Goal: Task Accomplishment & Management: Use online tool/utility

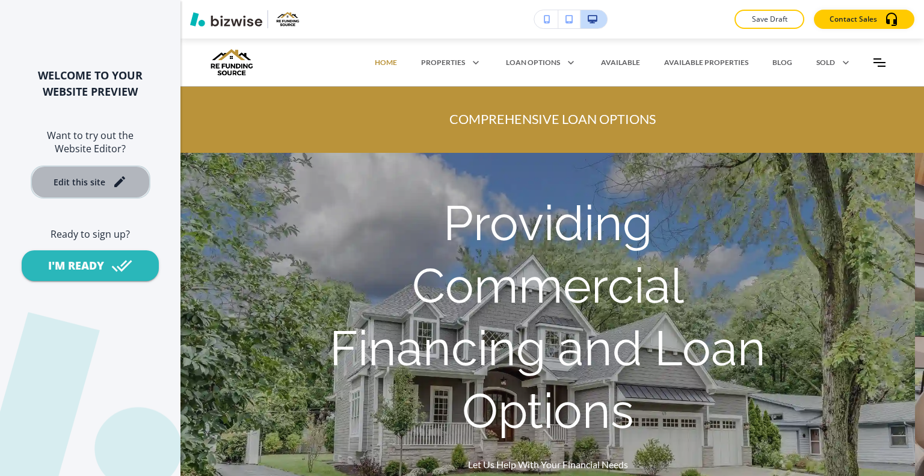
click at [105, 176] on div "Edit this site" at bounding box center [90, 181] width 73 height 14
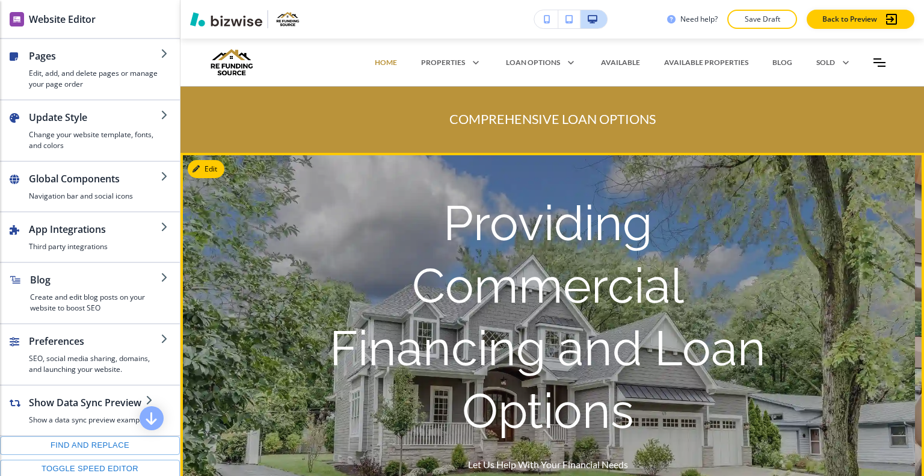
click at [811, 215] on div "Providing Commercial Financing and Loan Options Let Us Help With Your Financial…" at bounding box center [548, 362] width 542 height 381
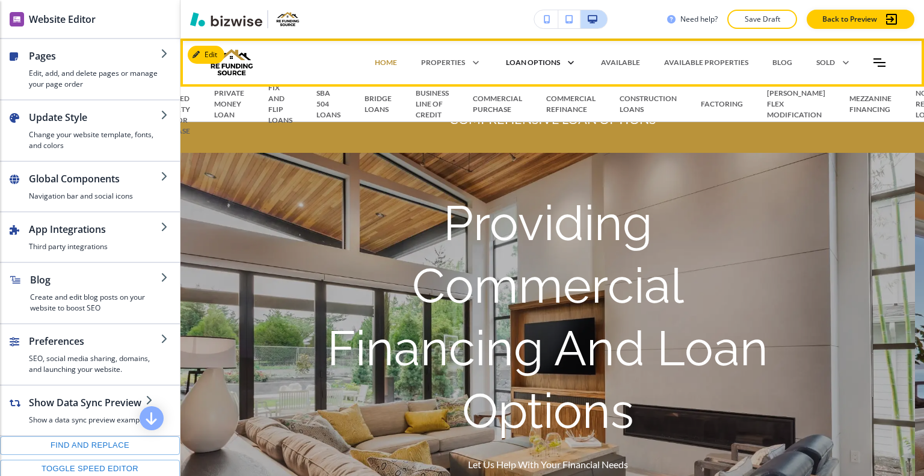
click at [856, 105] on p "MEZZANINE FINANCING" at bounding box center [871, 104] width 42 height 22
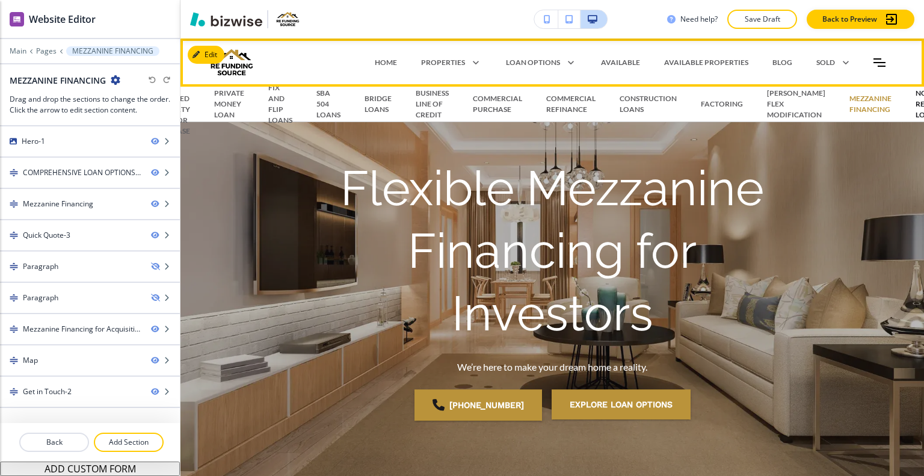
click at [916, 111] on p "NON RECOURSE LOANS" at bounding box center [935, 104] width 38 height 32
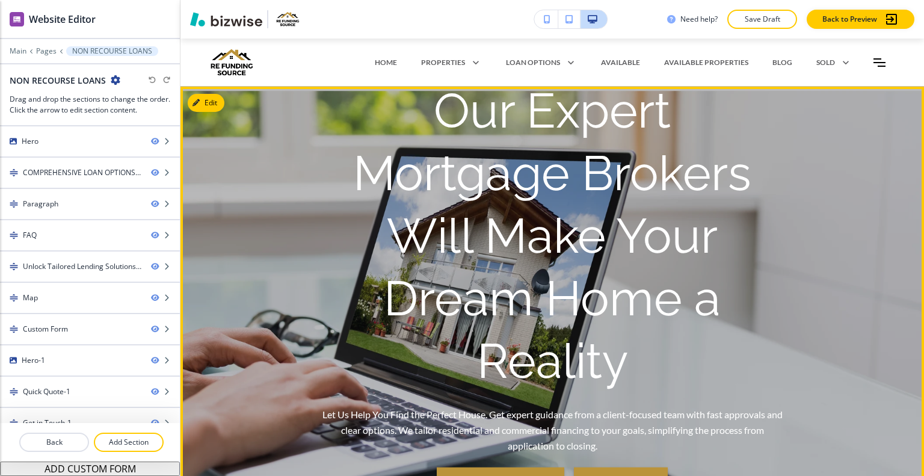
click at [798, 291] on div "Our Expert Mortgage Brokers Will Make Your Dream Home a Reality Let Us Help You…" at bounding box center [553, 296] width 542 height 381
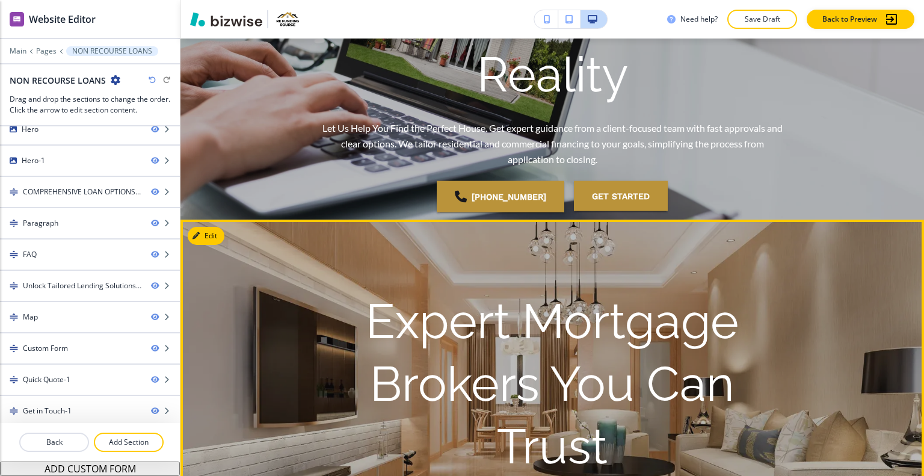
scroll to position [46, 0]
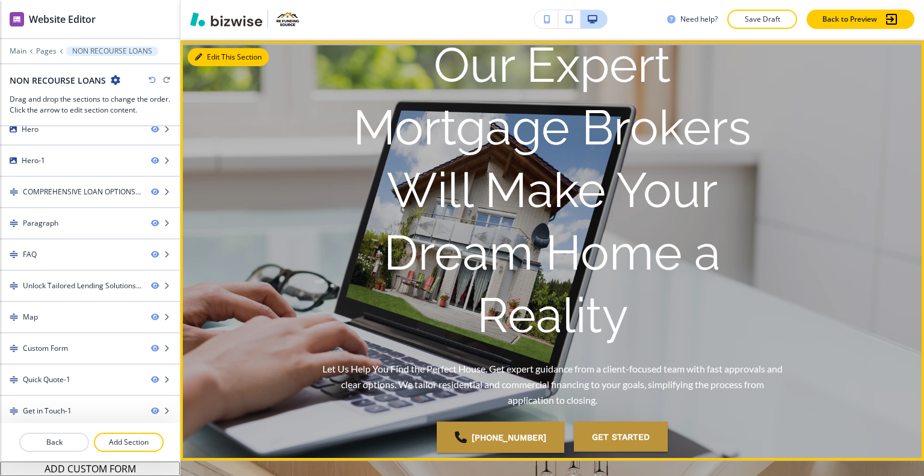
click at [209, 60] on button "Edit This Section" at bounding box center [228, 57] width 81 height 18
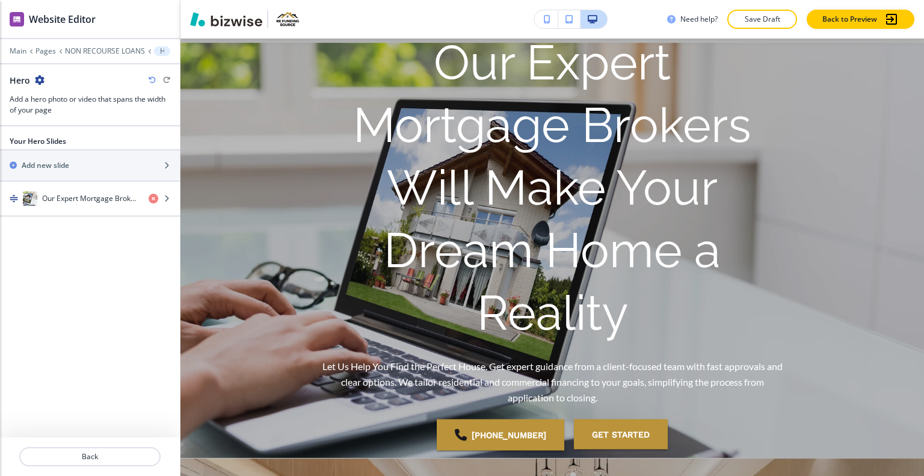
click at [42, 78] on icon "button" at bounding box center [40, 80] width 10 height 10
click at [91, 138] on p "Delete Section" at bounding box center [72, 142] width 61 height 11
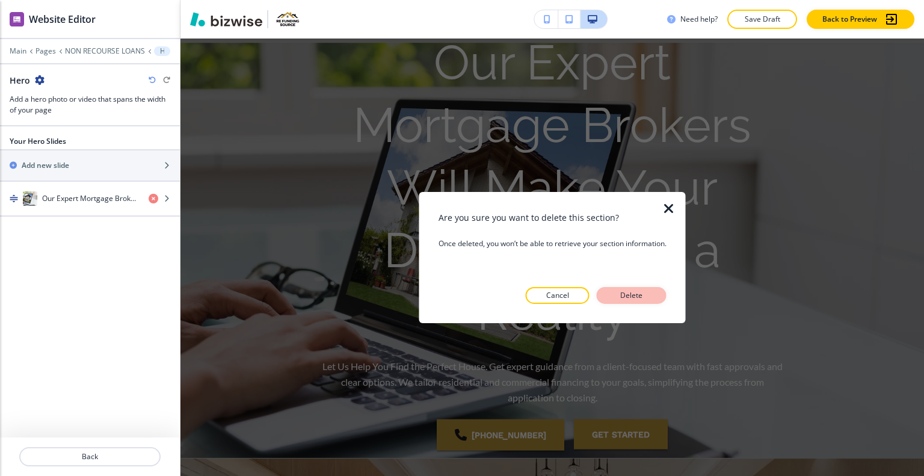
click at [650, 292] on button "Delete" at bounding box center [632, 295] width 70 height 17
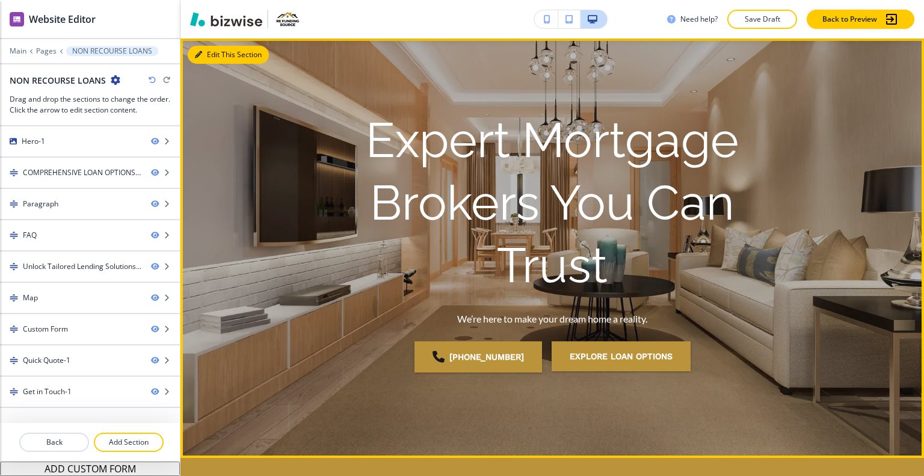
click at [205, 51] on button "Edit This Section" at bounding box center [228, 55] width 81 height 18
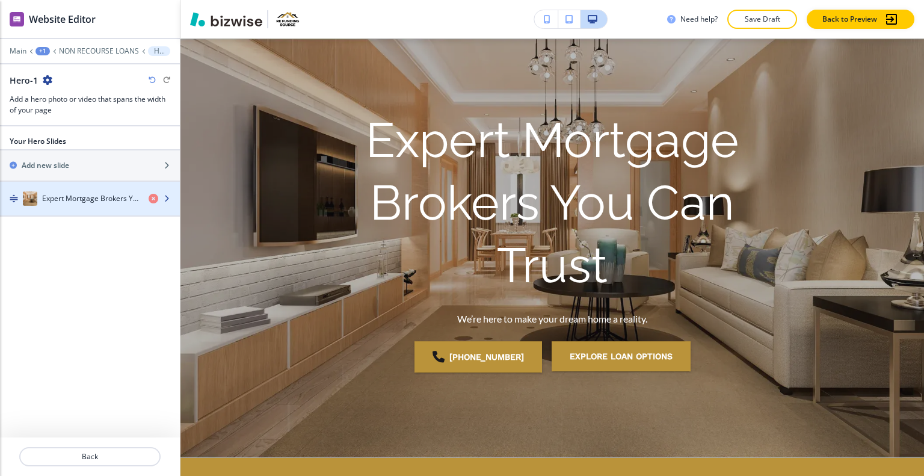
click at [88, 196] on h4 "Expert Mortgage Brokers You Can Trust" at bounding box center [90, 198] width 97 height 11
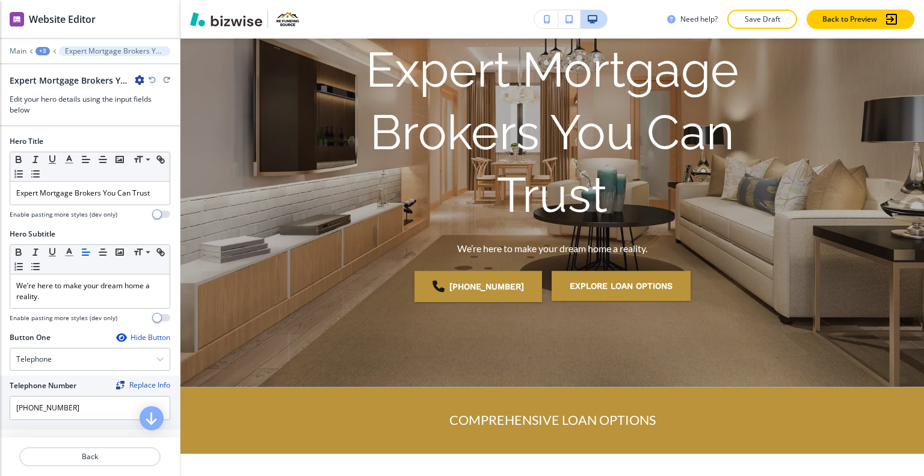
scroll to position [241, 0]
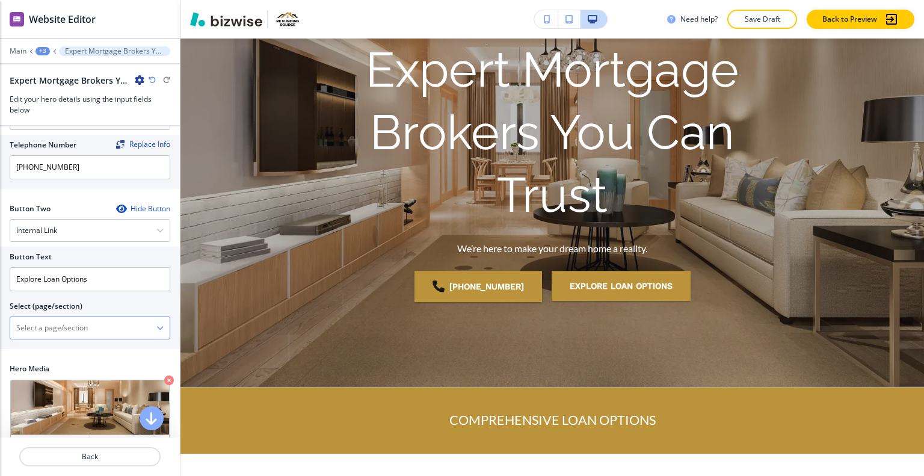
click at [63, 330] on \(page\/section\) "Manual Input" at bounding box center [83, 328] width 146 height 20
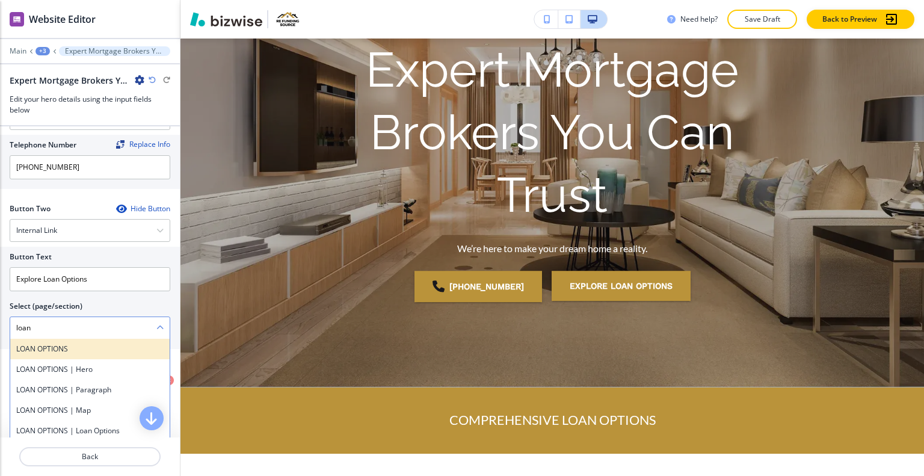
click at [29, 347] on h4 "LOAN OPTIONS" at bounding box center [89, 349] width 147 height 11
type \(page\/section\) "LOAN OPTIONS"
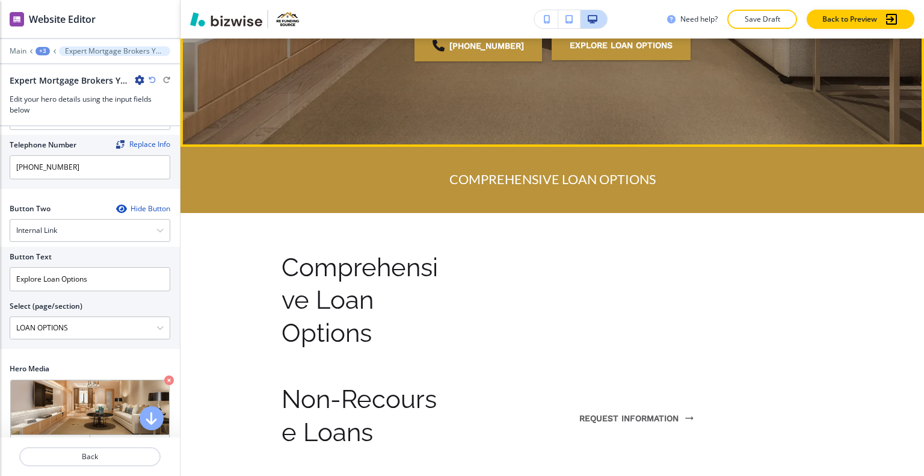
scroll to position [419, 0]
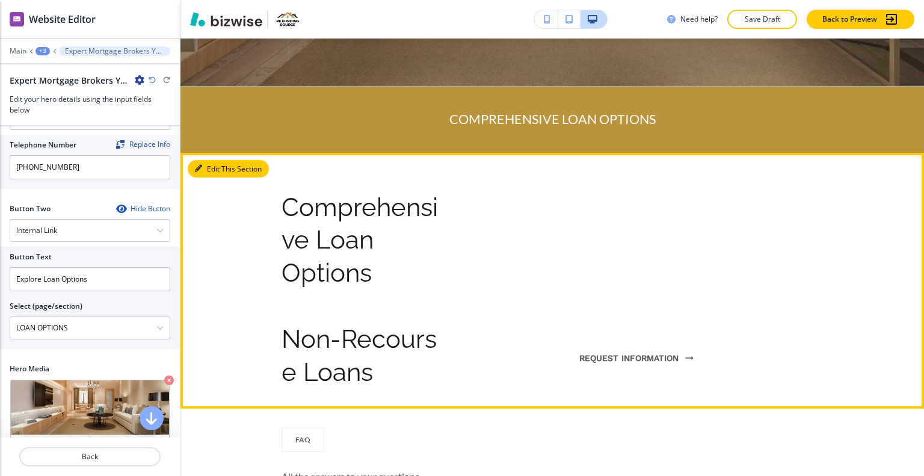
click at [218, 170] on button "Edit This Section" at bounding box center [228, 169] width 81 height 18
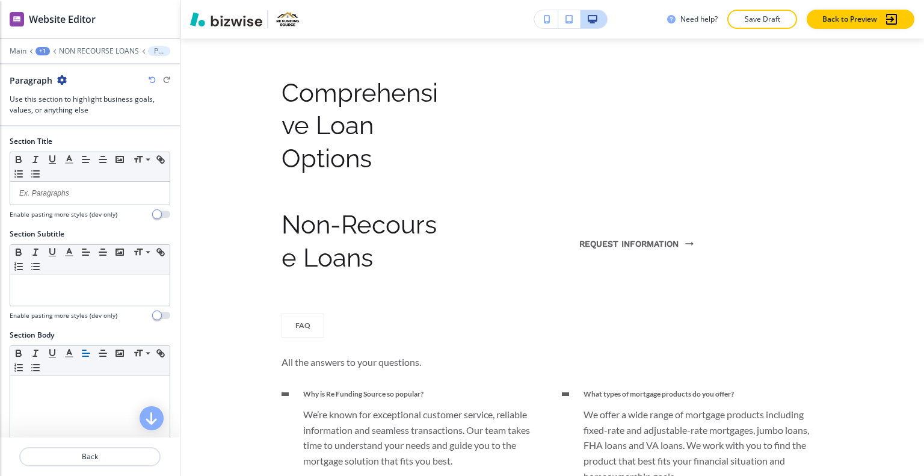
click at [61, 74] on div "Paragraph" at bounding box center [38, 80] width 57 height 13
click at [63, 76] on icon "button" at bounding box center [62, 80] width 10 height 10
drag, startPoint x: 93, startPoint y: 141, endPoint x: 155, endPoint y: 151, distance: 62.8
click at [94, 142] on p "Delete Section" at bounding box center [94, 142] width 61 height 11
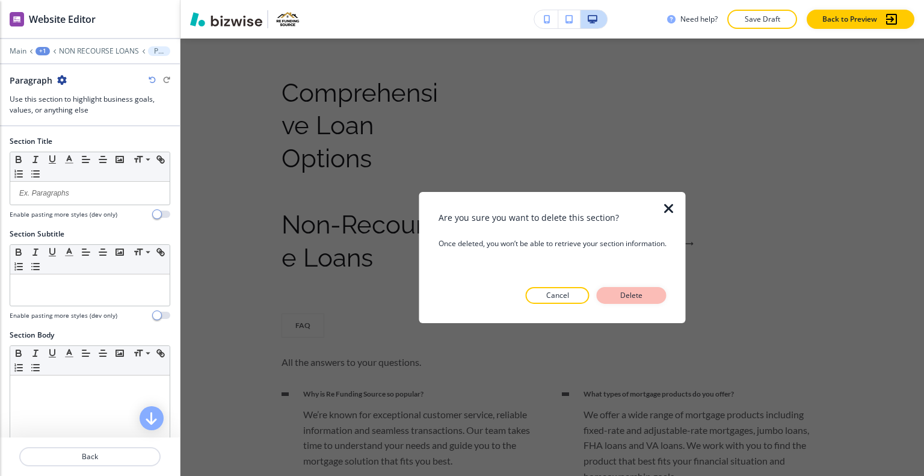
click at [613, 292] on button "Delete" at bounding box center [632, 295] width 70 height 17
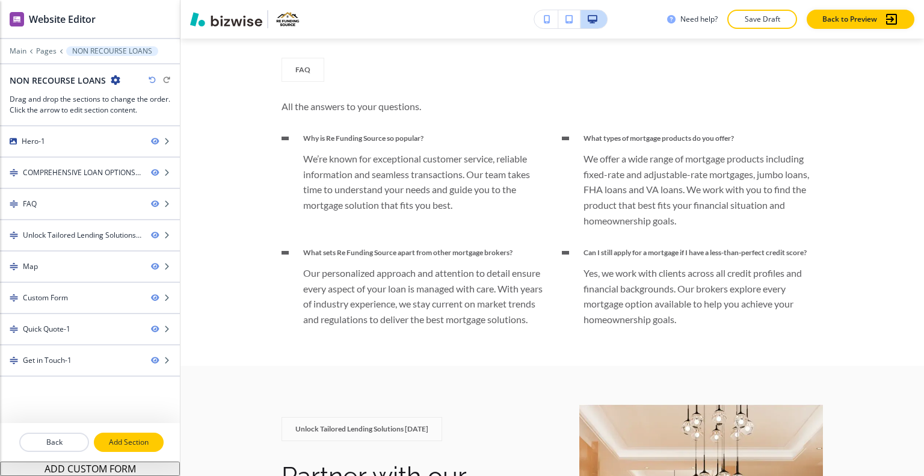
click at [128, 448] on button "Add Section" at bounding box center [129, 442] width 70 height 19
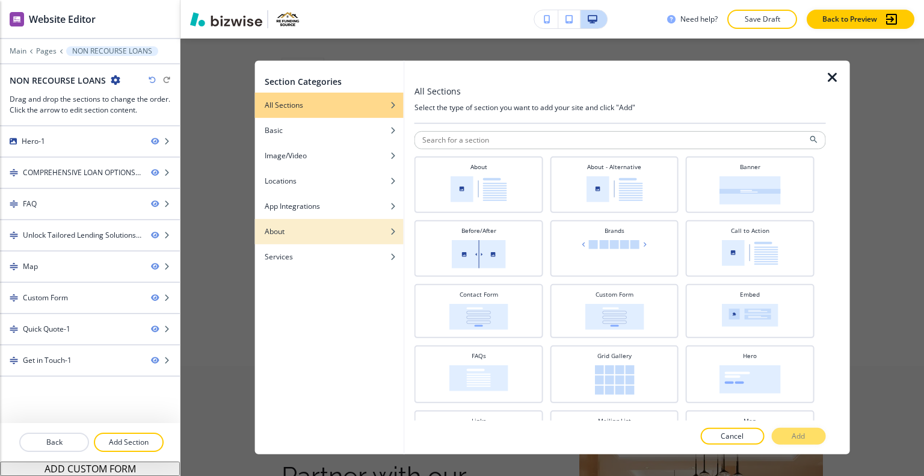
click at [325, 221] on div "button" at bounding box center [329, 221] width 149 height 7
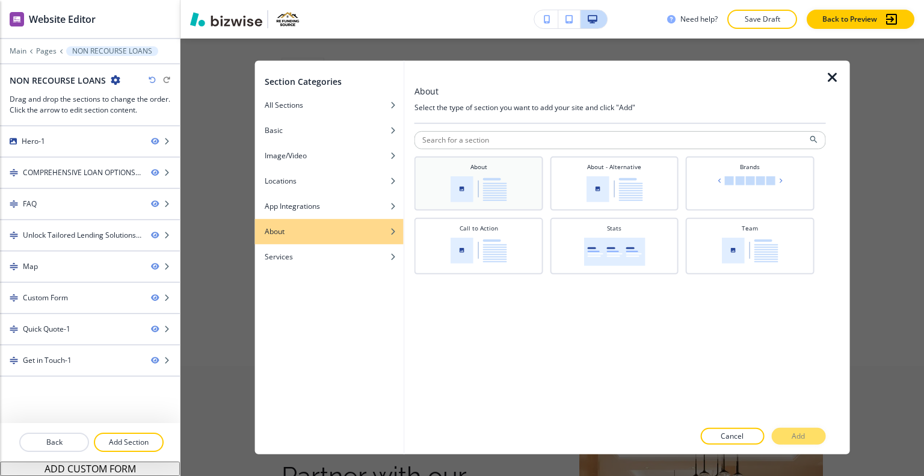
click at [496, 172] on div "About" at bounding box center [479, 182] width 117 height 40
click at [796, 434] on p "Add" at bounding box center [798, 436] width 13 height 11
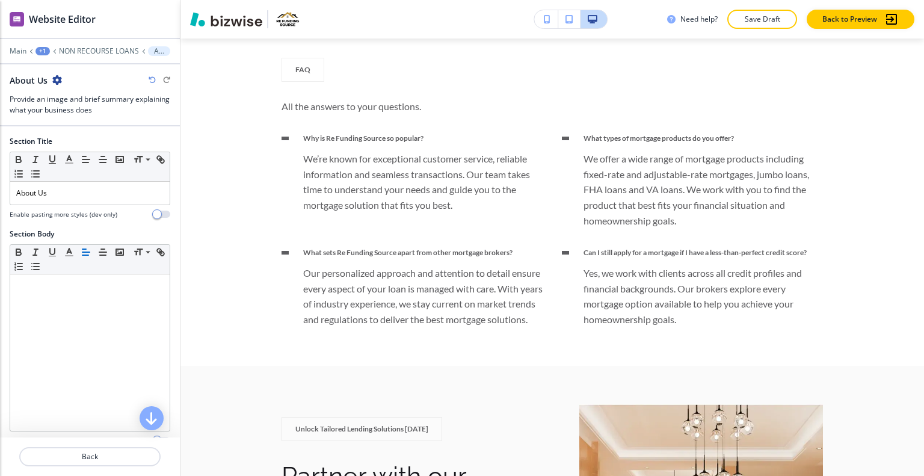
scroll to position [3096, 0]
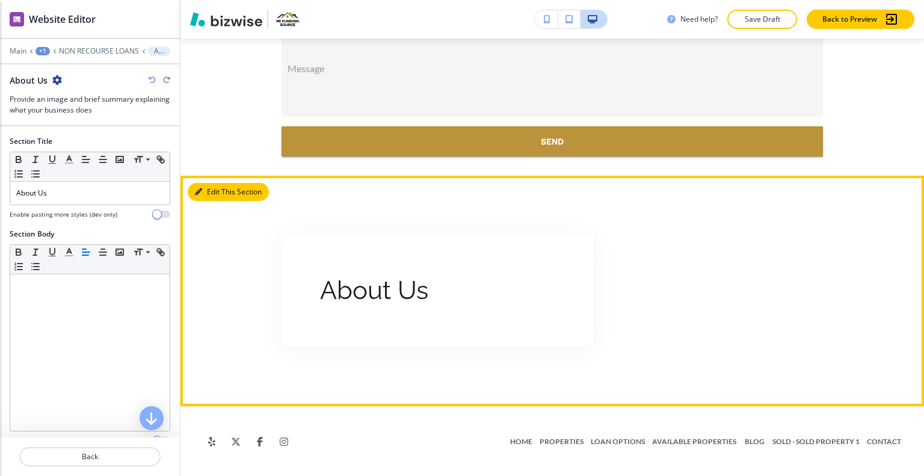
click at [224, 196] on button "Edit This Section" at bounding box center [228, 192] width 81 height 18
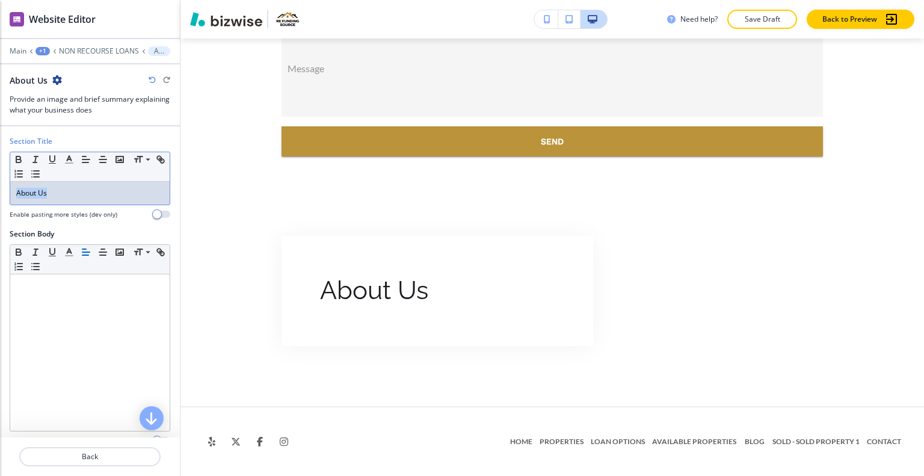
drag, startPoint x: 103, startPoint y: 194, endPoint x: 0, endPoint y: 187, distance: 103.7
click at [0, 187] on div "Section Title Small Normal Large Huge About Us Enable pasting more styles (dev …" at bounding box center [90, 182] width 180 height 93
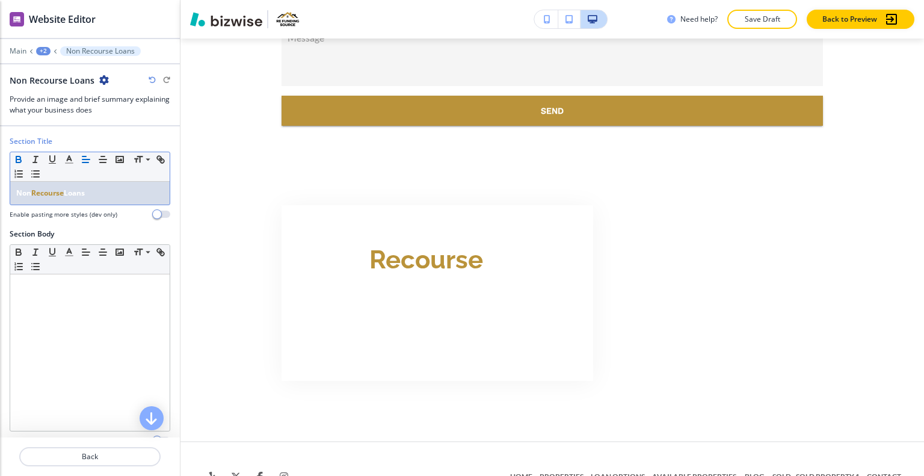
drag, startPoint x: 106, startPoint y: 188, endPoint x: 70, endPoint y: 190, distance: 36.1
click at [70, 190] on p "Non Recourse Loans" at bounding box center [89, 193] width 147 height 11
click at [66, 161] on icon "button" at bounding box center [69, 159] width 11 height 11
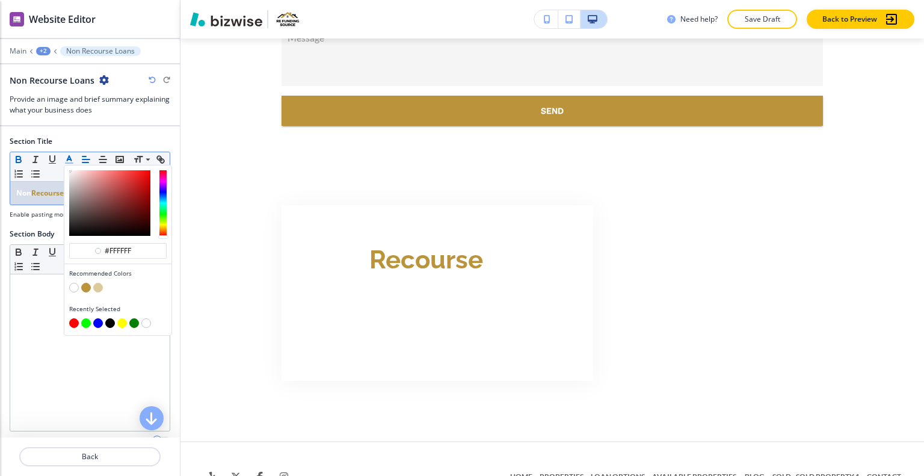
click at [112, 321] on button "button" at bounding box center [110, 323] width 10 height 10
type input "#000000"
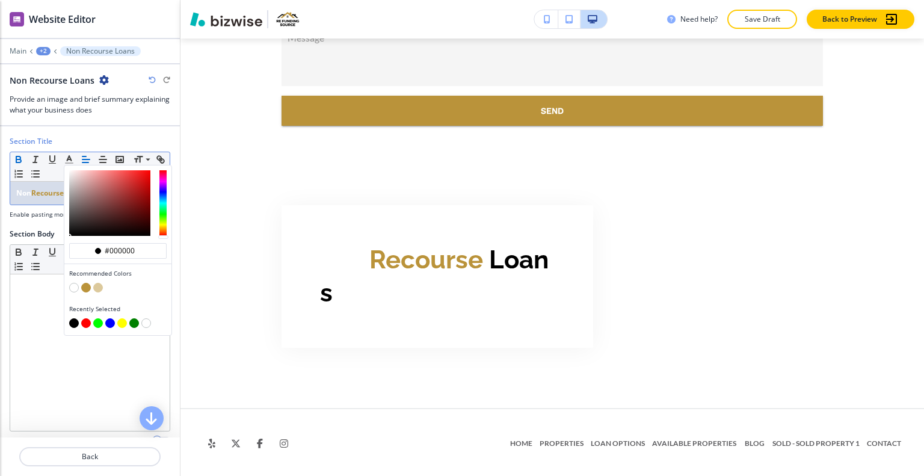
click at [26, 189] on strong "Non" at bounding box center [23, 193] width 15 height 10
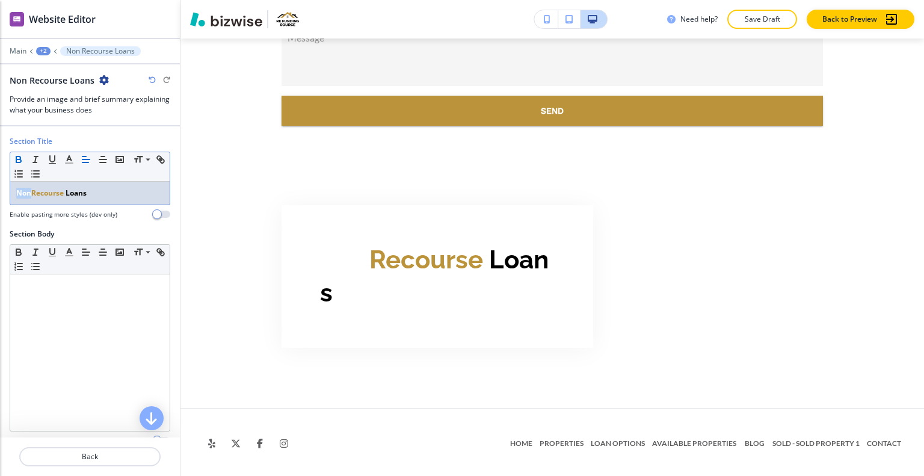
drag, startPoint x: 31, startPoint y: 193, endPoint x: 2, endPoint y: 188, distance: 29.3
click at [2, 188] on div "Section Title Small Normal Large Huge Non Recourse Loans Enable pasting more st…" at bounding box center [90, 182] width 180 height 93
click at [66, 159] on icon "button" at bounding box center [69, 159] width 11 height 11
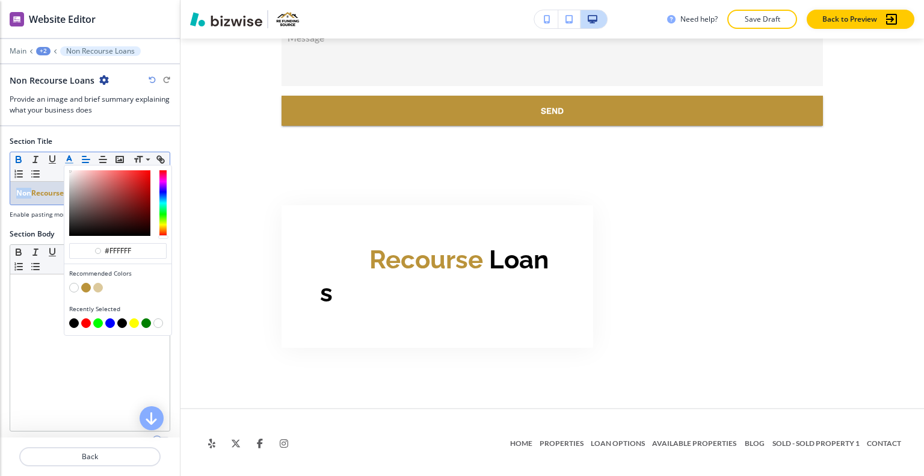
click at [75, 324] on button "button" at bounding box center [74, 323] width 10 height 10
type input "#000000"
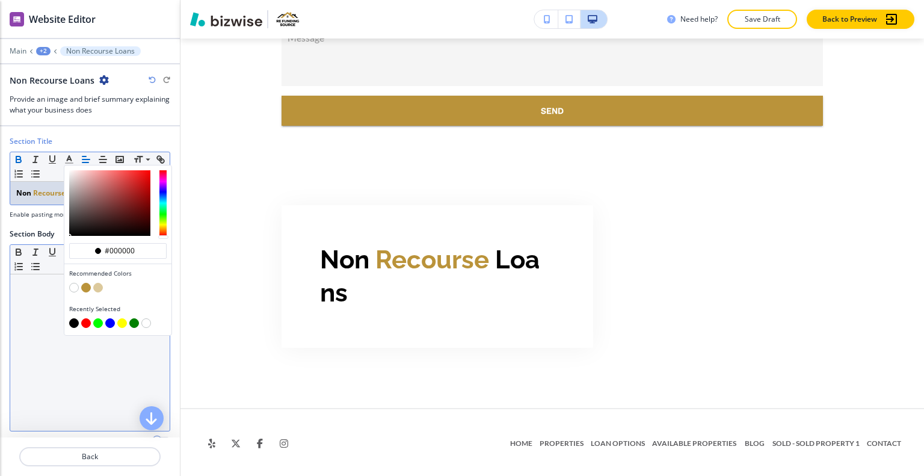
click at [58, 383] on div at bounding box center [89, 352] width 159 height 156
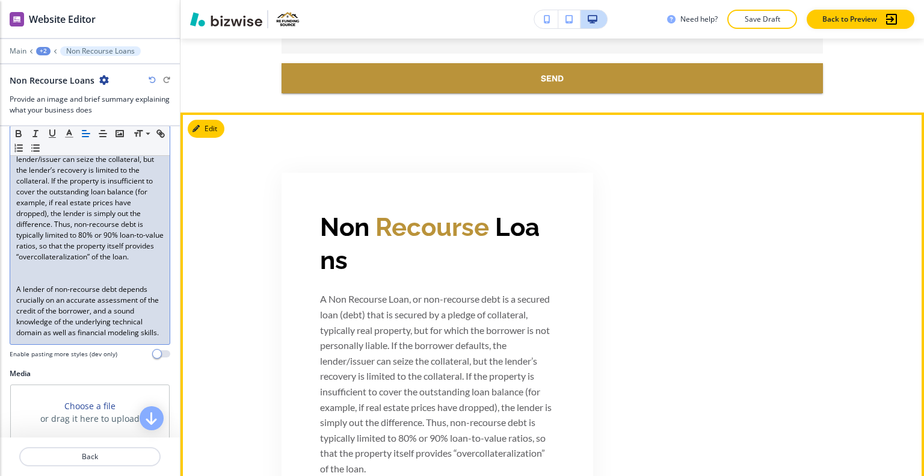
scroll to position [3249, 0]
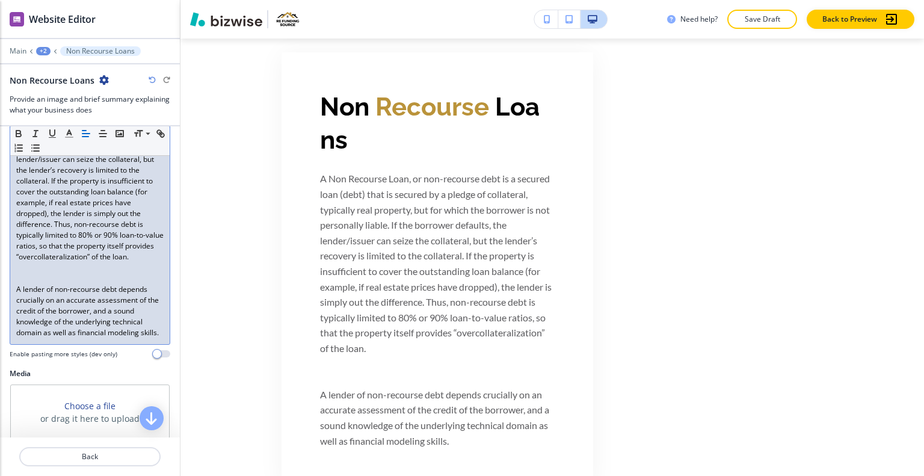
click at [54, 273] on p at bounding box center [89, 267] width 147 height 11
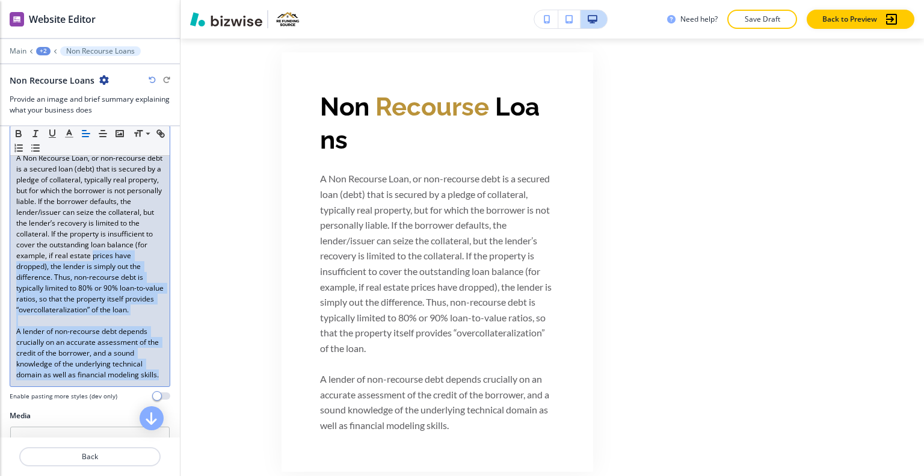
scroll to position [0, 0]
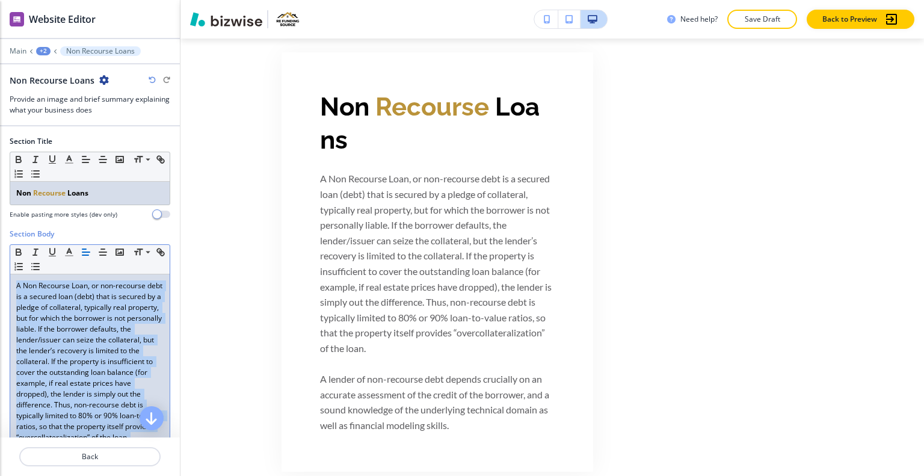
drag, startPoint x: 77, startPoint y: 395, endPoint x: 65, endPoint y: 274, distance: 122.1
click at [2, 271] on div "Section Body Small Normal Large Huge A Non Recourse Loan, or non-recourse debt …" at bounding box center [90, 383] width 180 height 309
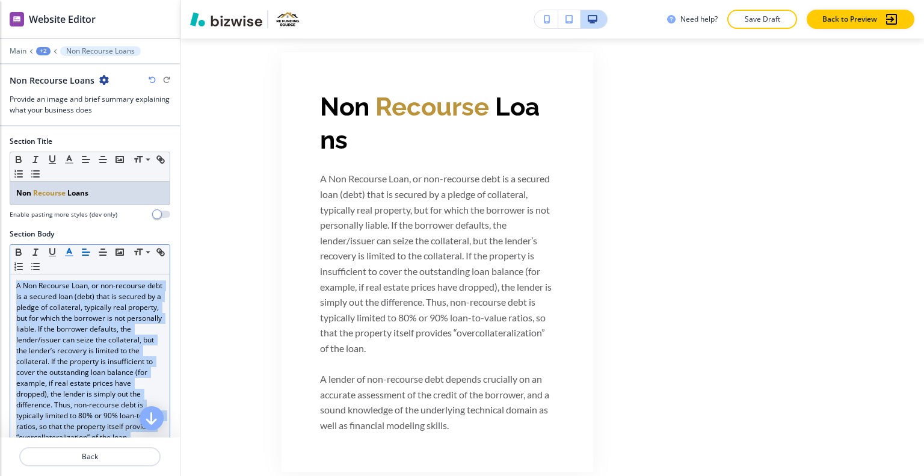
click at [68, 249] on polyline "button" at bounding box center [69, 251] width 4 height 5
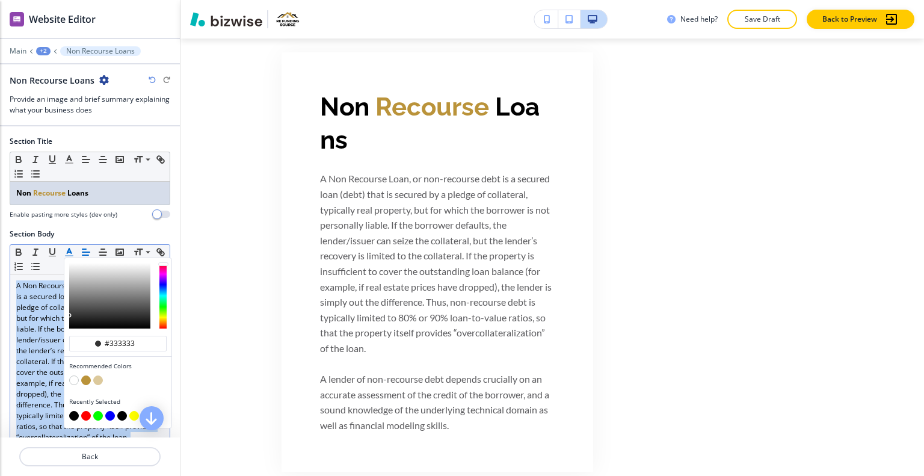
click at [72, 411] on button "button" at bounding box center [74, 416] width 10 height 10
type input "#000000"
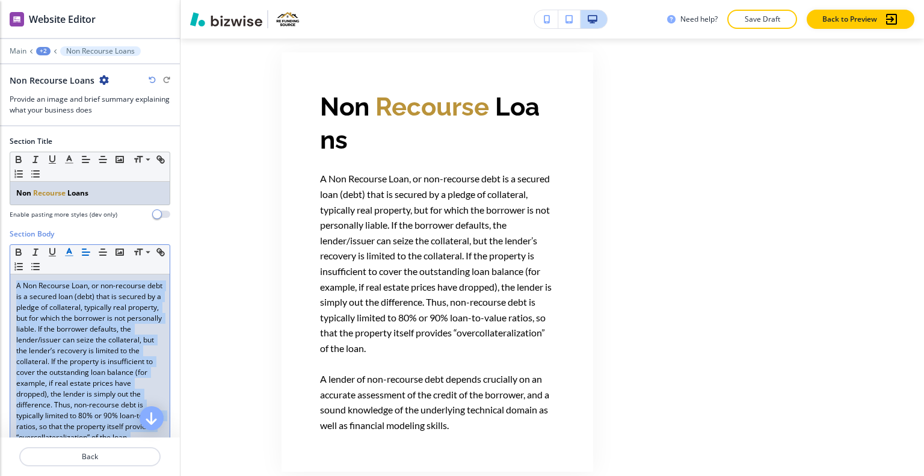
click at [35, 335] on span "A Non Recourse Loan, or non-recourse debt is a secured loan (debt) that is secu…" at bounding box center [90, 361] width 149 height 162
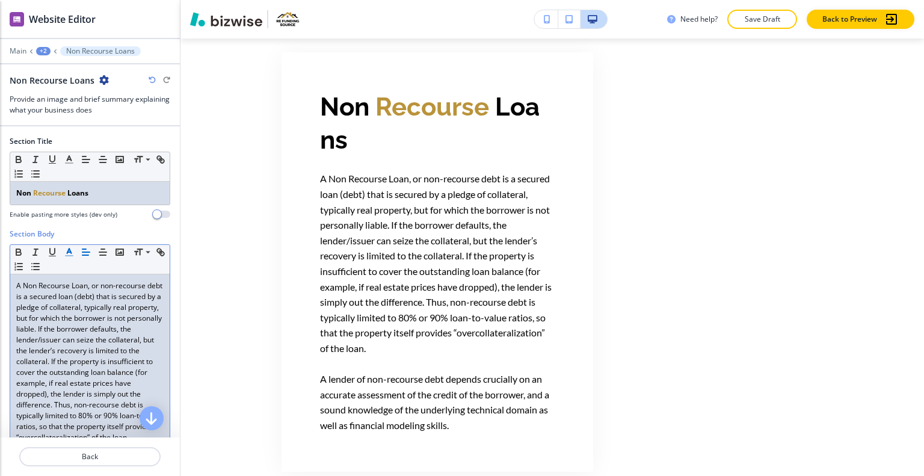
scroll to position [301, 0]
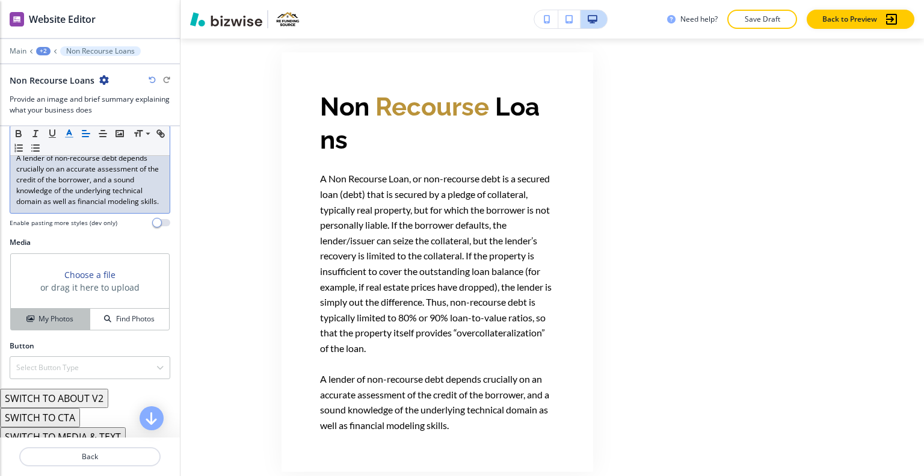
click at [66, 330] on button "My Photos" at bounding box center [50, 319] width 79 height 21
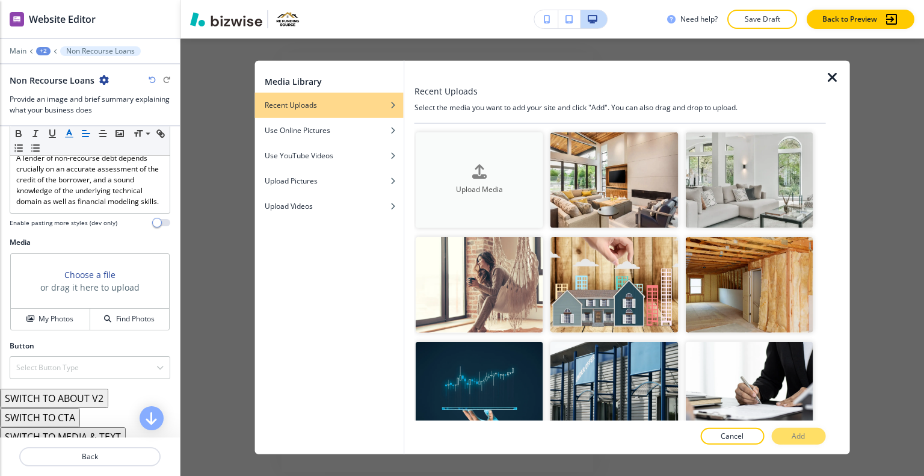
click at [478, 173] on icon "button" at bounding box center [479, 172] width 14 height 14
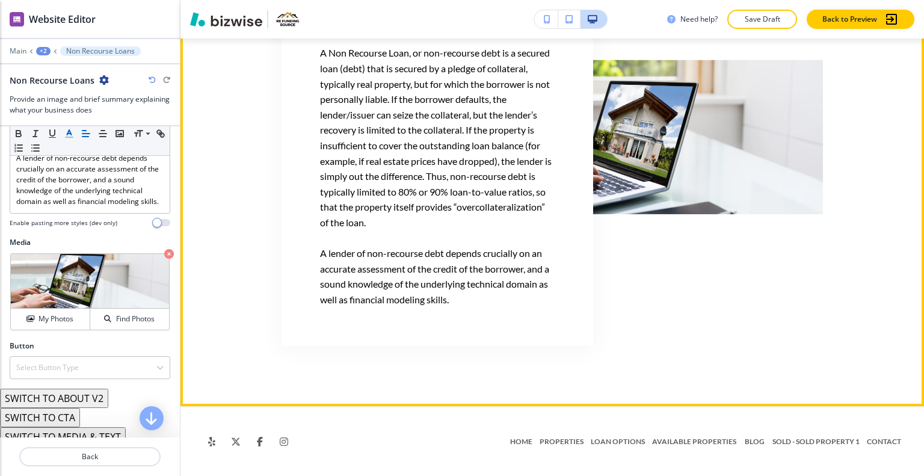
scroll to position [3346, 0]
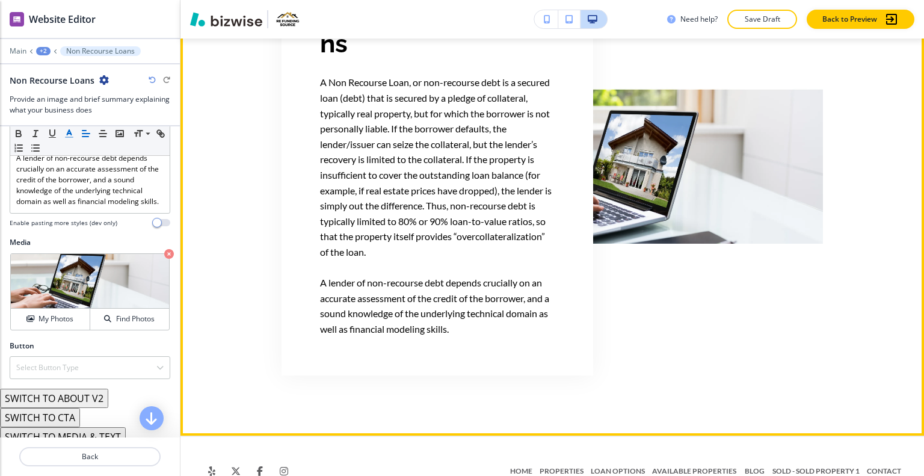
click at [191, 190] on div "Non Recourse Loans A Non Recourse Loan, or non-recourse debt is a secured loan …" at bounding box center [553, 165] width 744 height 501
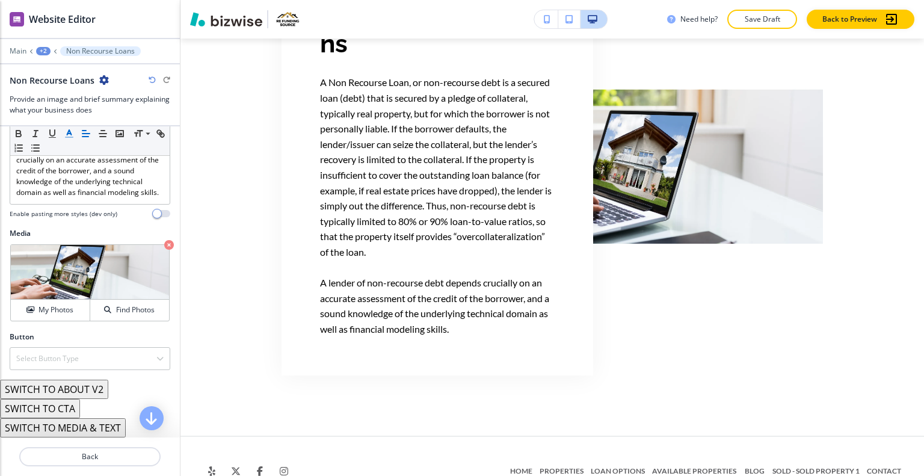
scroll to position [28, 0]
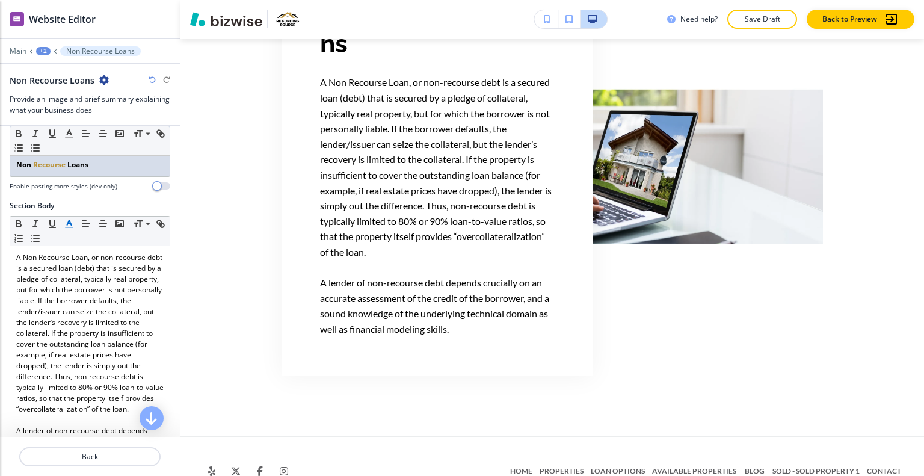
click at [40, 51] on div "+2" at bounding box center [43, 51] width 14 height 8
click at [47, 86] on p "NON RECOURSE LOANS" at bounding box center [74, 91] width 61 height 11
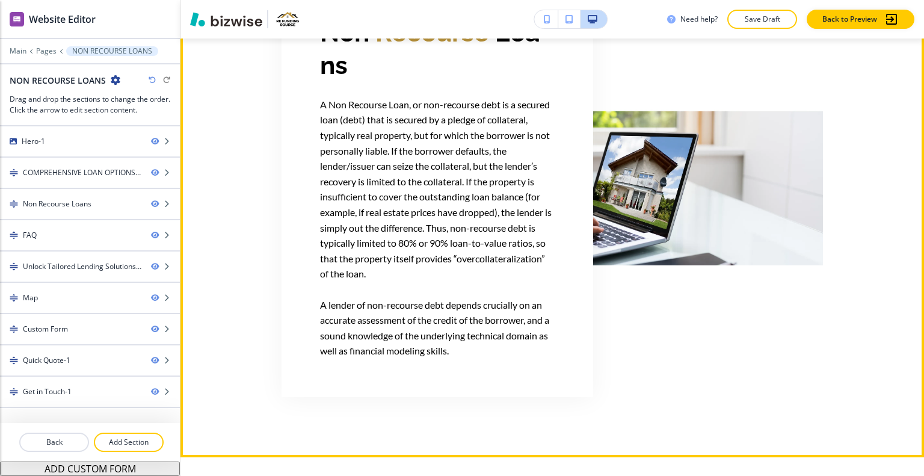
scroll to position [714, 0]
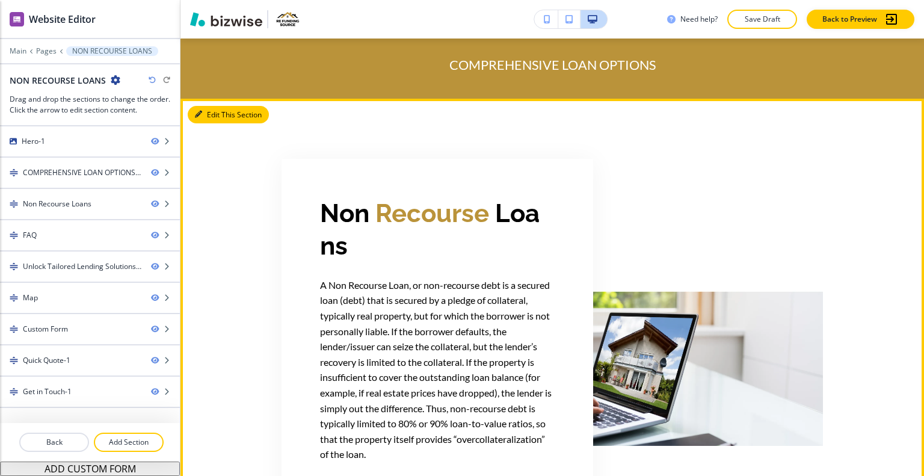
click at [210, 120] on button "Edit This Section" at bounding box center [228, 115] width 81 height 18
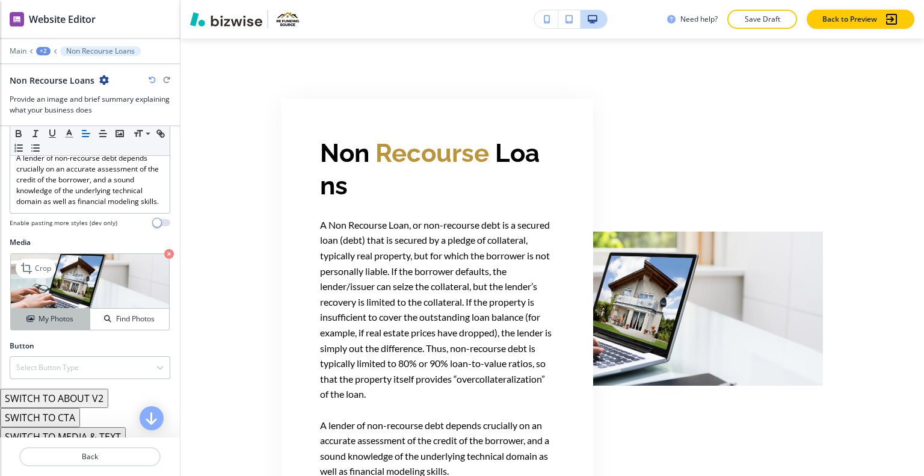
scroll to position [329, 0]
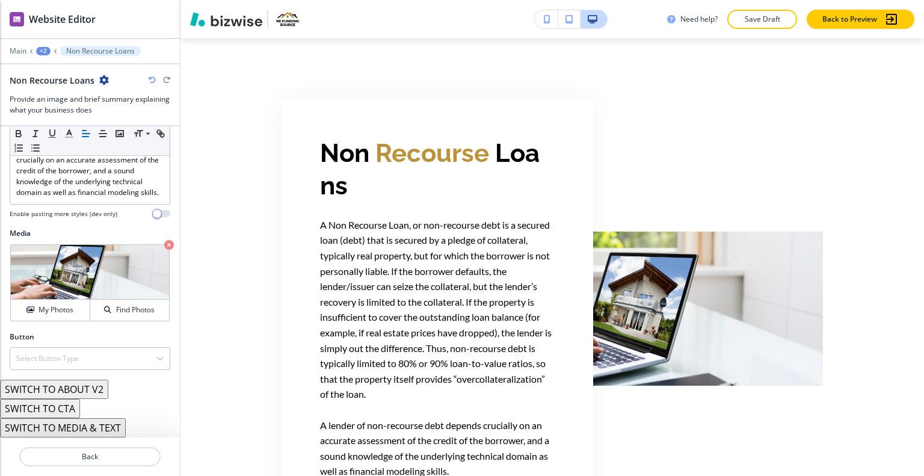
click at [74, 346] on div "Button Select Button Type Telephone External Link Social Media Email File Shari…" at bounding box center [90, 351] width 161 height 39
click at [75, 360] on h4 "Select Button Type" at bounding box center [47, 358] width 63 height 11
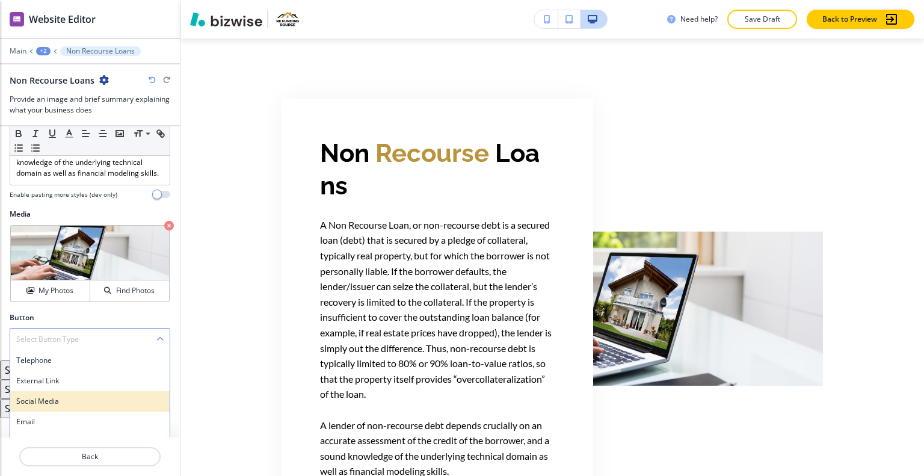
scroll to position [384, 0]
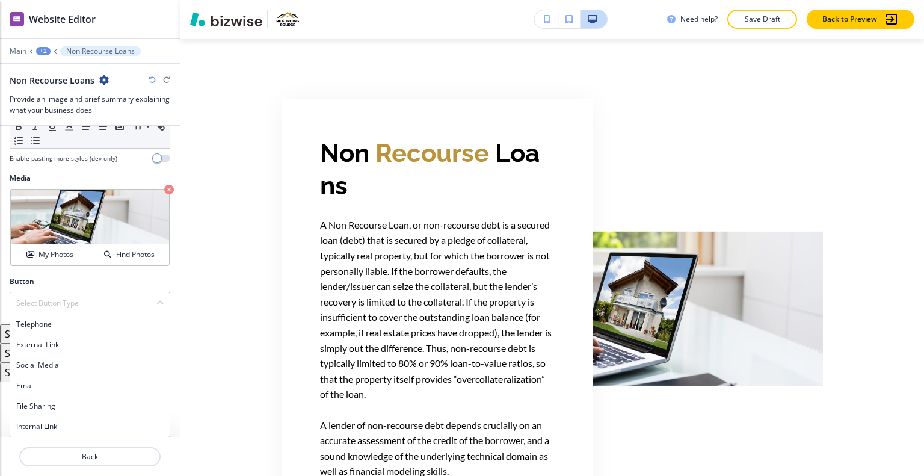
click at [64, 433] on div "Internal Link" at bounding box center [89, 426] width 159 height 20
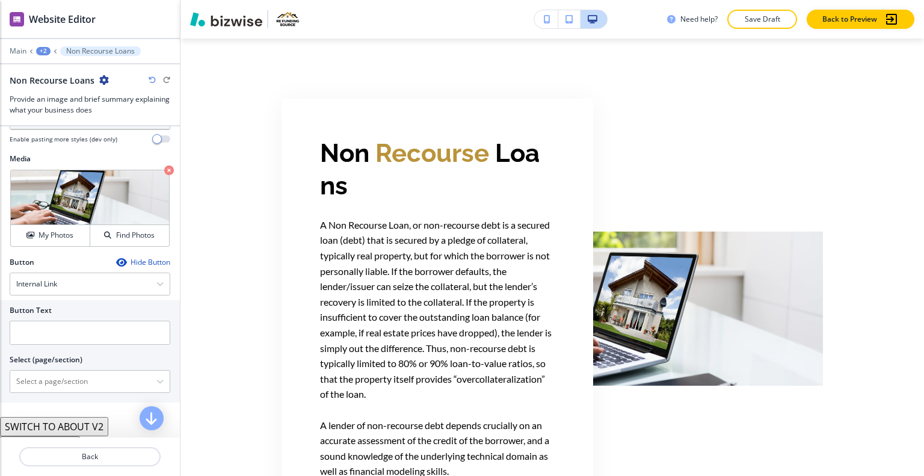
click at [46, 365] on h2 "Select (page/section)" at bounding box center [46, 359] width 73 height 11
click at [42, 345] on input "text" at bounding box center [90, 333] width 161 height 24
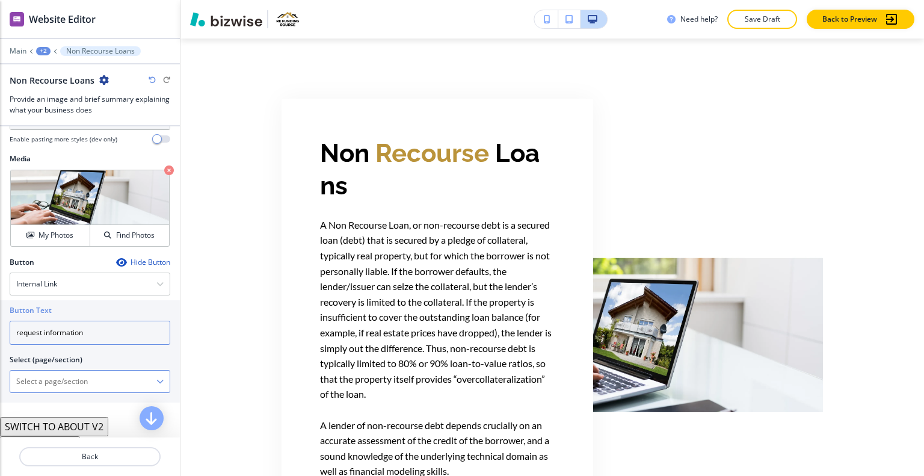
type input "request information"
click at [45, 392] on \(page\/section\) "Manual Input" at bounding box center [83, 381] width 146 height 20
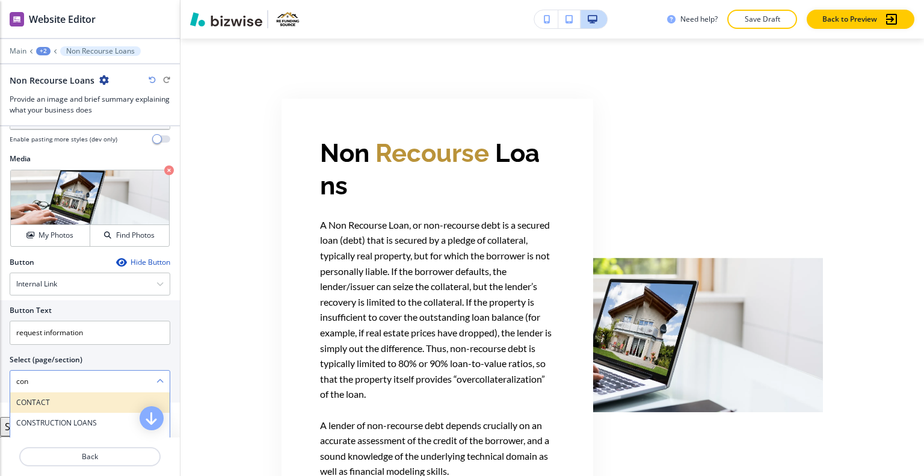
click at [54, 408] on h4 "CONTACT" at bounding box center [89, 402] width 147 height 11
type \(page\/section\) "CONTACT"
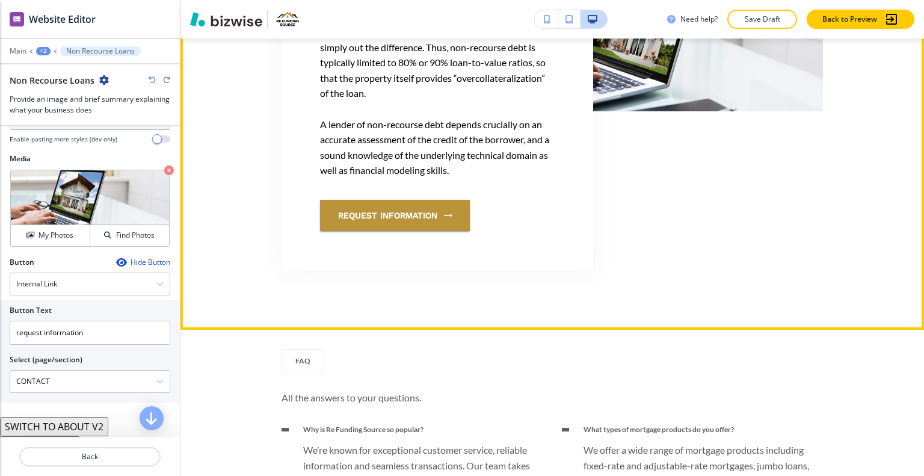
scroll to position [895, 0]
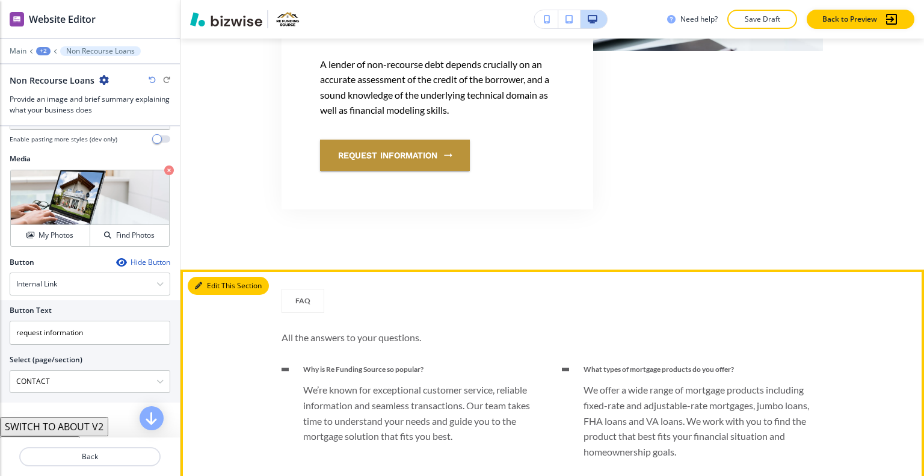
click at [221, 289] on button "Edit This Section" at bounding box center [228, 286] width 81 height 18
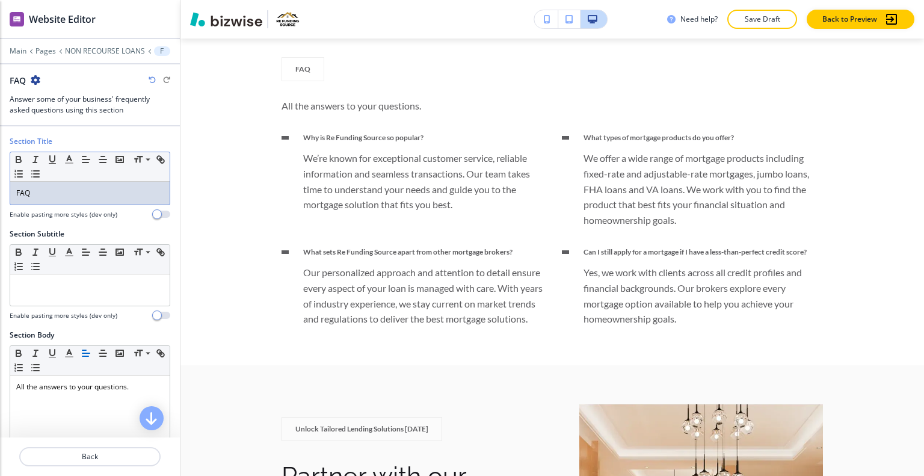
drag, startPoint x: 57, startPoint y: 190, endPoint x: 0, endPoint y: 194, distance: 57.3
click at [0, 195] on div "Section Title Small Normal Large Huge FAQ Enable pasting more styles (dev only)" at bounding box center [90, 182] width 180 height 93
copy p "FAQ"
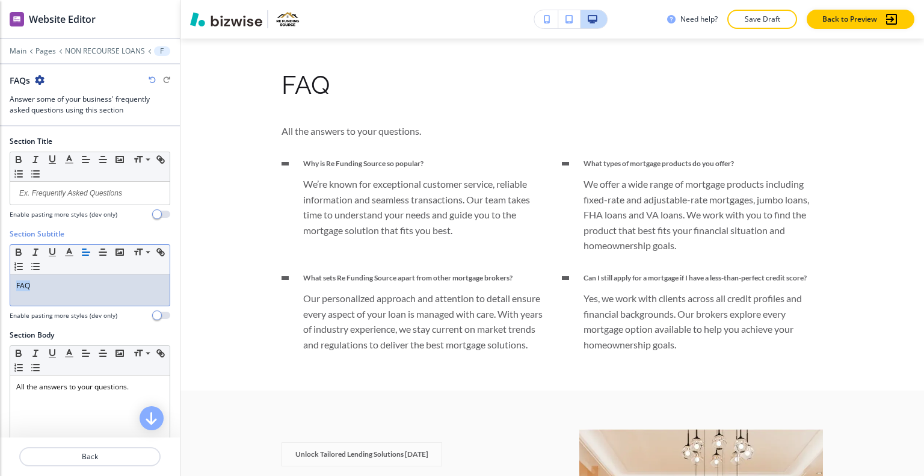
drag, startPoint x: 34, startPoint y: 289, endPoint x: 0, endPoint y: 279, distance: 35.4
click at [0, 279] on div "Section Subtitle Small Normal Large Huge FAQ Enable pasting more styles (dev on…" at bounding box center [90, 279] width 180 height 101
click at [72, 250] on icon "button" at bounding box center [69, 252] width 11 height 11
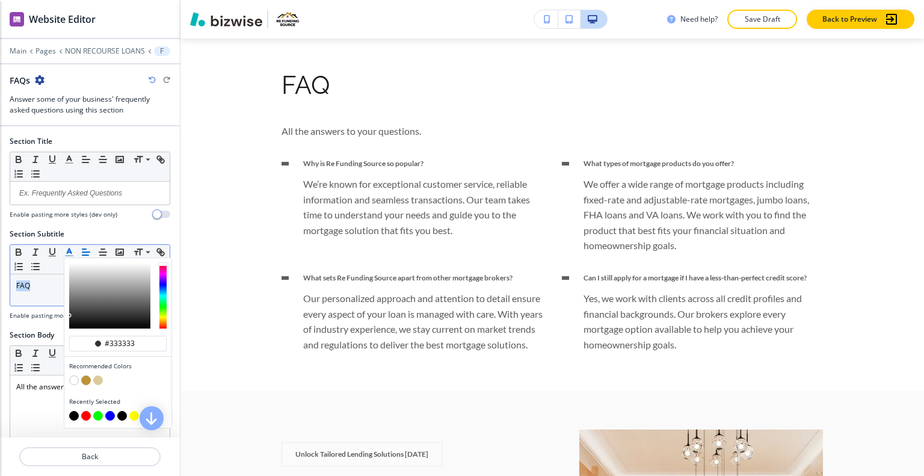
click at [87, 411] on button "button" at bounding box center [86, 416] width 10 height 10
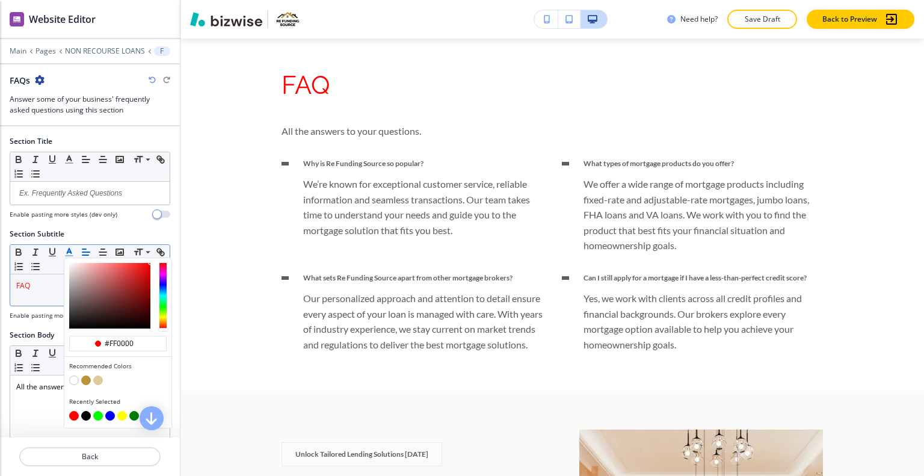
click at [82, 375] on div "button" at bounding box center [117, 381] width 97 height 12
click at [86, 376] on button "button" at bounding box center [86, 380] width 10 height 10
type input "#ba933a"
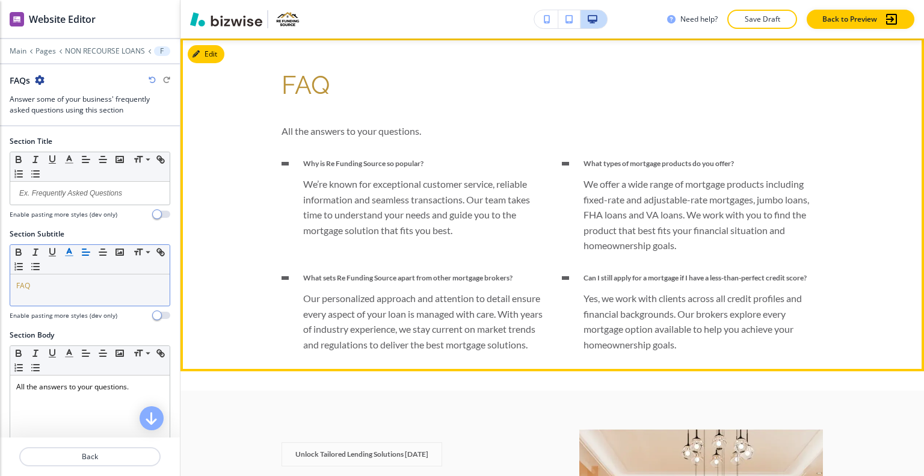
click at [272, 336] on div "FAQ All the answers to your questions. Why is Re Funding Source so popular? We’…" at bounding box center [553, 204] width 744 height 295
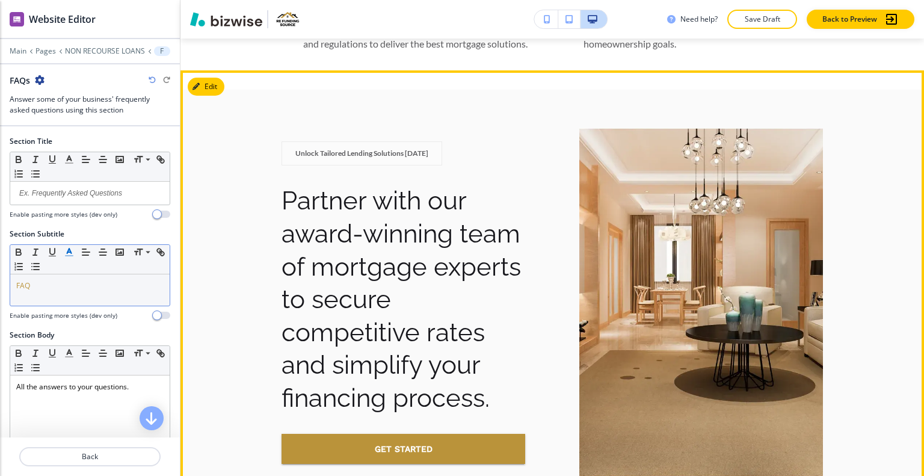
scroll to position [1487, 0]
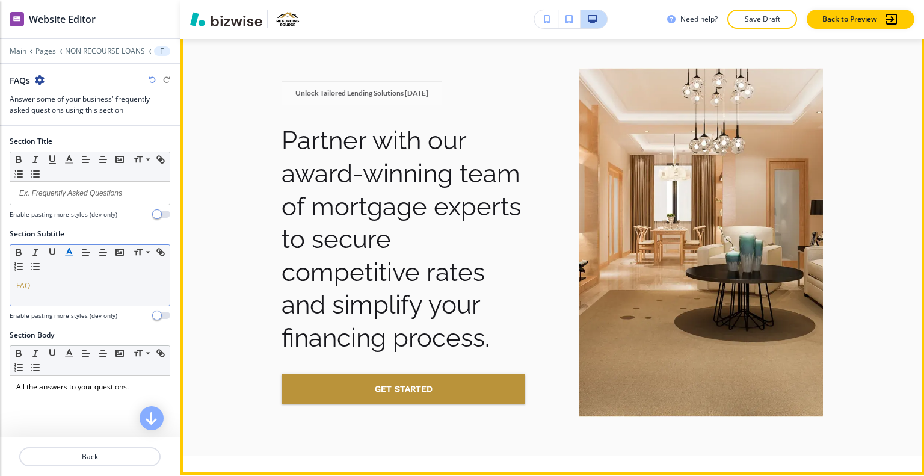
click at [217, 36] on button "Edit This Section" at bounding box center [228, 26] width 81 height 18
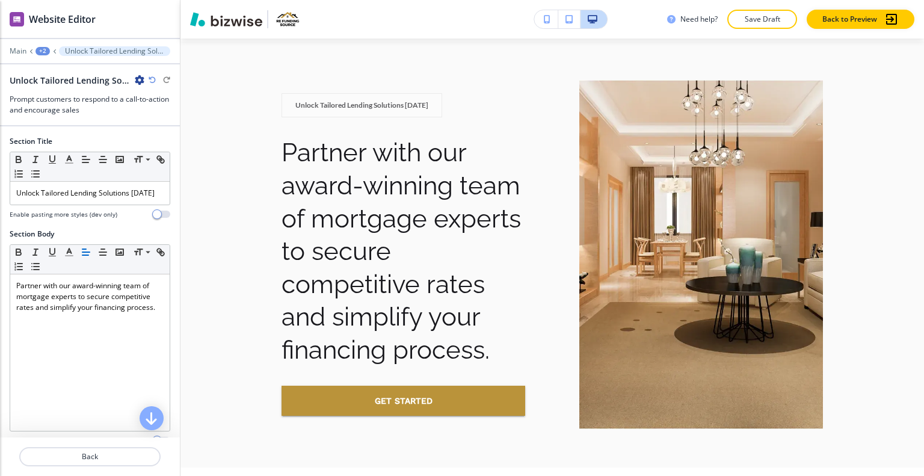
scroll to position [298, 0]
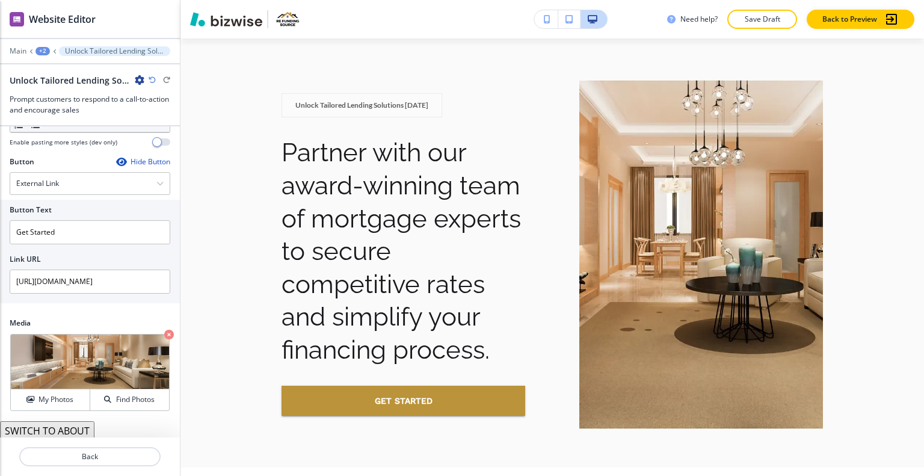
click at [58, 430] on button "SWITCH TO ABOUT" at bounding box center [47, 430] width 94 height 19
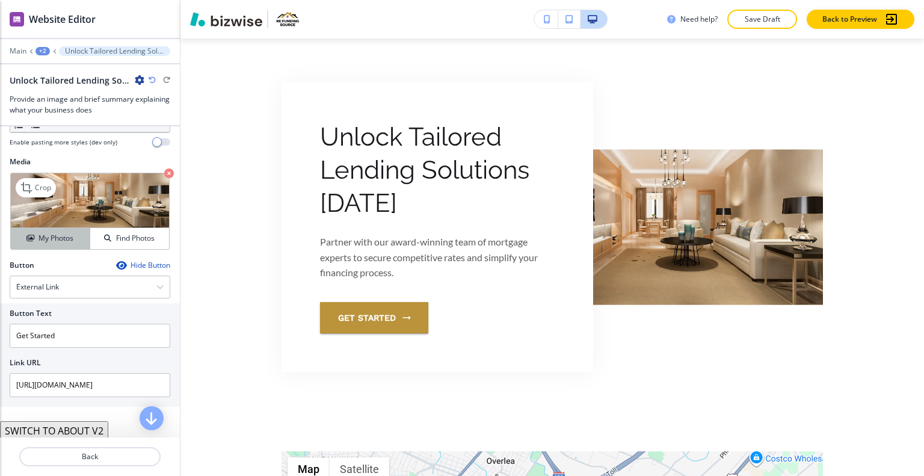
click at [69, 240] on h4 "My Photos" at bounding box center [56, 238] width 35 height 11
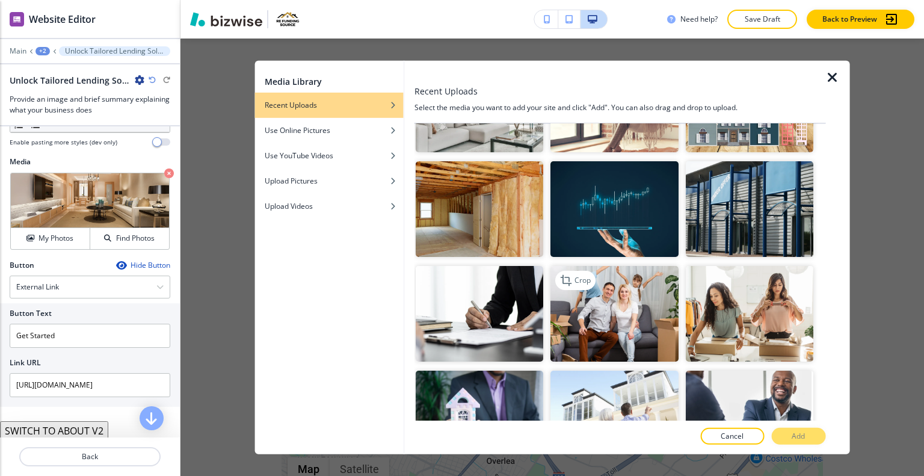
scroll to position [120, 0]
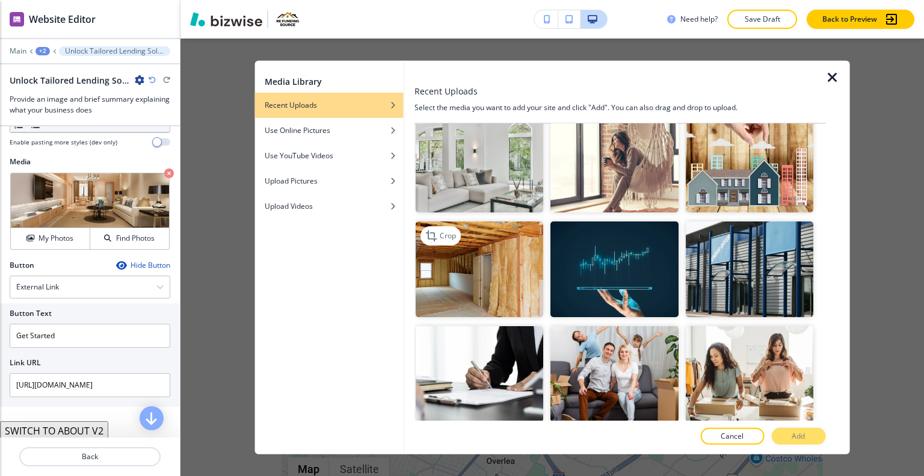
click at [510, 280] on img "button" at bounding box center [480, 269] width 128 height 96
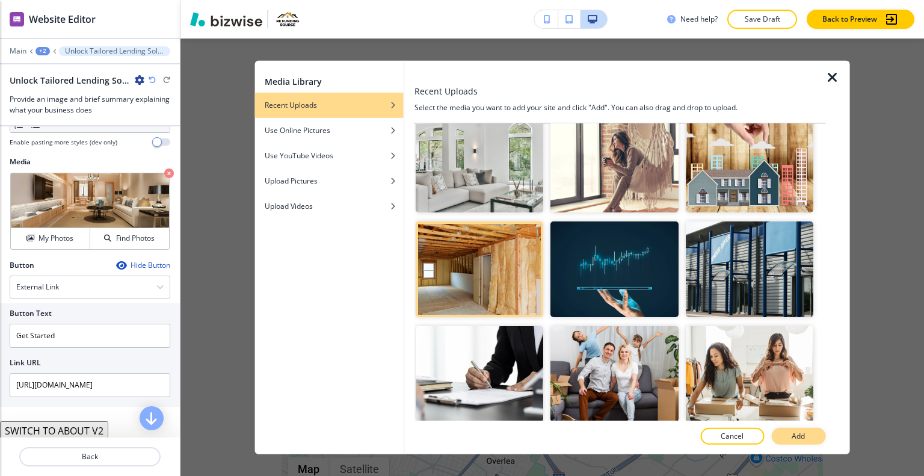
click at [800, 436] on p "Add" at bounding box center [798, 436] width 13 height 11
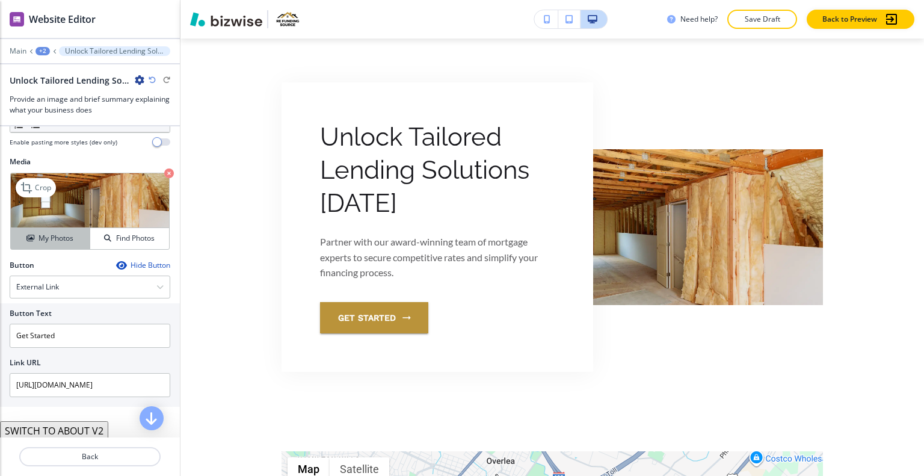
click at [58, 241] on h4 "My Photos" at bounding box center [56, 238] width 35 height 11
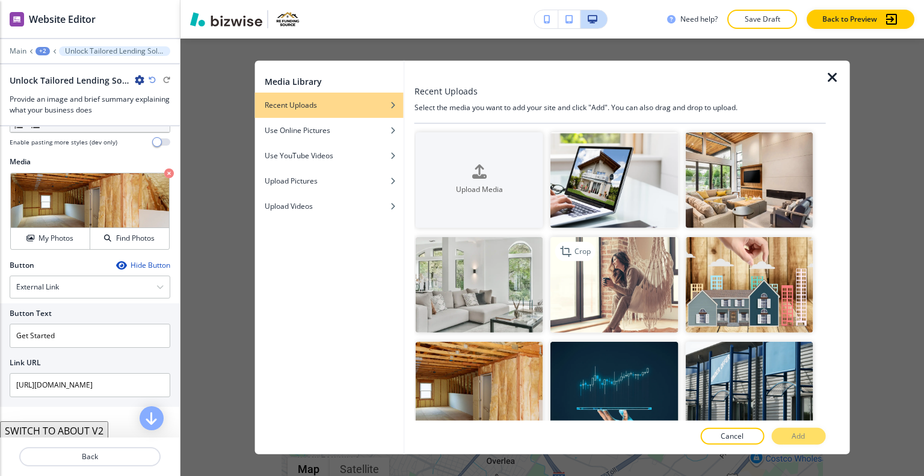
click at [643, 307] on img "button" at bounding box center [615, 285] width 128 height 96
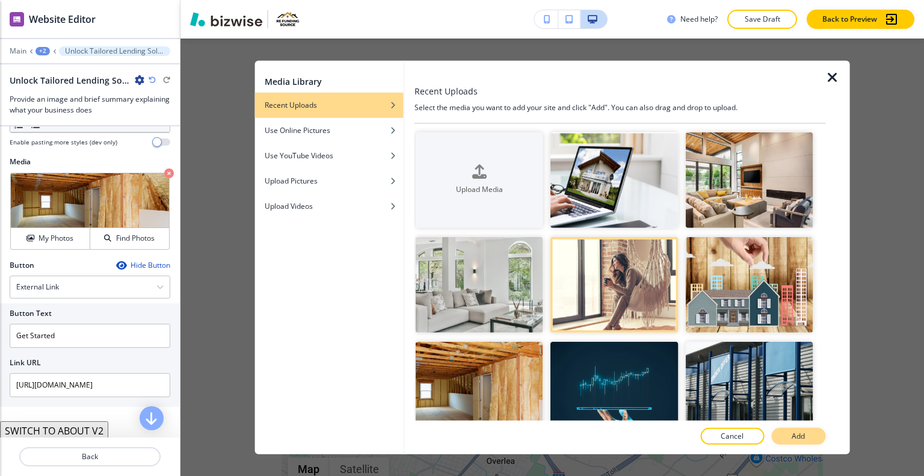
click at [809, 436] on button "Add" at bounding box center [798, 436] width 54 height 17
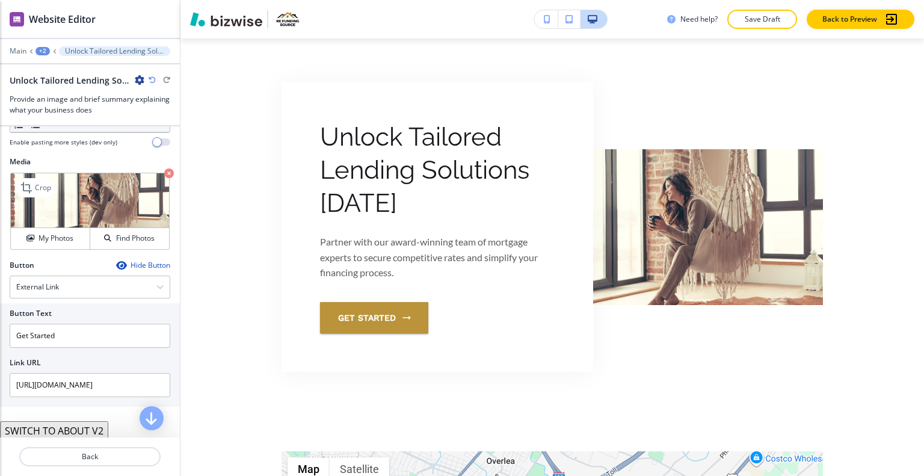
click at [19, 224] on img at bounding box center [90, 200] width 158 height 55
click at [26, 235] on icon "button" at bounding box center [29, 238] width 7 height 7
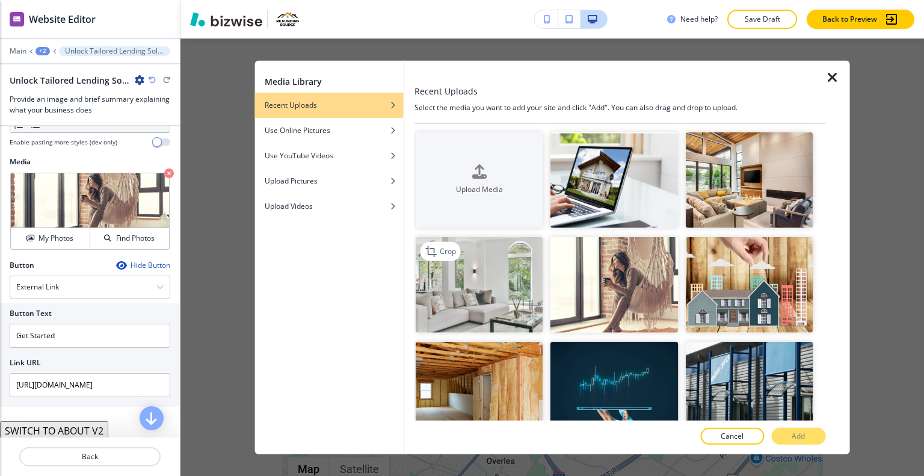
click at [448, 286] on img "button" at bounding box center [480, 285] width 128 height 96
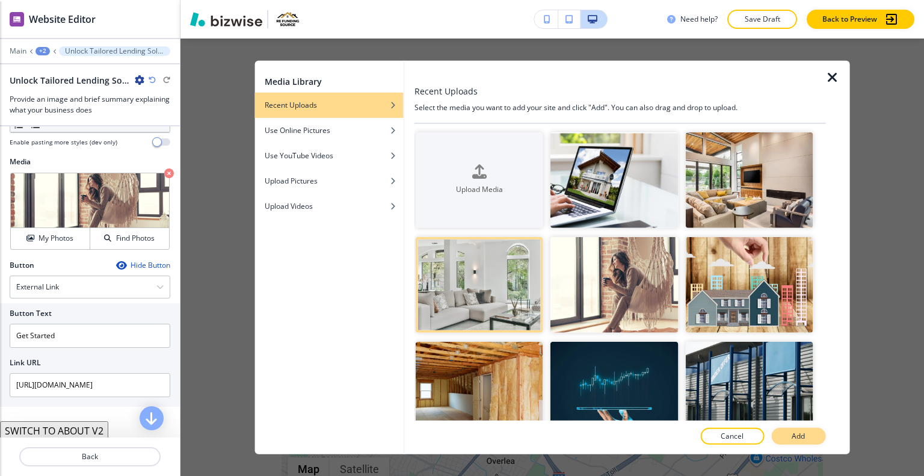
click at [823, 437] on button "Add" at bounding box center [798, 436] width 54 height 17
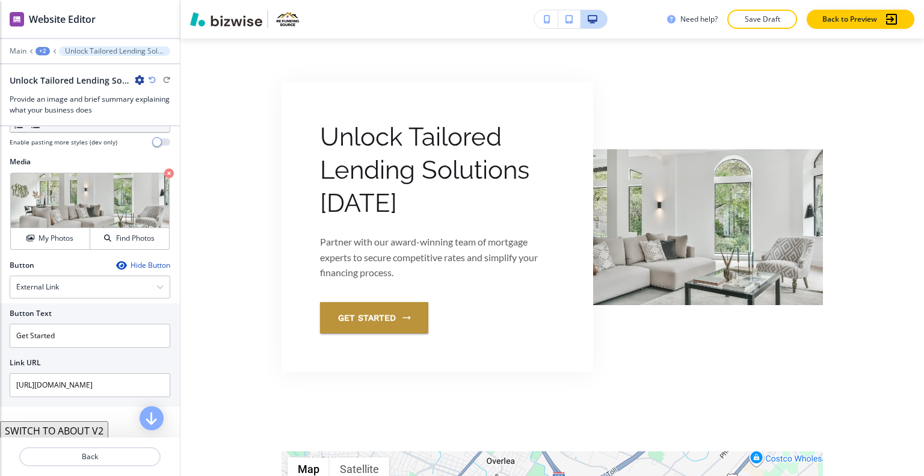
scroll to position [337, 0]
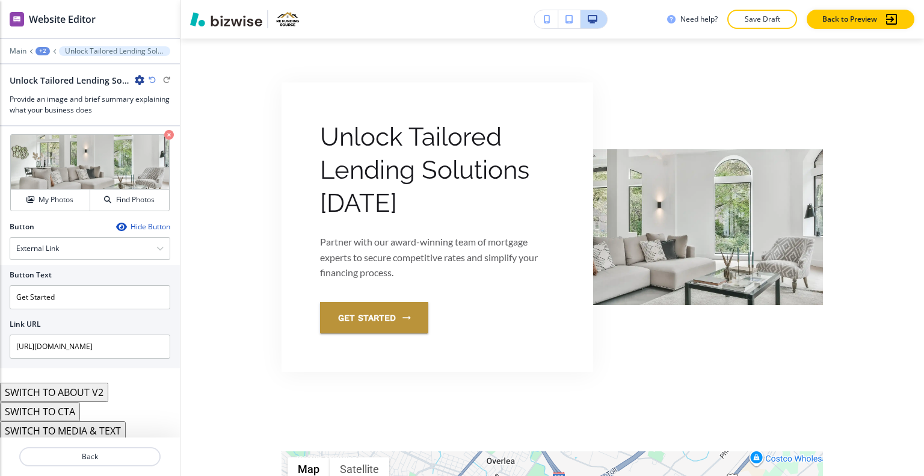
click at [91, 389] on button "SWITCH TO ABOUT V2" at bounding box center [54, 392] width 108 height 19
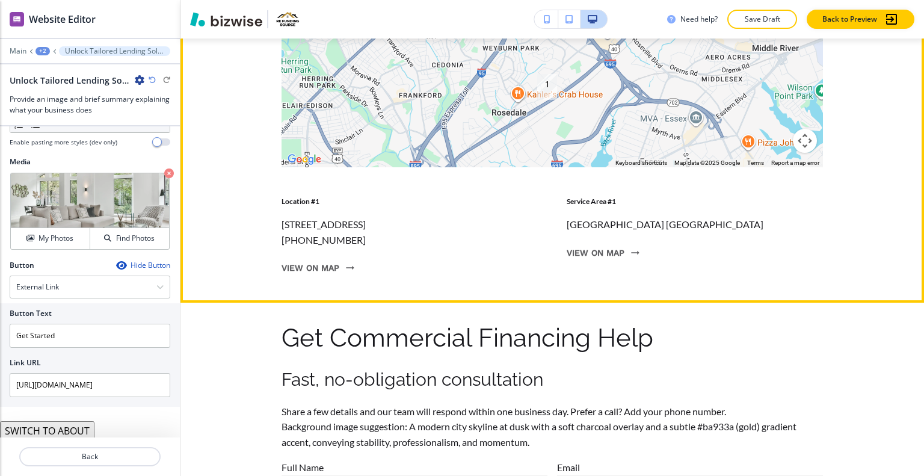
scroll to position [2258, 0]
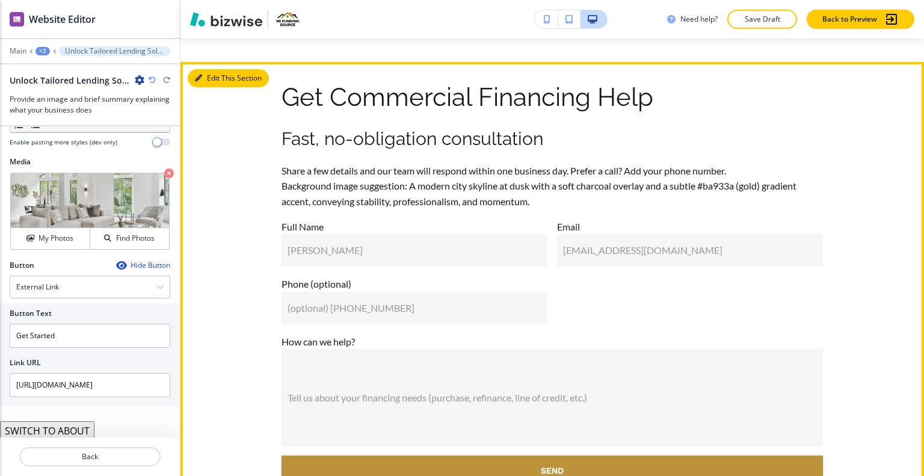
click at [214, 87] on button "Edit This Section" at bounding box center [228, 78] width 81 height 18
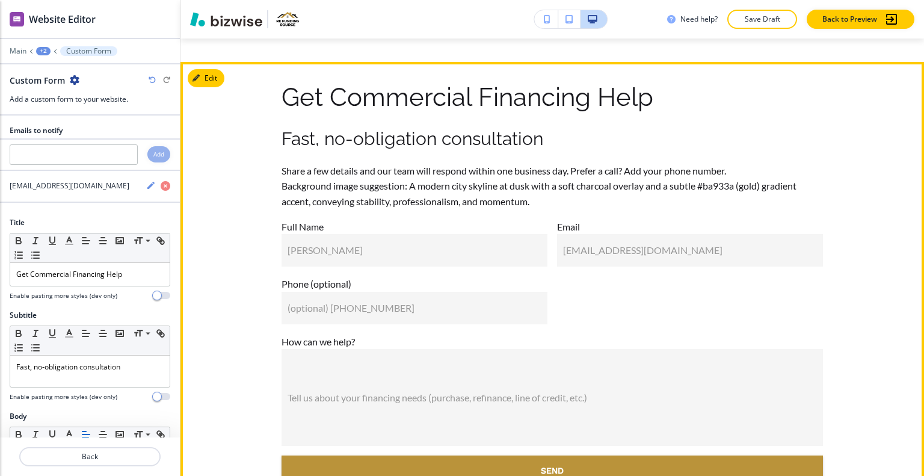
scroll to position [2312, 0]
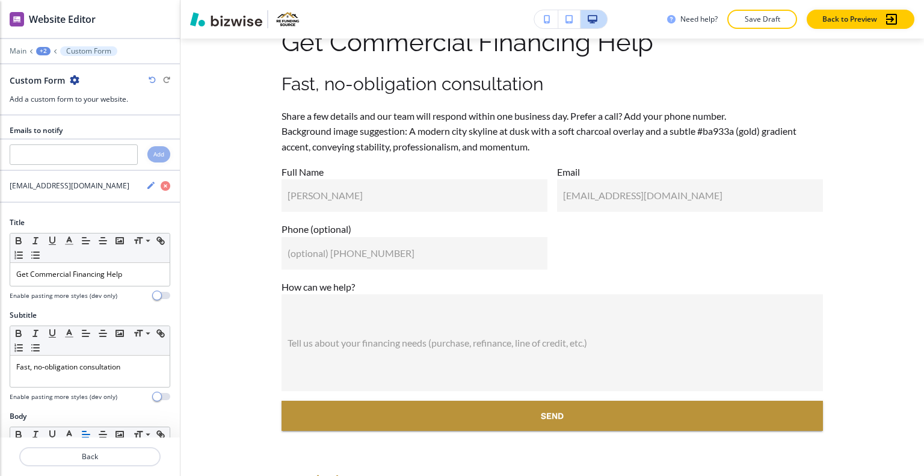
click at [78, 81] on icon "button" at bounding box center [75, 80] width 10 height 10
click at [93, 136] on button "Delete Section" at bounding box center [107, 143] width 77 height 22
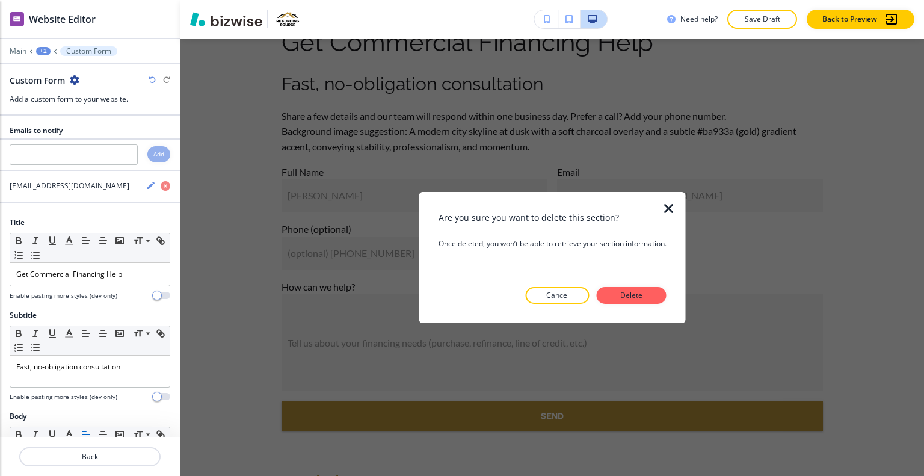
drag, startPoint x: 632, startPoint y: 282, endPoint x: 634, endPoint y: 299, distance: 17.5
click at [632, 282] on div "Are you sure you want to delete this section? Once deleted, you won’t be able t…" at bounding box center [553, 257] width 228 height 93
click at [634, 301] on button "Delete" at bounding box center [632, 295] width 70 height 17
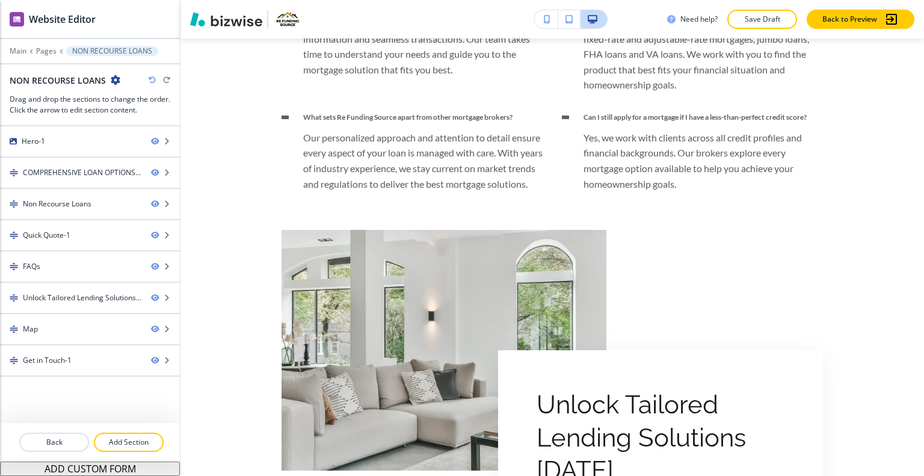
scroll to position [0, 0]
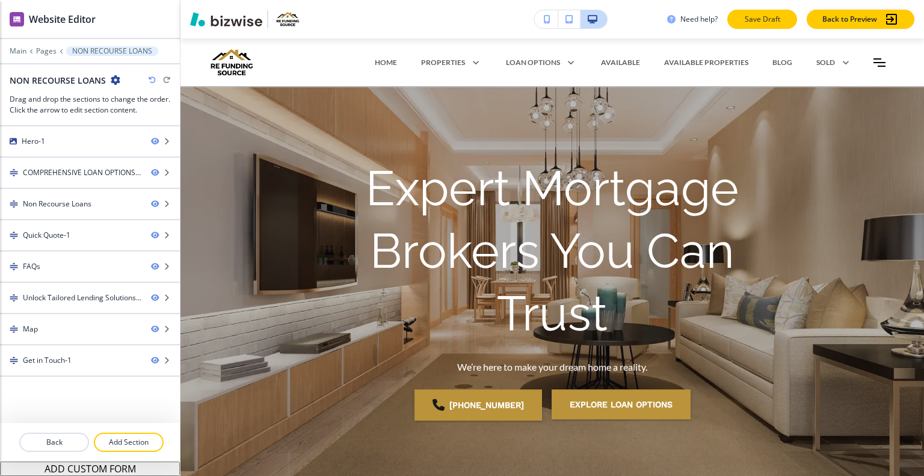
click at [758, 21] on p "Save Draft" at bounding box center [762, 19] width 39 height 11
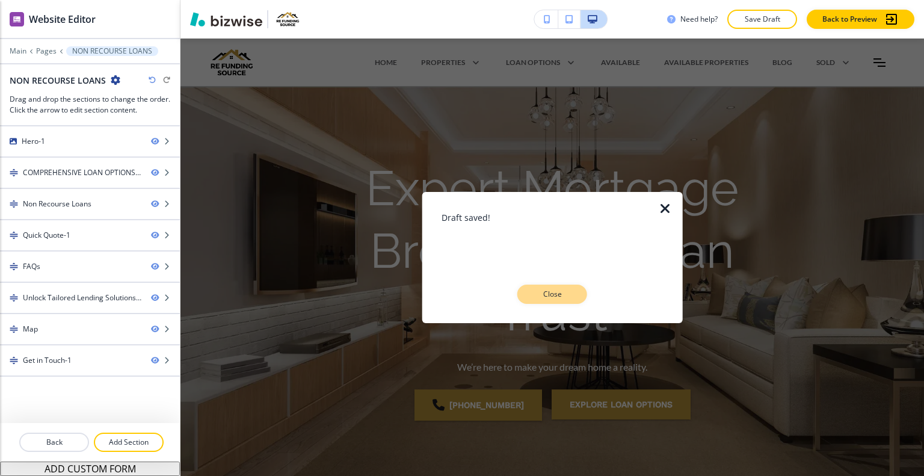
click at [558, 289] on p "Close" at bounding box center [552, 294] width 39 height 11
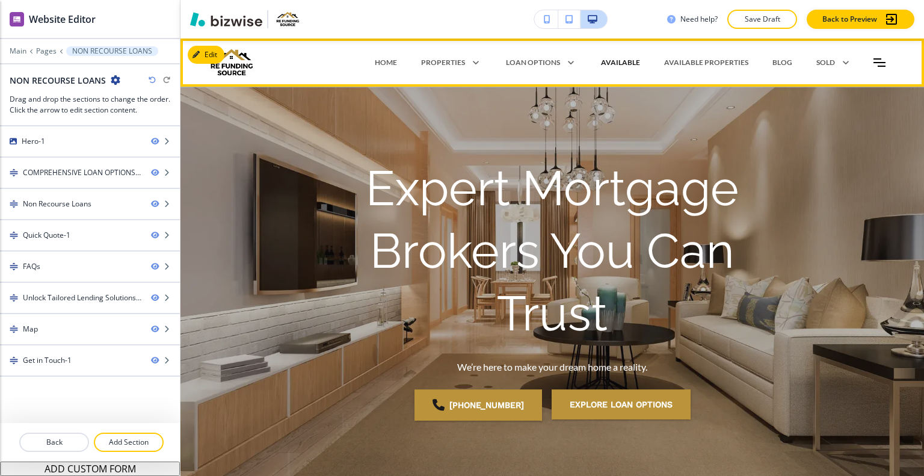
click at [610, 62] on p "AVAILABLE" at bounding box center [620, 62] width 39 height 11
click at [616, 60] on p "AVAILABLE" at bounding box center [620, 62] width 39 height 11
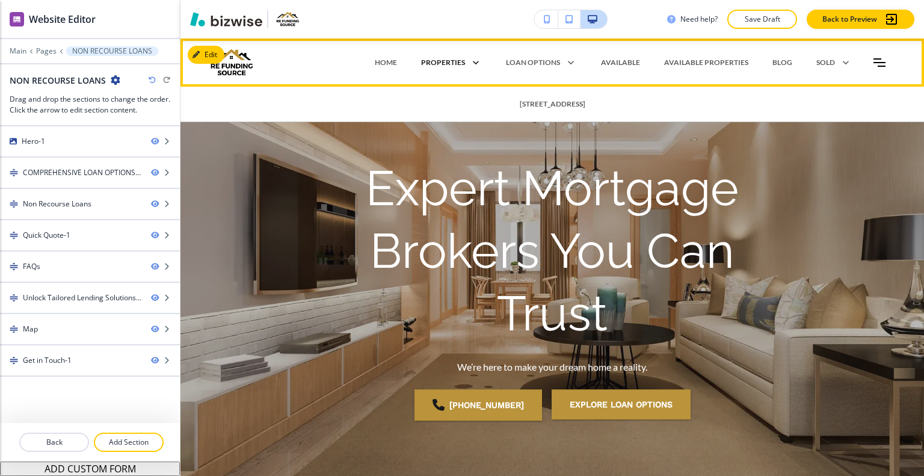
click at [465, 63] on icon at bounding box center [473, 62] width 17 height 17
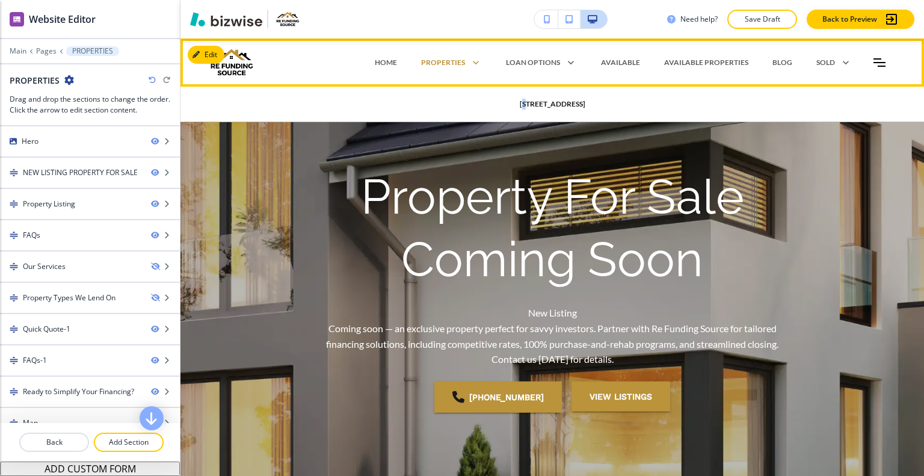
click at [520, 103] on p "5008 Kenwood Av" at bounding box center [553, 104] width 66 height 11
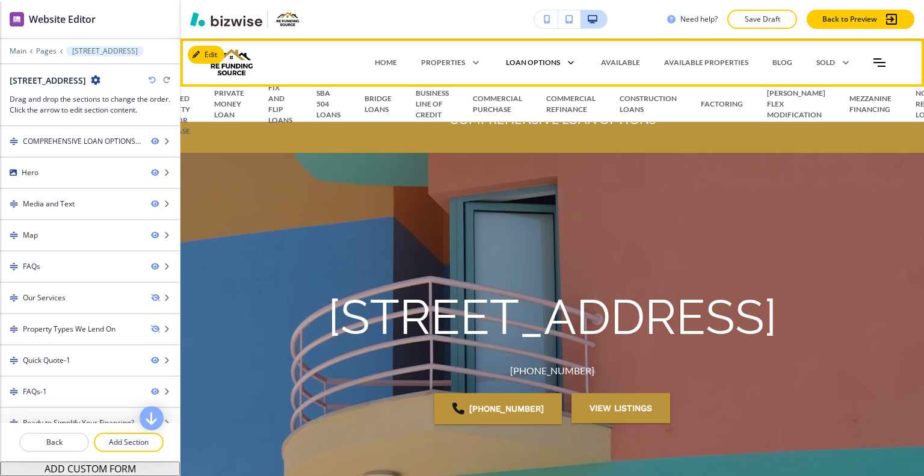
click at [543, 64] on p "LOAN OPTIONS" at bounding box center [533, 62] width 54 height 11
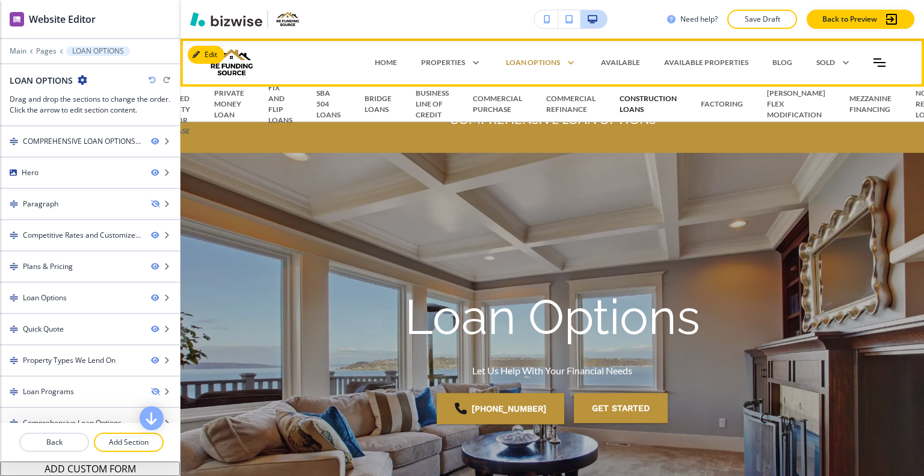
click at [633, 108] on p "CONSTRUCTION LOANS" at bounding box center [648, 104] width 57 height 22
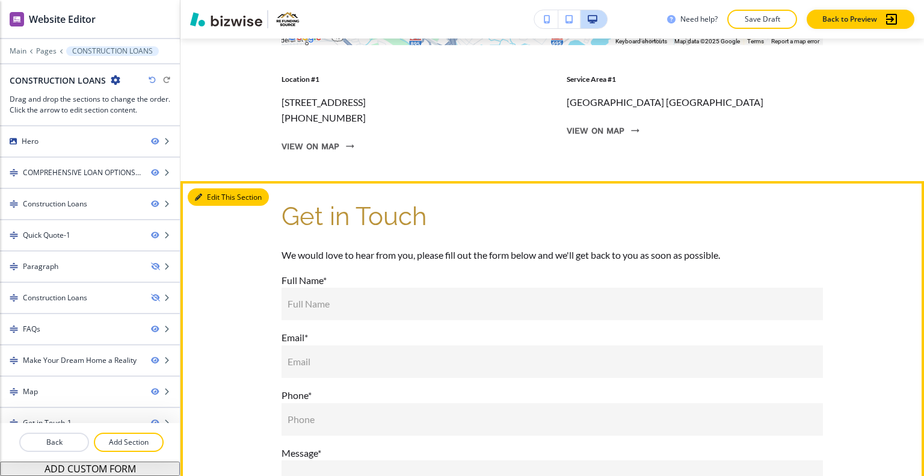
click at [204, 206] on button "Edit This Section" at bounding box center [228, 197] width 81 height 18
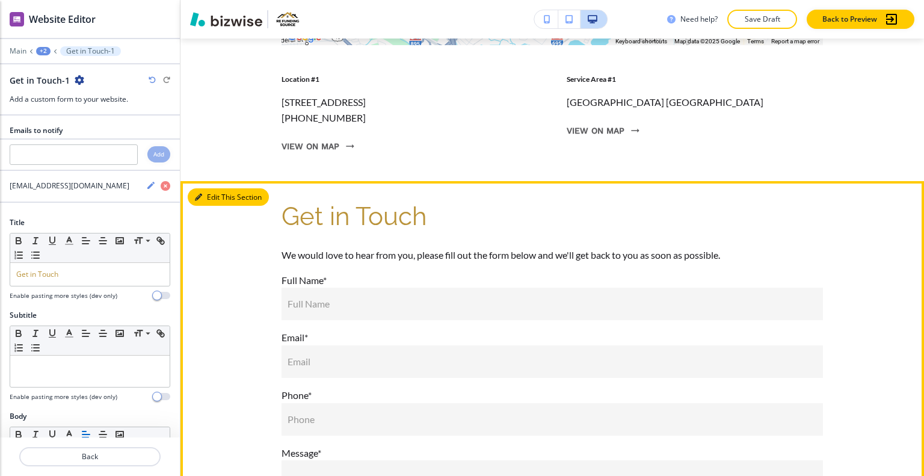
scroll to position [2732, 0]
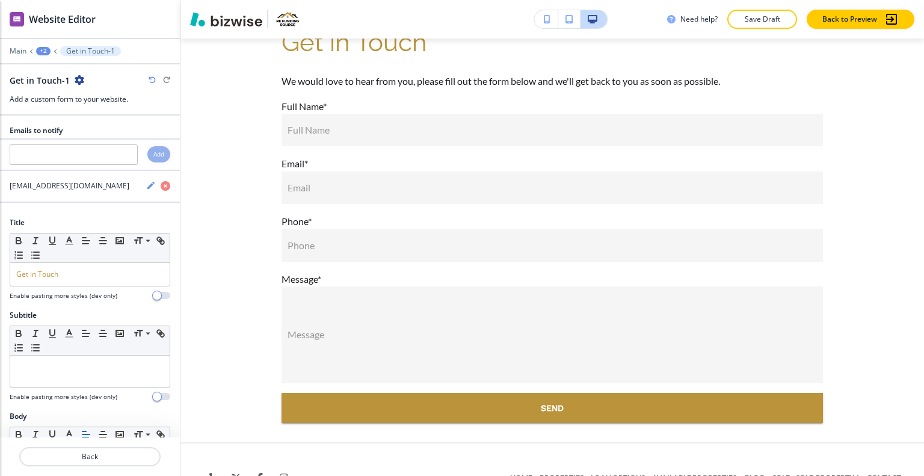
click at [77, 76] on icon "button" at bounding box center [80, 80] width 10 height 10
click at [89, 119] on p "Duplicate Section" at bounding box center [111, 121] width 61 height 11
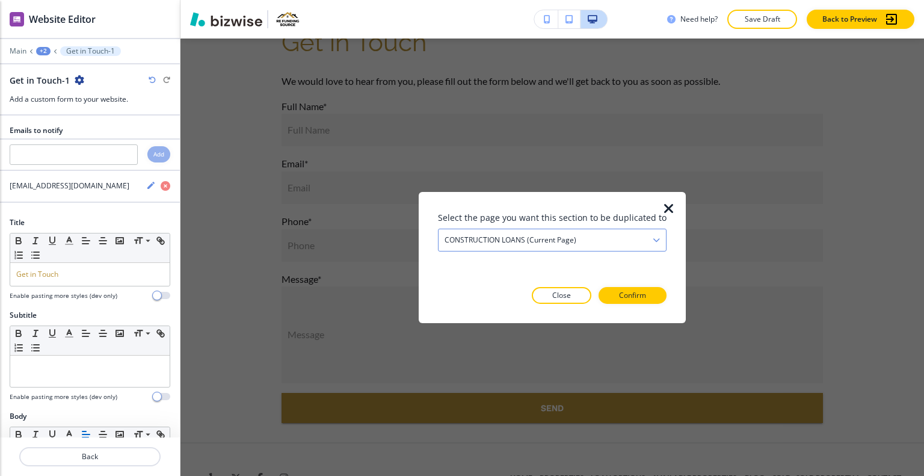
click at [573, 242] on h4 "CONSTRUCTION LOANS (current page)" at bounding box center [511, 239] width 132 height 11
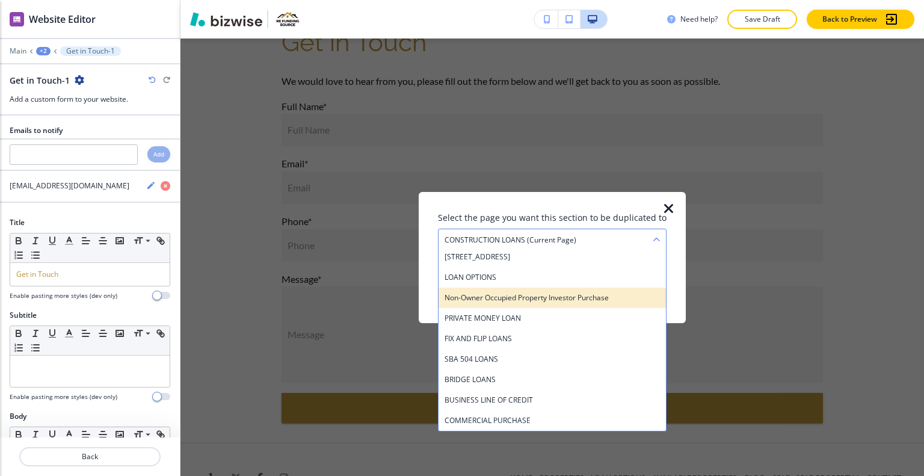
scroll to position [0, 0]
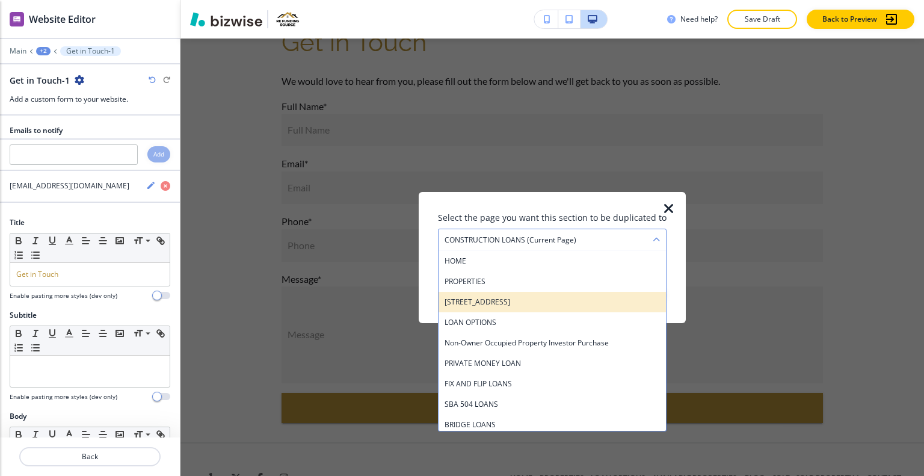
click at [549, 306] on h4 "5008 Kenwood Av" at bounding box center [552, 301] width 215 height 11
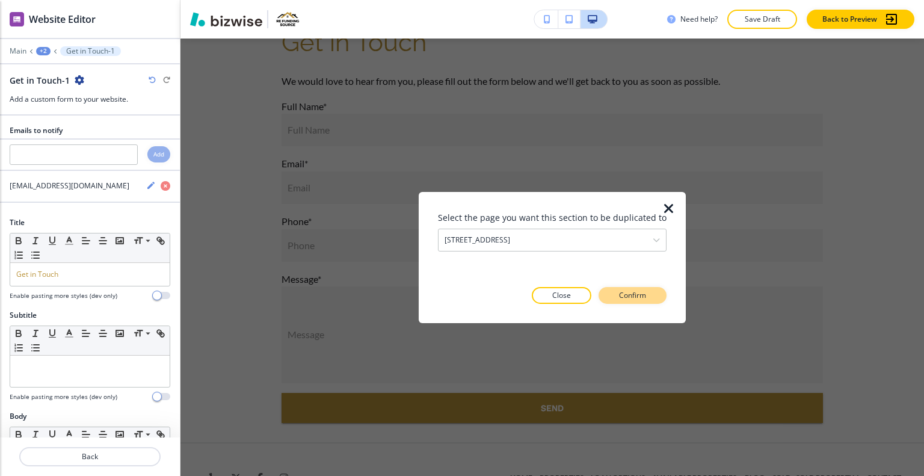
click at [619, 300] on button "Confirm" at bounding box center [633, 295] width 68 height 17
click at [623, 290] on p "Take me there" at bounding box center [622, 295] width 49 height 11
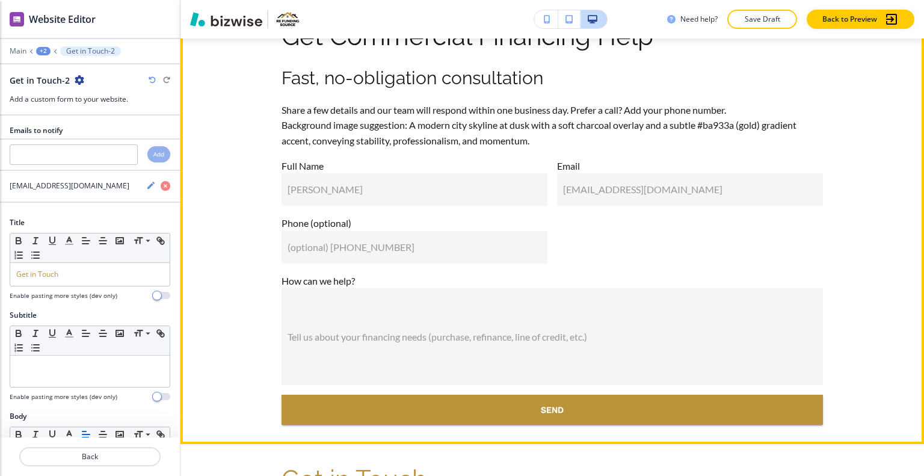
scroll to position [2945, 0]
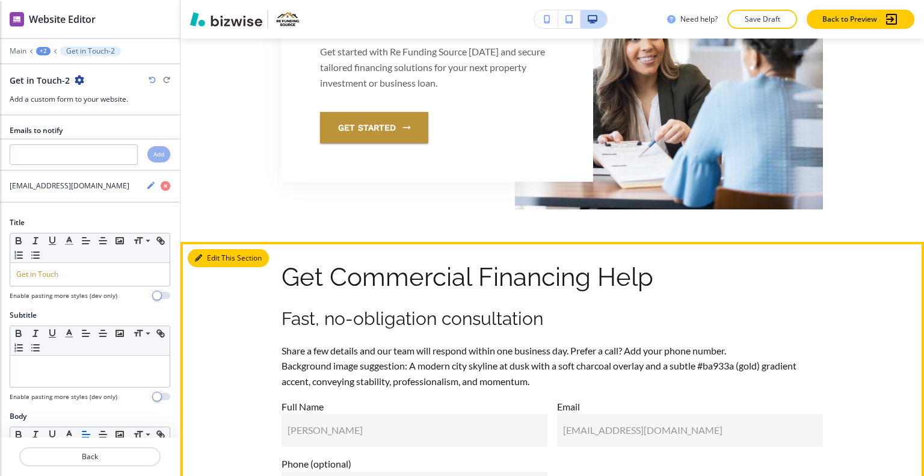
click at [216, 267] on button "Edit This Section" at bounding box center [228, 258] width 81 height 18
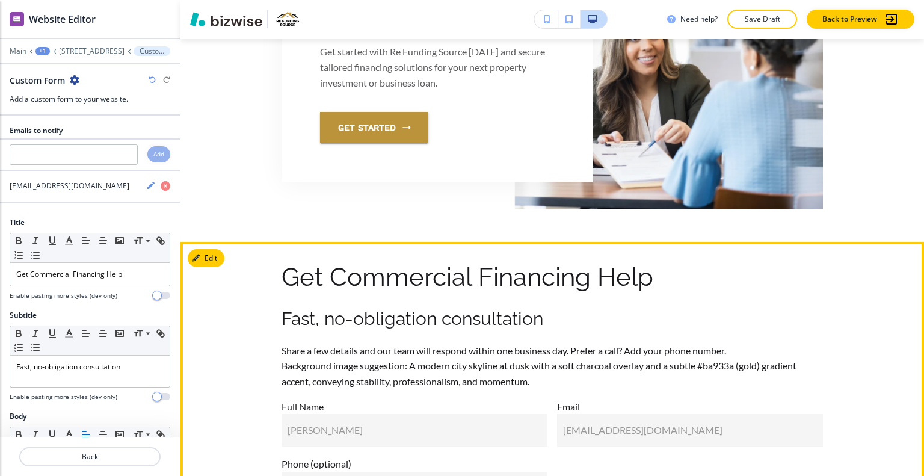
scroll to position [3164, 0]
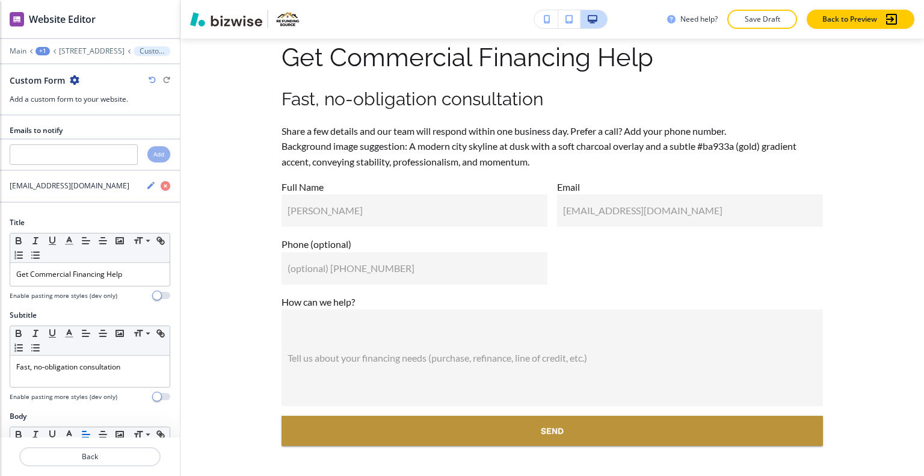
click at [75, 79] on icon "button" at bounding box center [75, 80] width 10 height 10
click at [123, 141] on p "Delete Section" at bounding box center [107, 142] width 61 height 11
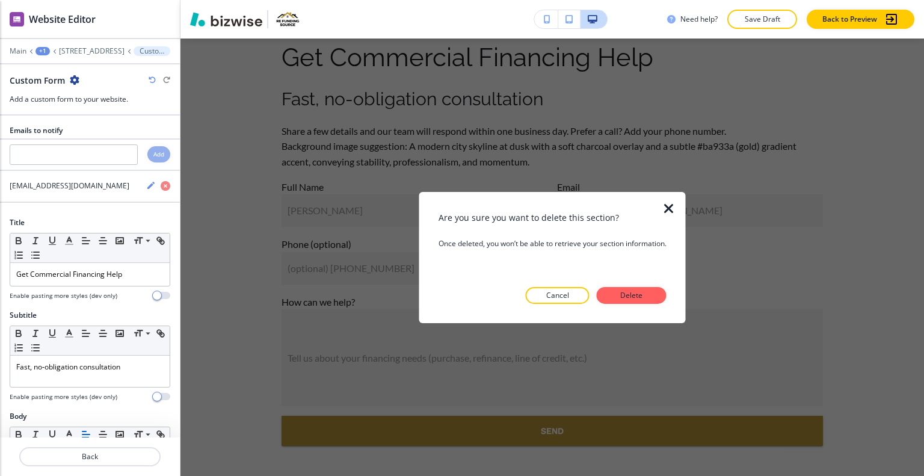
click at [675, 294] on div at bounding box center [676, 256] width 19 height 131
click at [657, 293] on button "Delete" at bounding box center [632, 295] width 70 height 17
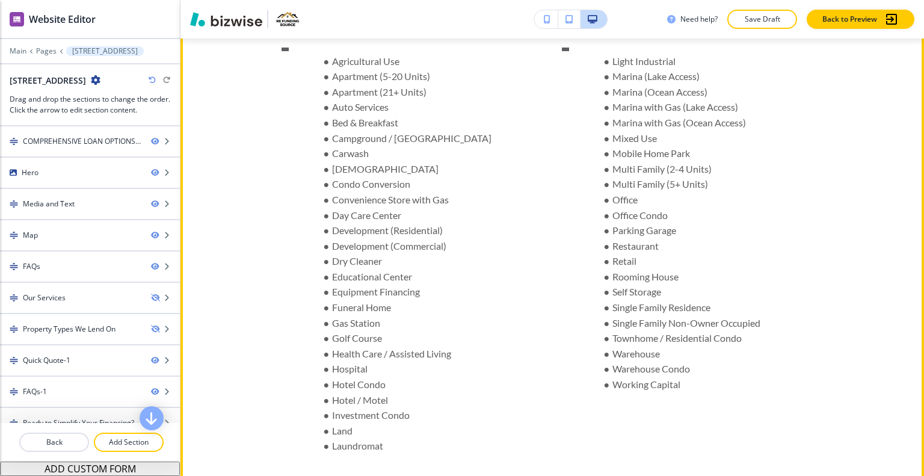
scroll to position [1083, 0]
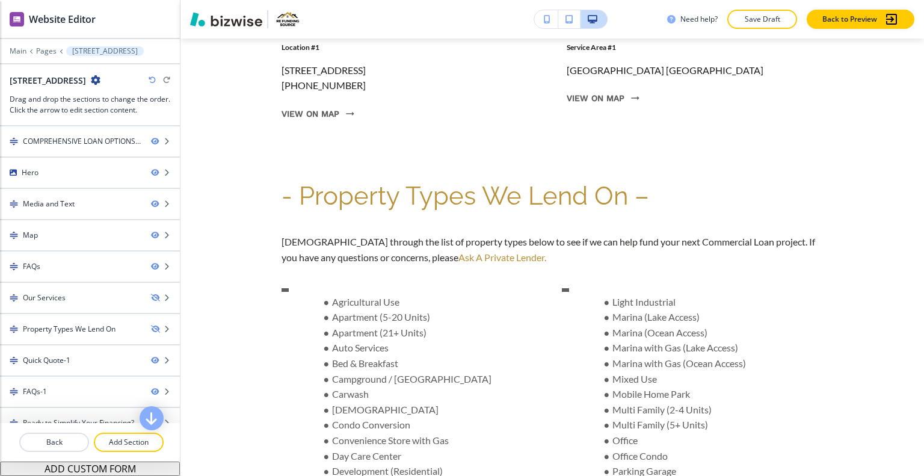
click at [91, 78] on icon "button" at bounding box center [96, 80] width 10 height 10
click at [111, 94] on button "Edit Page Settings" at bounding box center [124, 101] width 77 height 22
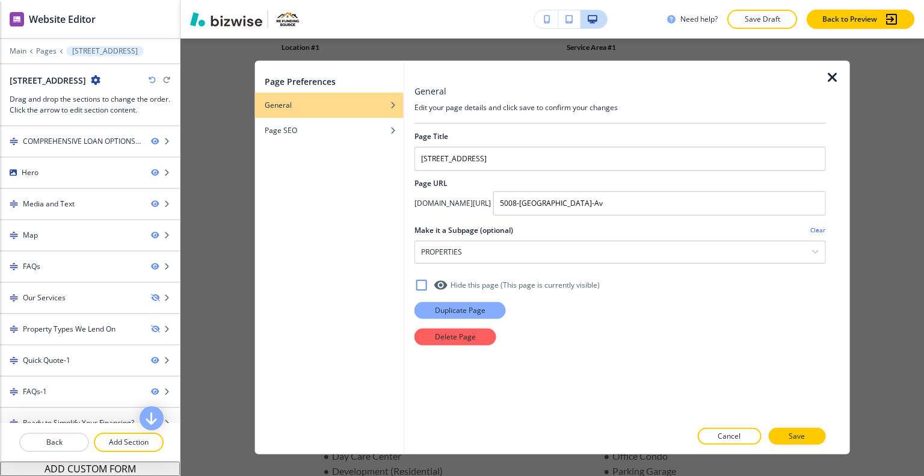
click at [481, 307] on p "Duplicate Page" at bounding box center [460, 309] width 51 height 11
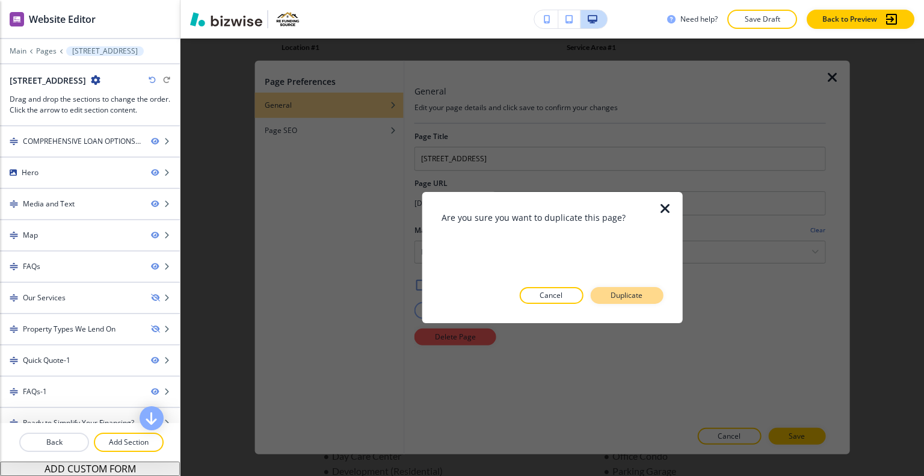
click at [627, 295] on p "Duplicate" at bounding box center [627, 295] width 32 height 11
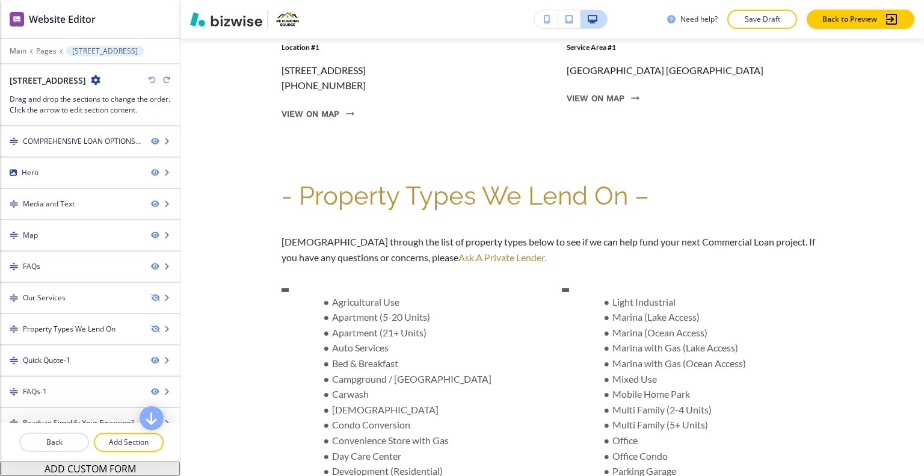
scroll to position [0, 0]
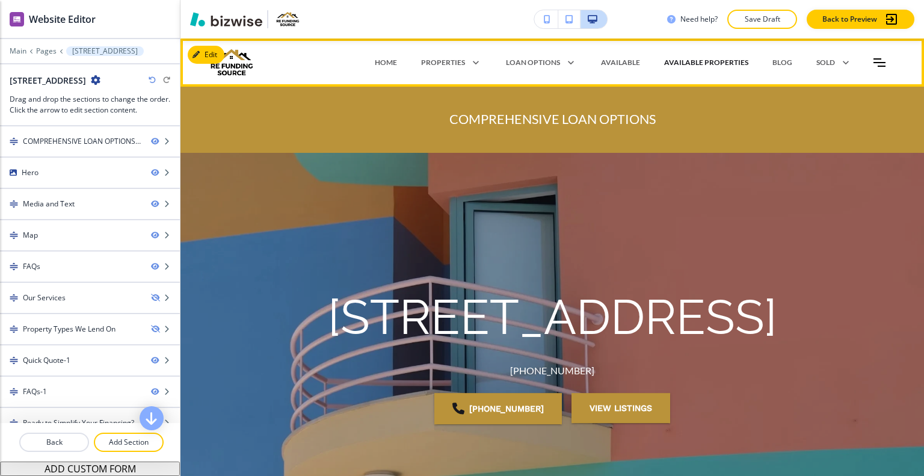
click at [688, 62] on p "AVAILABLE PROPERTIES" at bounding box center [706, 62] width 84 height 11
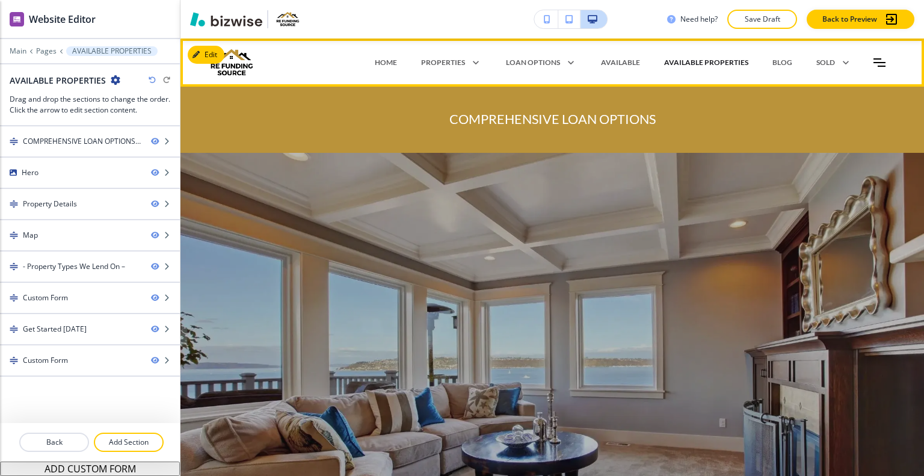
click at [685, 58] on p "AVAILABLE PROPERTIES" at bounding box center [706, 62] width 84 height 11
click at [617, 60] on p "AVAILABLE" at bounding box center [620, 62] width 39 height 11
click at [666, 64] on p "AVAILABLE PROPERTIES" at bounding box center [706, 62] width 84 height 11
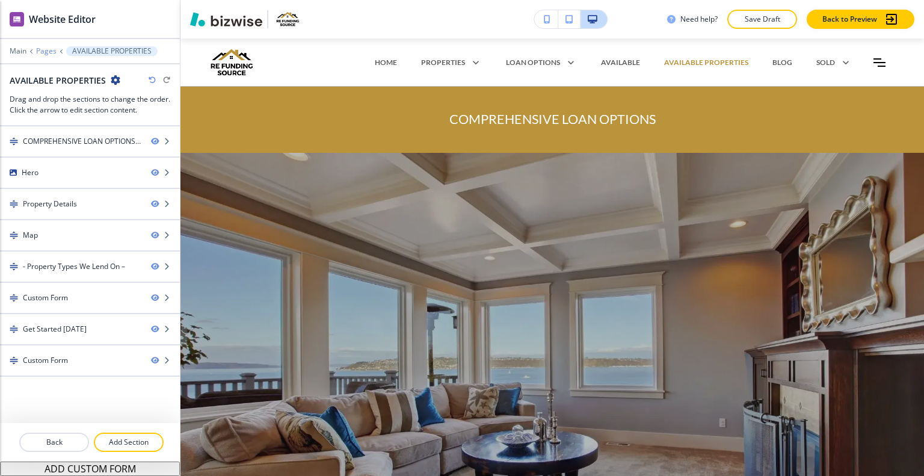
click at [53, 52] on p "Pages" at bounding box center [46, 51] width 20 height 8
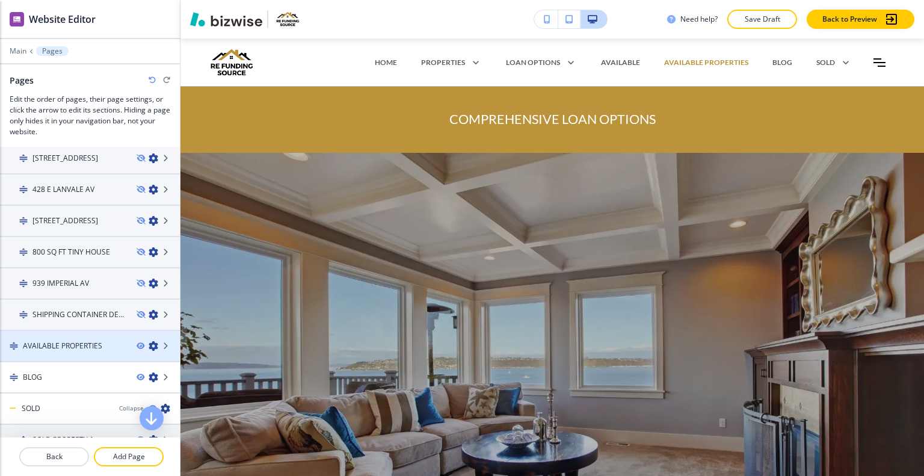
scroll to position [734, 0]
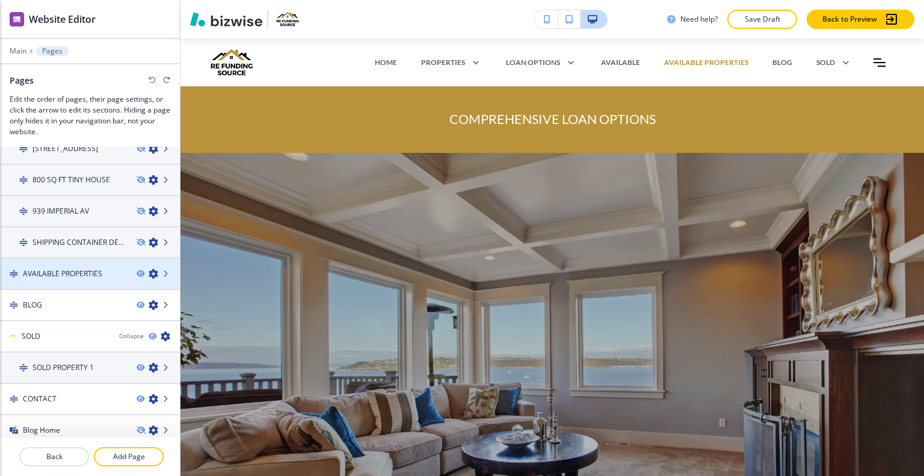
click at [149, 269] on icon "button" at bounding box center [154, 274] width 10 height 10
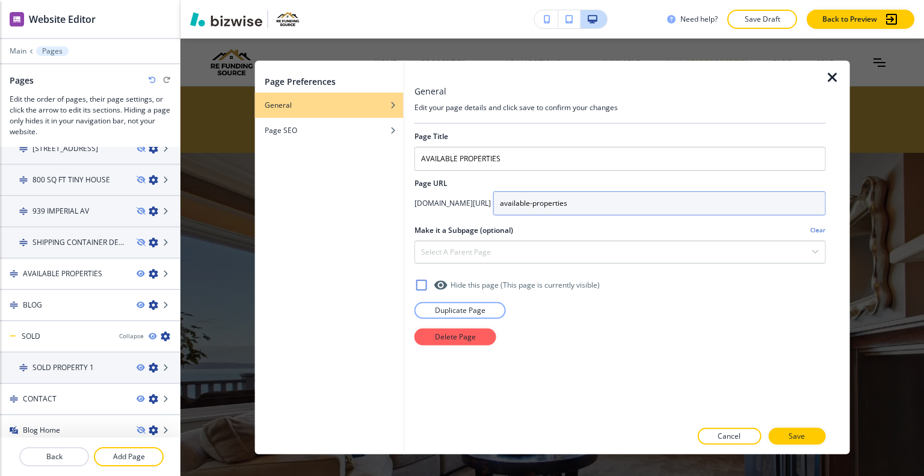
drag, startPoint x: 657, startPoint y: 206, endPoint x: 569, endPoint y: 206, distance: 88.5
click at [569, 206] on input "available-properties" at bounding box center [659, 203] width 333 height 24
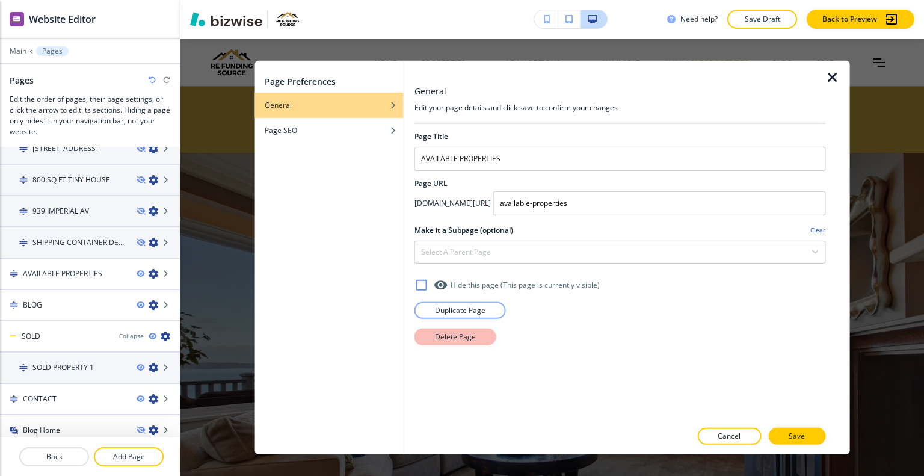
click at [445, 339] on p "Delete Page" at bounding box center [455, 336] width 41 height 11
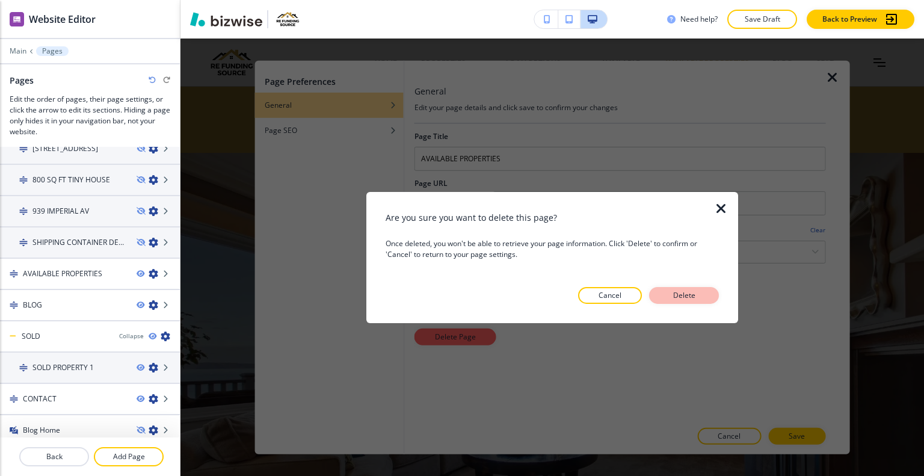
click at [703, 298] on button "Delete" at bounding box center [684, 295] width 70 height 17
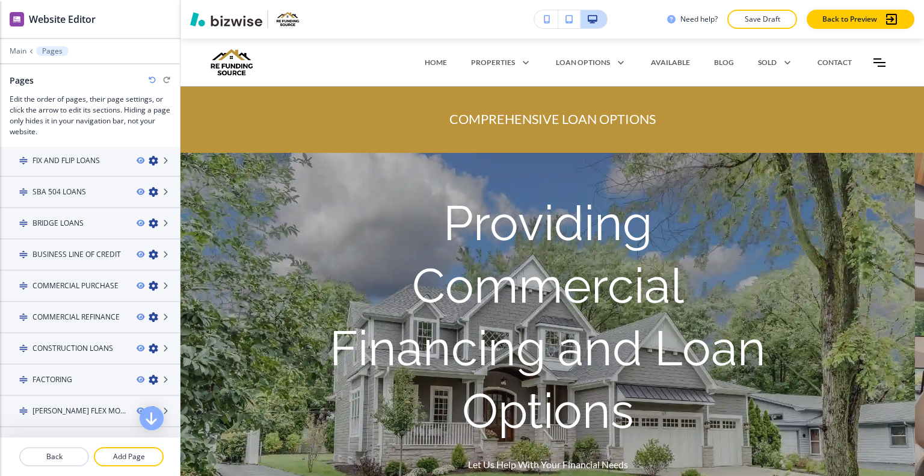
scroll to position [0, 0]
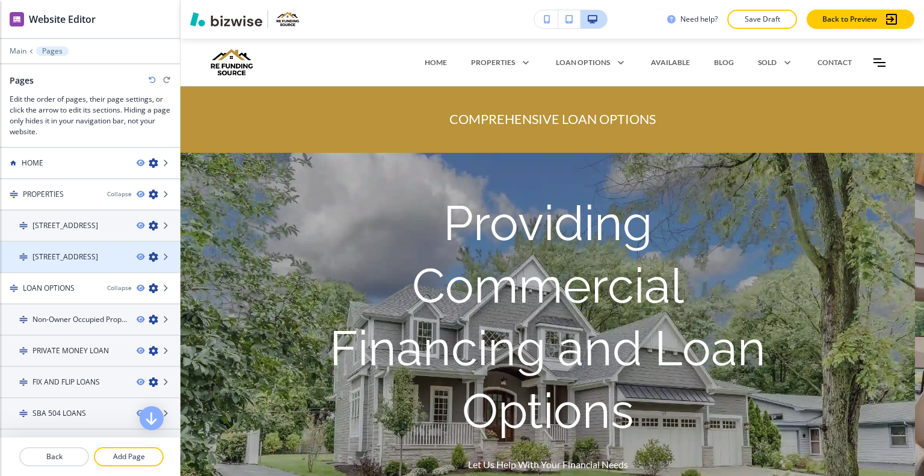
click at [149, 259] on icon "button" at bounding box center [154, 257] width 10 height 10
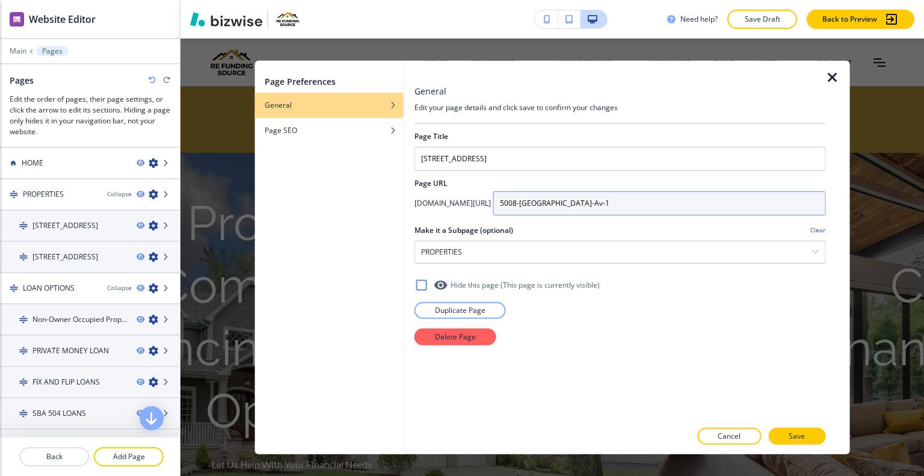
drag, startPoint x: 652, startPoint y: 208, endPoint x: 510, endPoint y: 201, distance: 142.2
click at [510, 201] on div "app.bizwise.com/preview?id=g5zef0r1m6wx/ 5008-Kenwood-Av-1" at bounding box center [621, 203] width 412 height 24
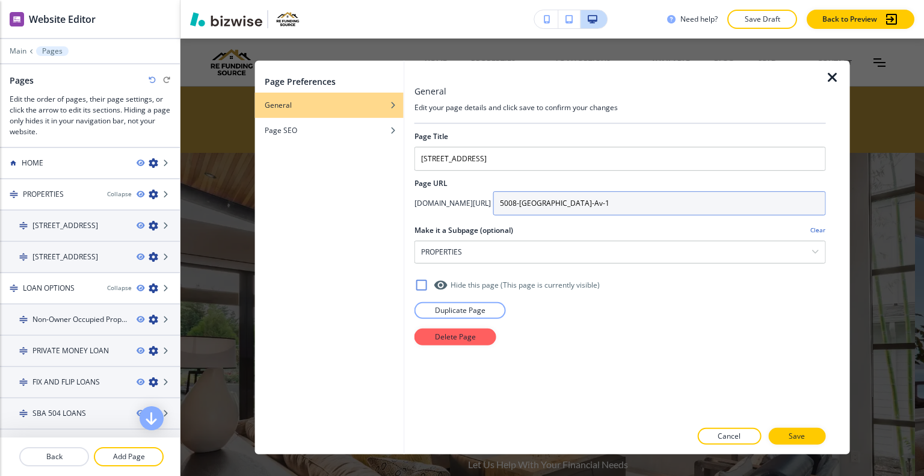
paste input "available-properties"
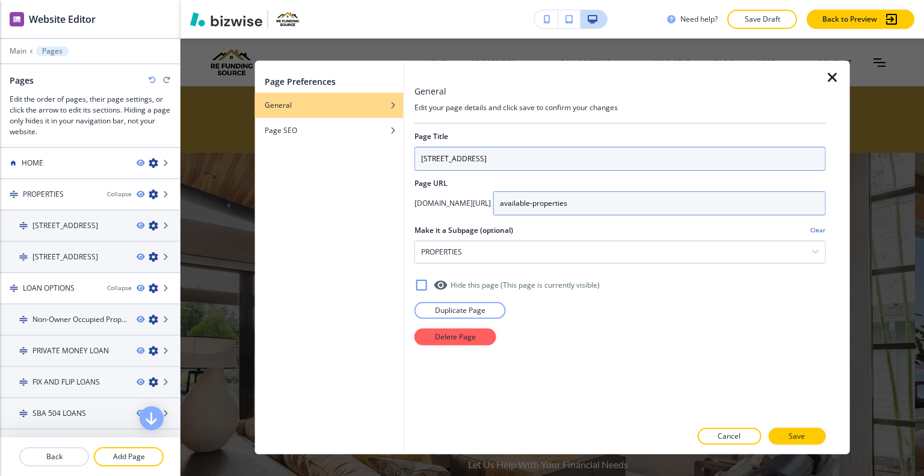
type input "available-properties"
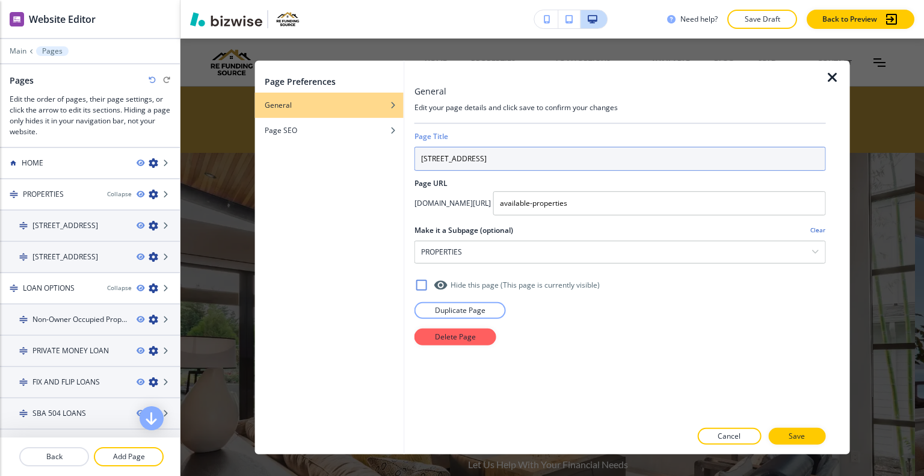
drag, startPoint x: 489, startPoint y: 149, endPoint x: 173, endPoint y: 146, distance: 315.9
click at [173, 0] on body "WELCOME TO YOUR WEBSITE PREVIEW Want to try out the Website Editor? Edit this s…" at bounding box center [462, 0] width 924 height 0
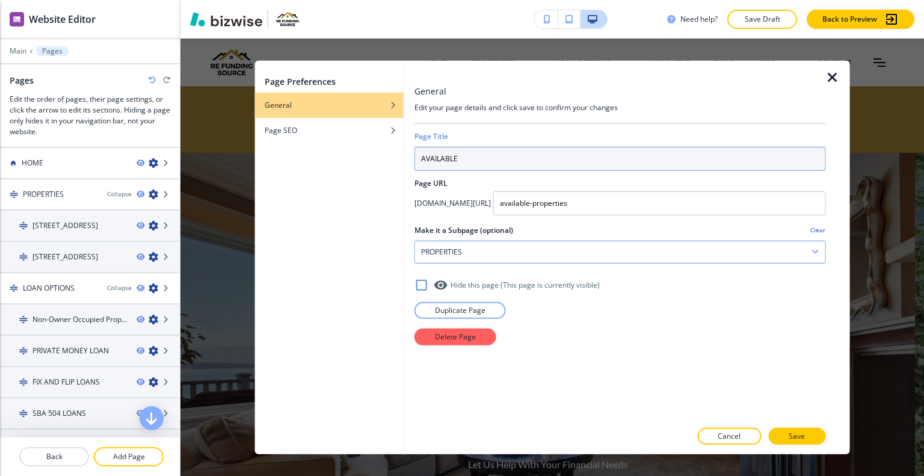
type input "AVAILABLE"
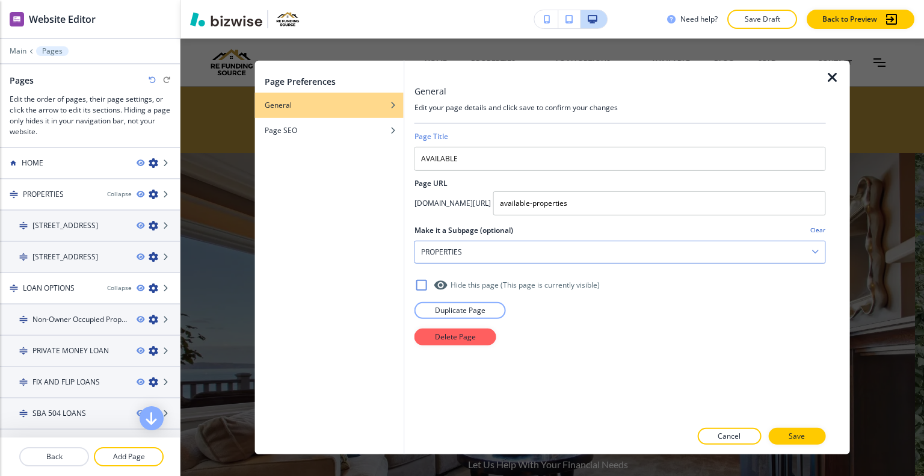
click at [820, 250] on div "PROPERTIES" at bounding box center [620, 252] width 410 height 22
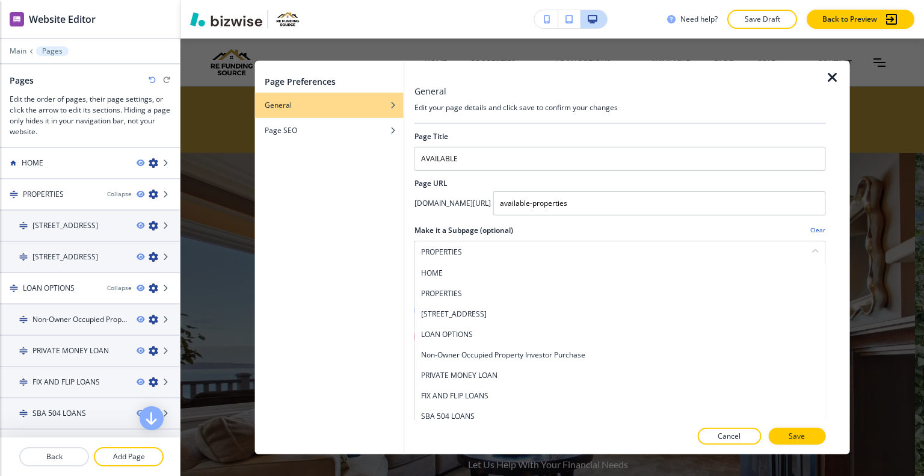
click at [812, 226] on h4 "Clear" at bounding box center [818, 230] width 15 height 9
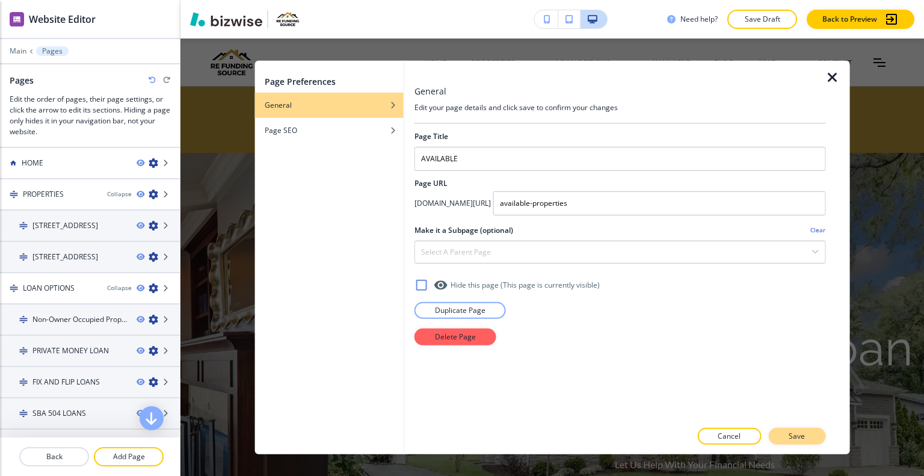
click at [801, 435] on p "Save" at bounding box center [797, 436] width 16 height 11
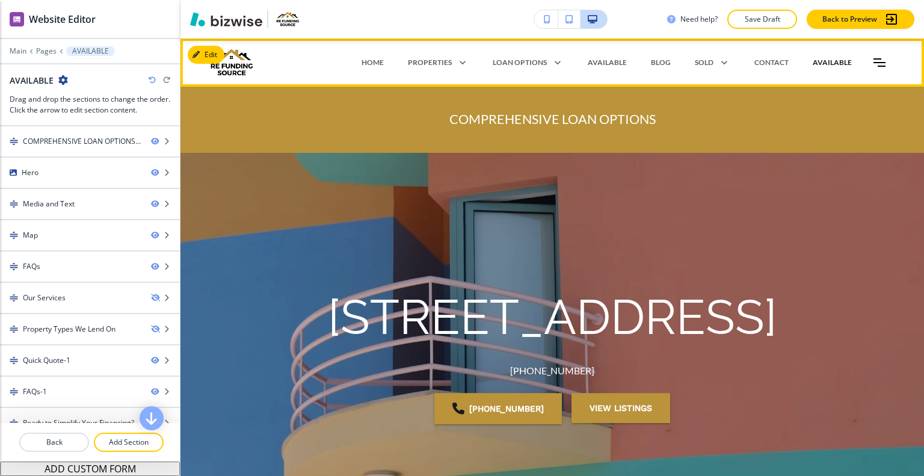
click at [824, 60] on p "AVAILABLE" at bounding box center [832, 62] width 39 height 11
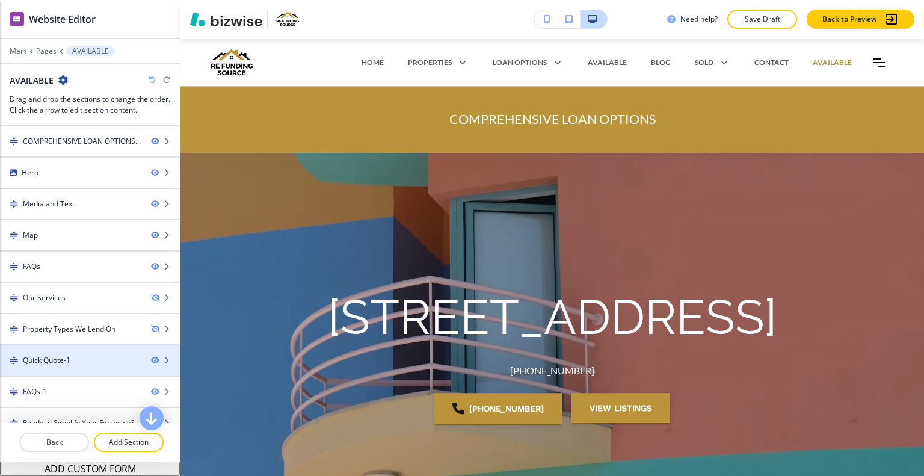
scroll to position [43, 0]
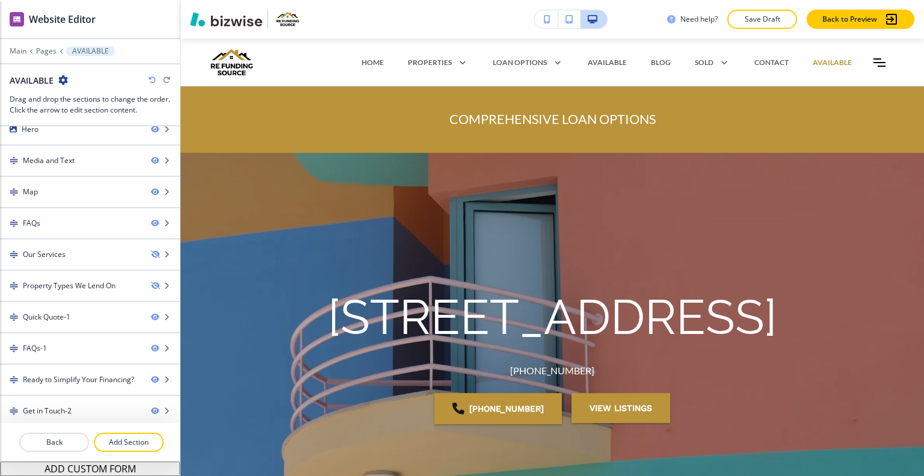
click at [49, 57] on div at bounding box center [90, 59] width 180 height 7
click at [48, 54] on p "Pages" at bounding box center [46, 51] width 20 height 8
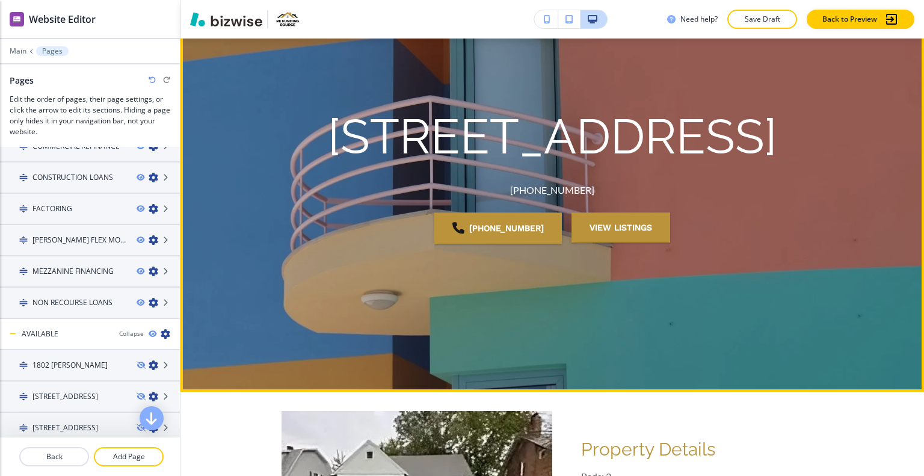
scroll to position [0, 0]
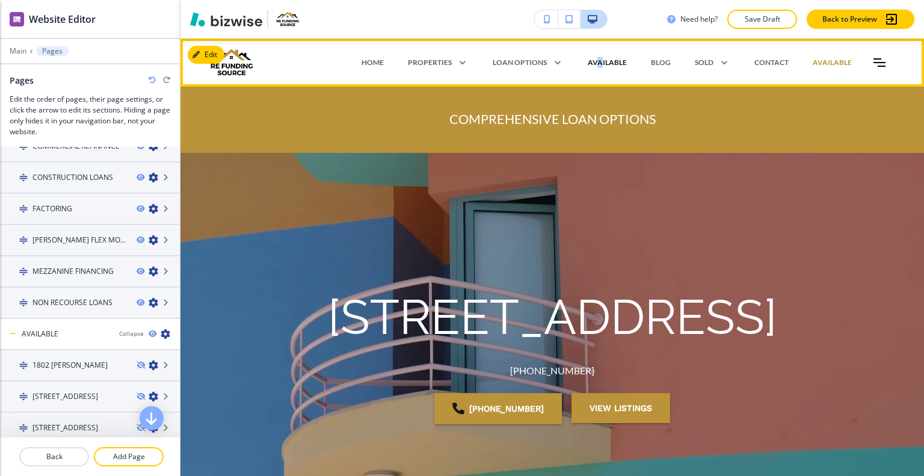
click at [595, 58] on p "AVAILABLE" at bounding box center [607, 62] width 39 height 11
click at [599, 62] on p "AVAILABLE" at bounding box center [607, 62] width 39 height 11
click at [593, 61] on p "AVAILABLE" at bounding box center [607, 62] width 39 height 11
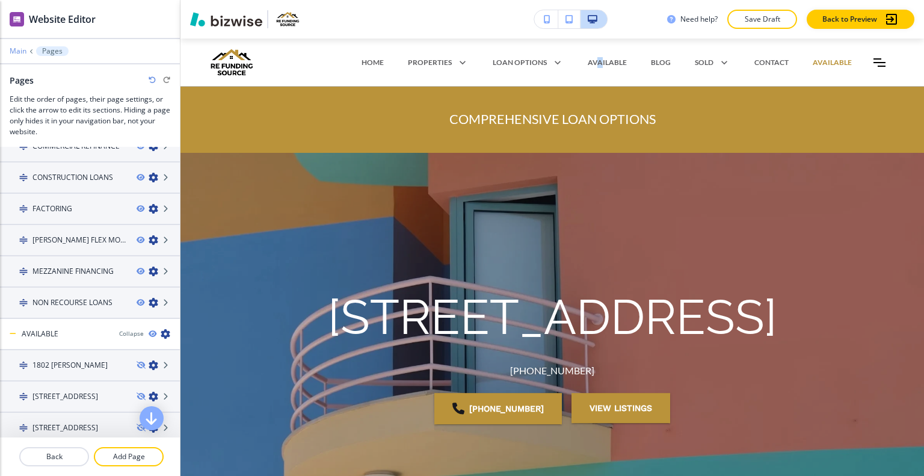
click at [23, 47] on p "Main" at bounding box center [18, 51] width 17 height 8
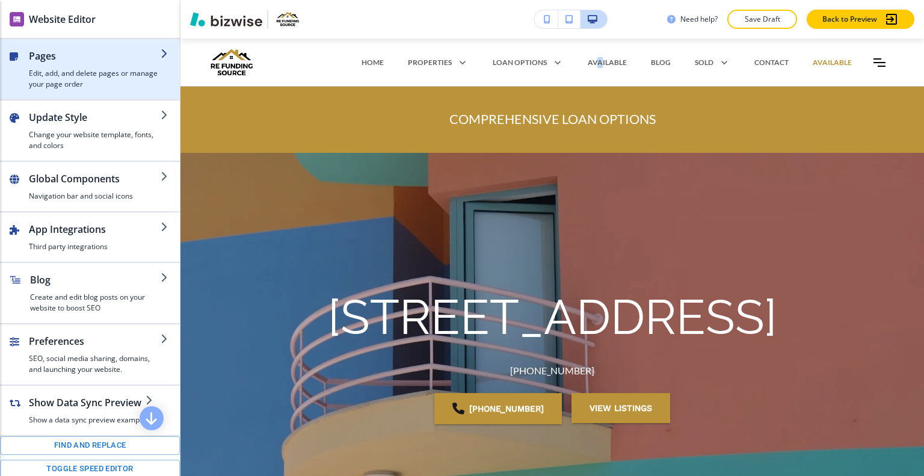
click at [43, 62] on h2 "Pages" at bounding box center [95, 56] width 132 height 14
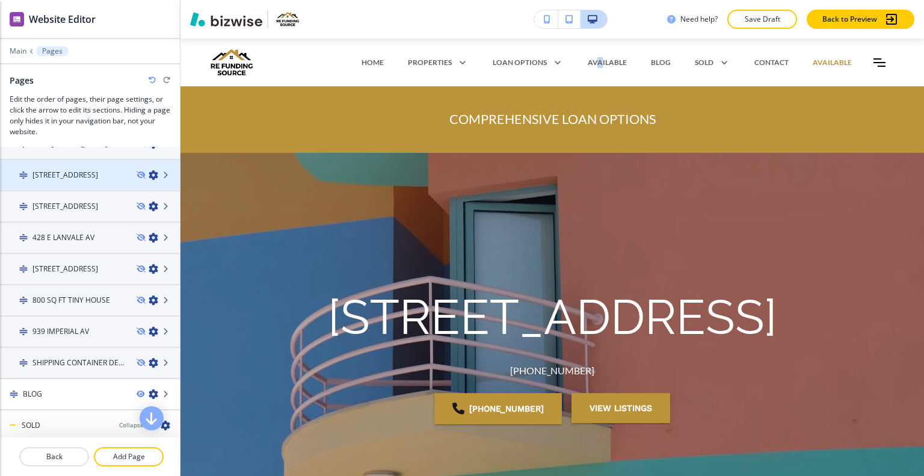
scroll to position [462, 0]
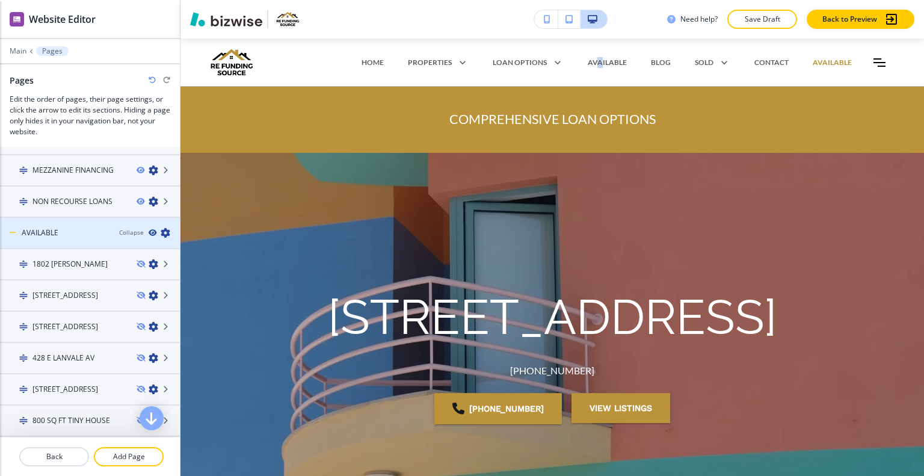
click at [149, 229] on icon "button" at bounding box center [152, 232] width 7 height 7
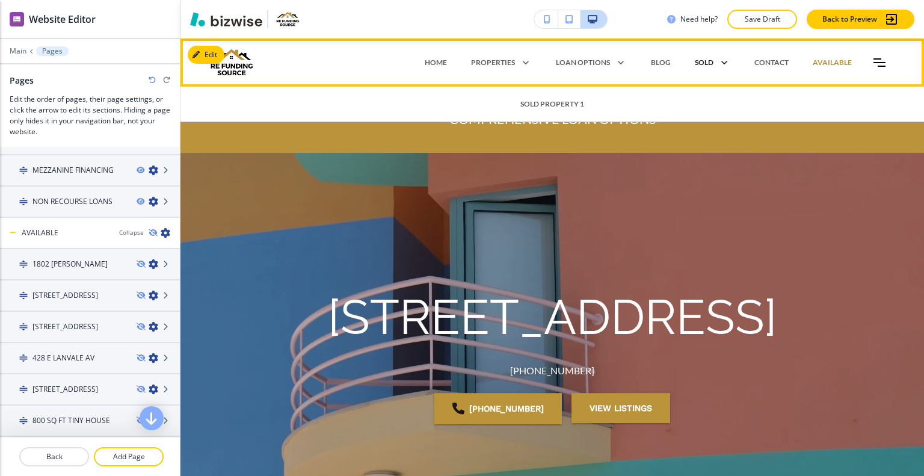
click at [697, 59] on p "SOLD" at bounding box center [704, 62] width 19 height 11
click at [699, 61] on p "SOLD" at bounding box center [704, 62] width 19 height 11
click at [699, 62] on p "SOLD" at bounding box center [704, 62] width 19 height 11
click at [553, 104] on p "SOLD PROPERTY 1" at bounding box center [552, 104] width 64 height 11
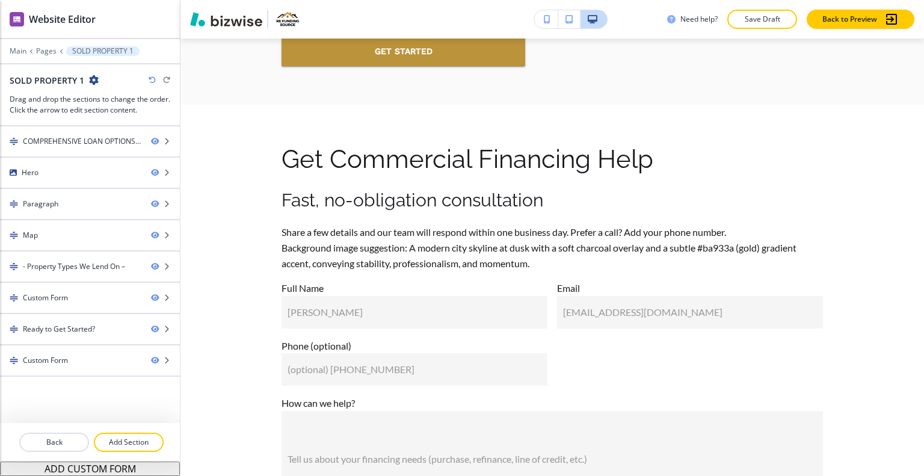
scroll to position [6598, 0]
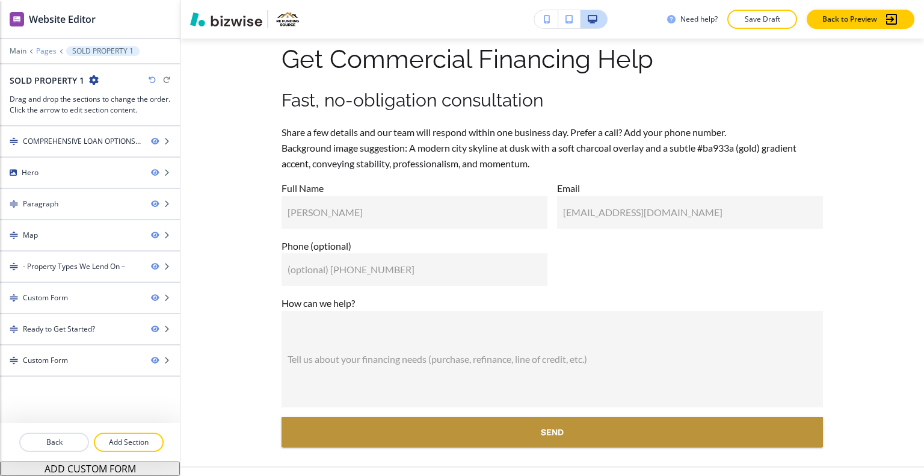
click at [51, 52] on p "Pages" at bounding box center [46, 51] width 20 height 8
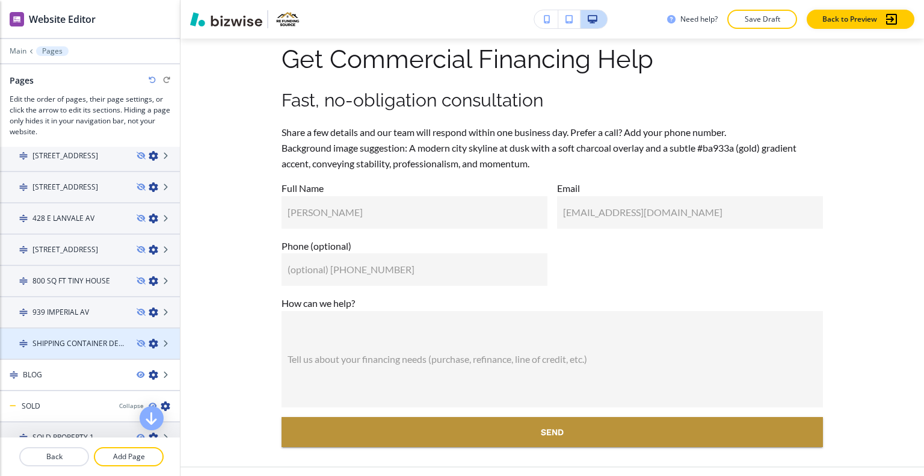
scroll to position [662, 0]
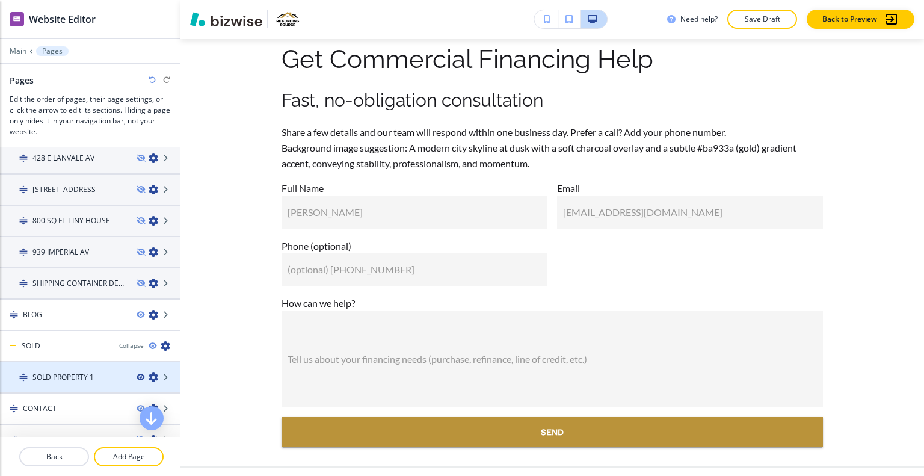
click at [137, 374] on icon "button" at bounding box center [140, 377] width 7 height 7
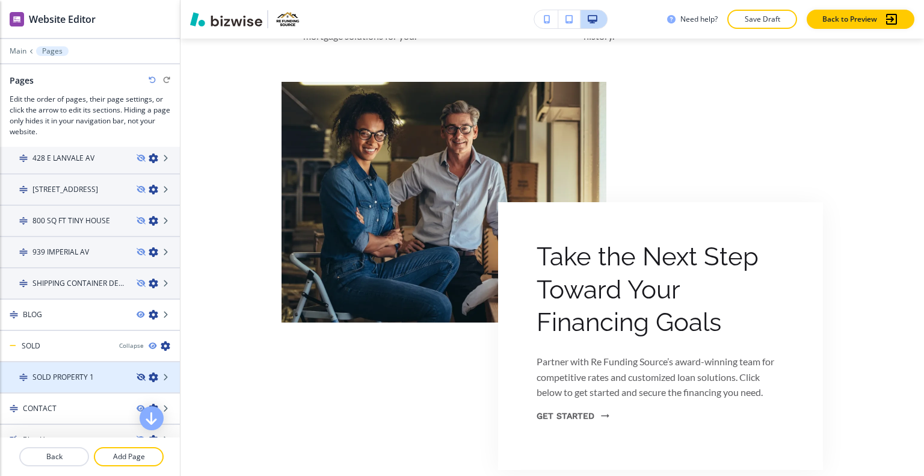
scroll to position [0, 0]
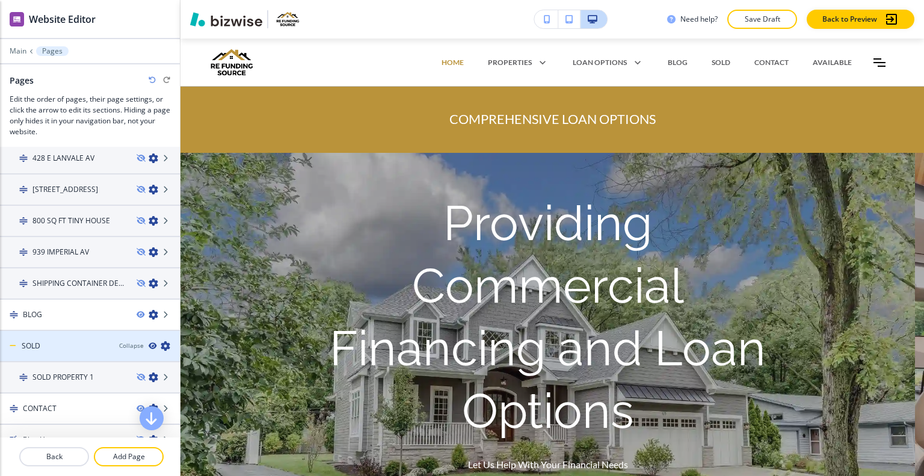
click at [149, 342] on icon "button" at bounding box center [152, 345] width 7 height 7
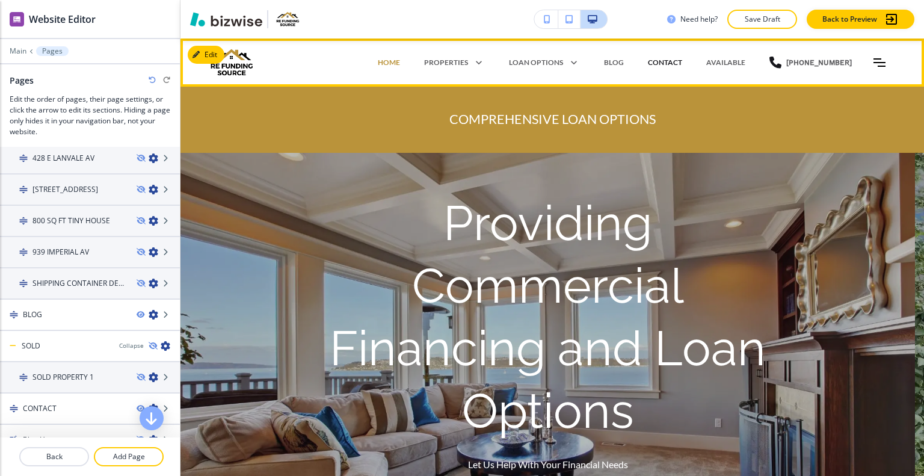
click at [682, 62] on p "CONTACT" at bounding box center [665, 62] width 34 height 11
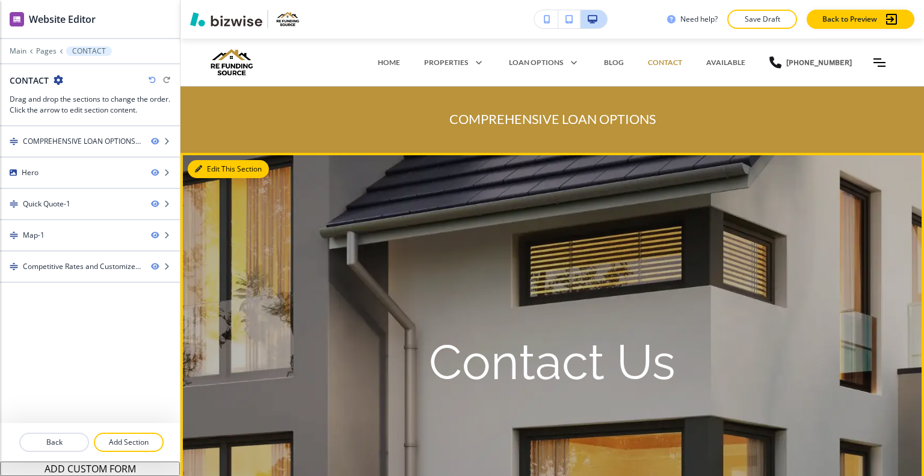
click at [209, 170] on button "Edit This Section" at bounding box center [228, 169] width 81 height 18
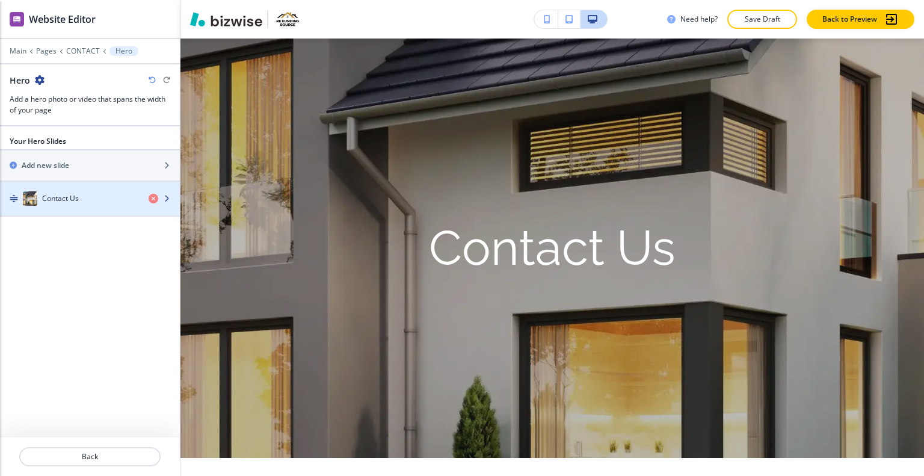
click at [79, 191] on div "Contact Us" at bounding box center [69, 198] width 139 height 14
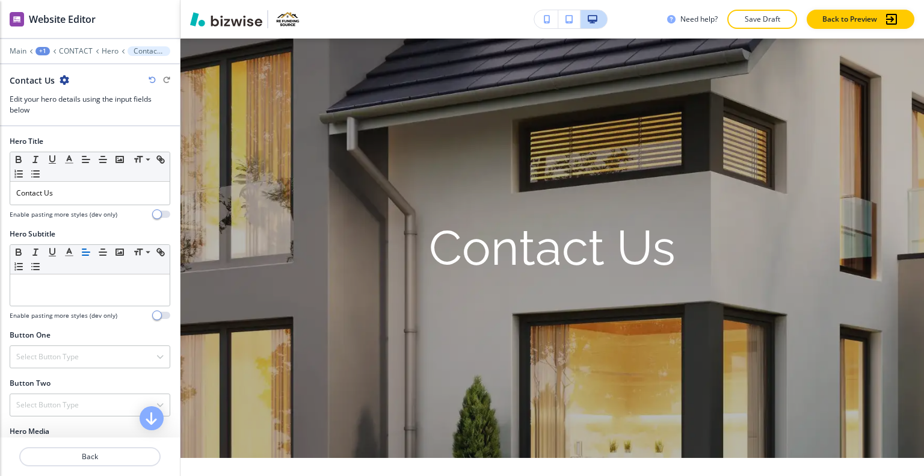
scroll to position [293, 0]
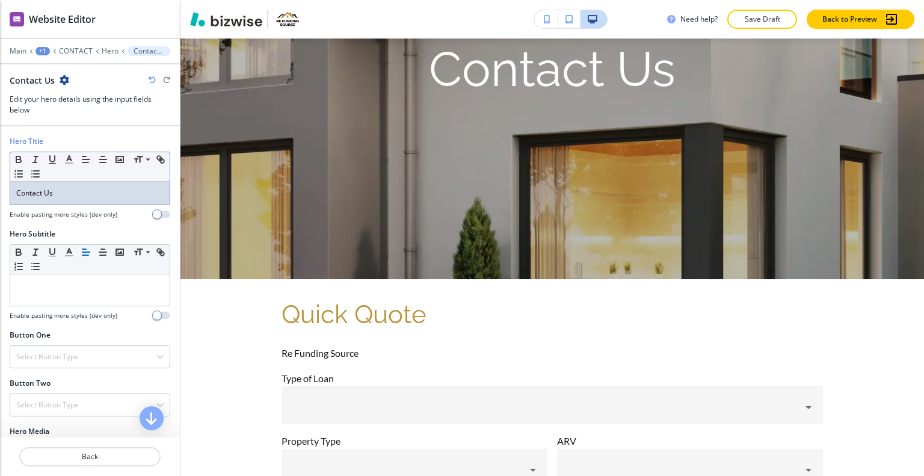
click at [79, 193] on p "Contact Us" at bounding box center [89, 193] width 147 height 11
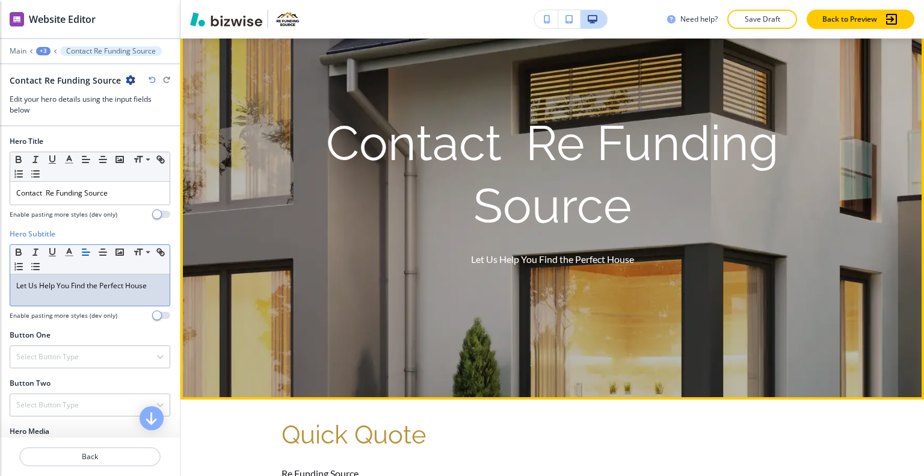
scroll to position [113, 0]
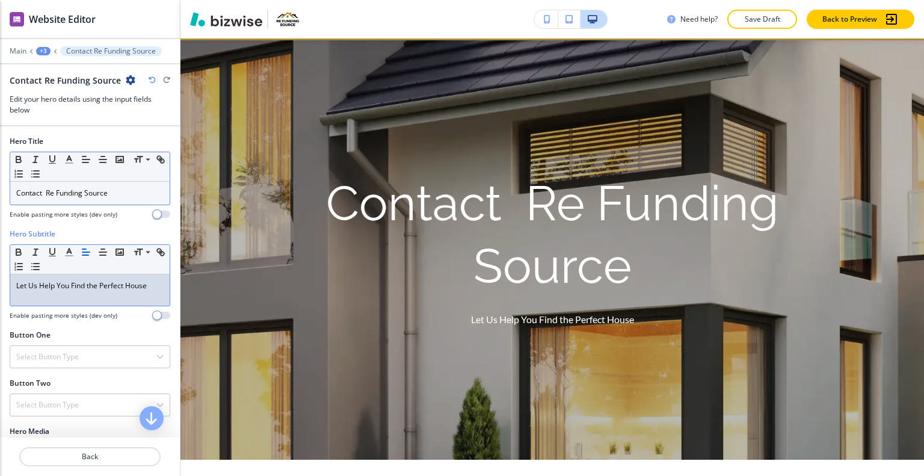
click at [48, 196] on p "Contact Re Funding Source" at bounding box center [89, 193] width 147 height 11
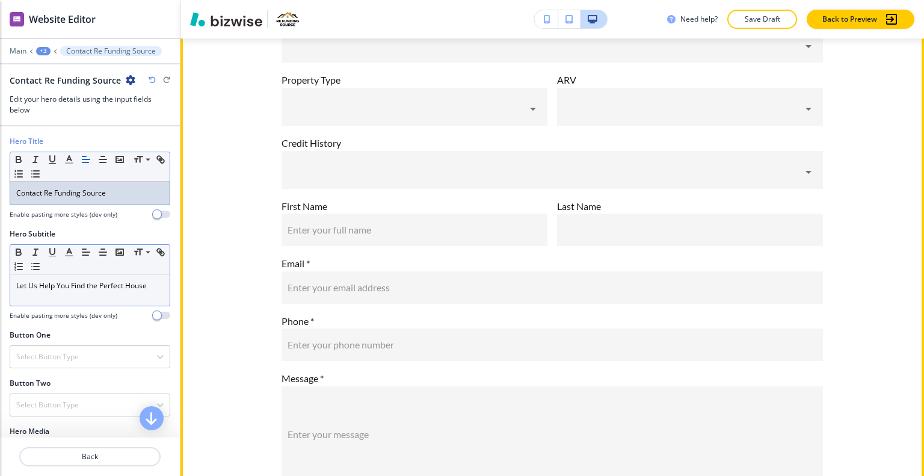
scroll to position [1015, 0]
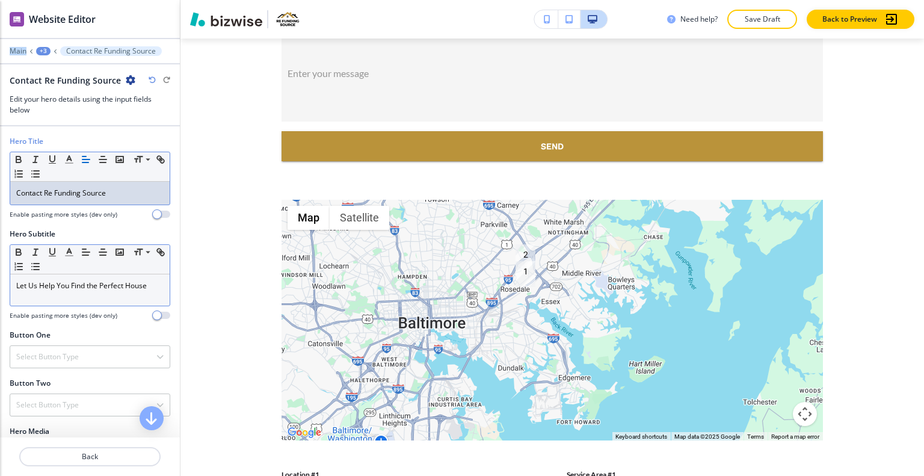
click at [40, 49] on div "Website Editor Main +3 Contact Re Funding Source Contact Re Funding Source Edit…" at bounding box center [90, 63] width 180 height 126
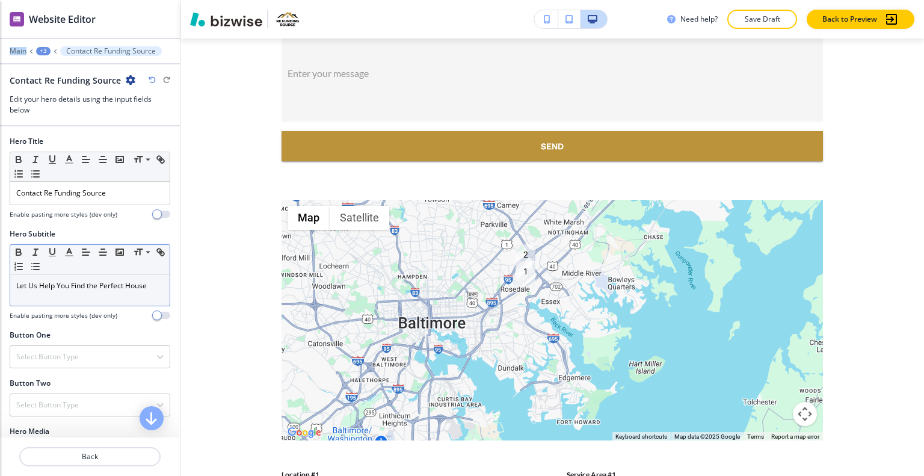
click at [40, 51] on div "+3" at bounding box center [43, 51] width 14 height 8
click at [60, 91] on p "CONTACT" at bounding box center [74, 91] width 61 height 11
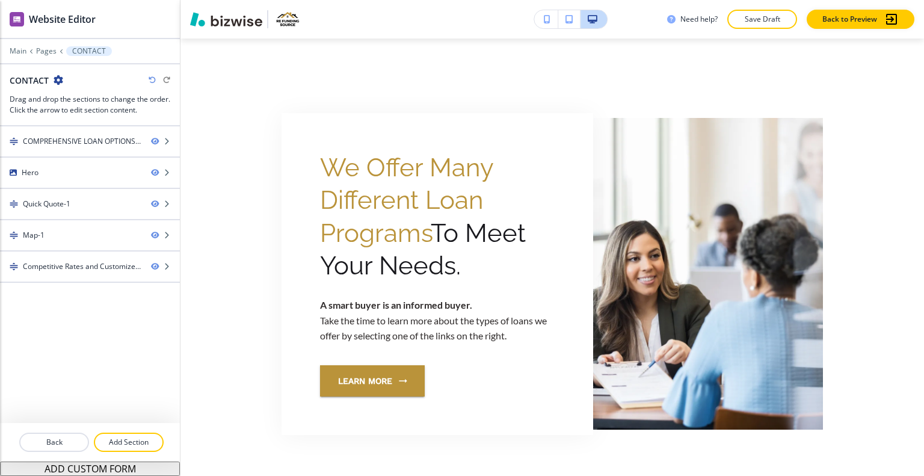
scroll to position [1643, 0]
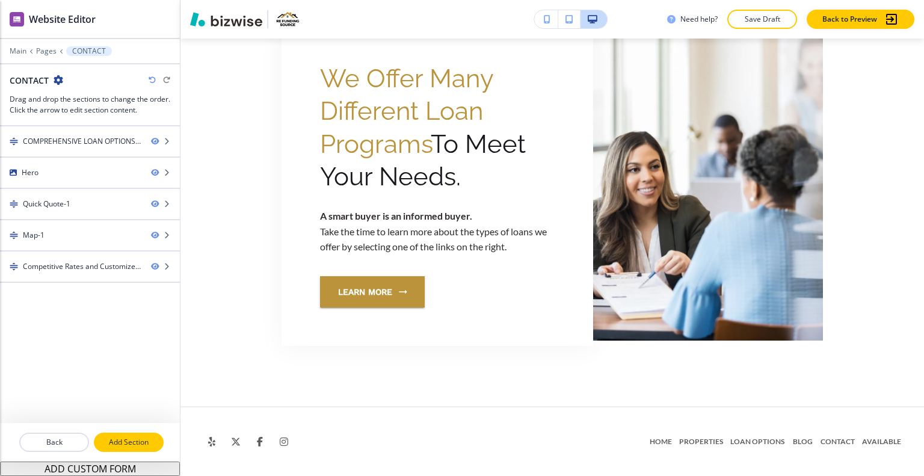
click at [123, 445] on p "Add Section" at bounding box center [128, 442] width 67 height 11
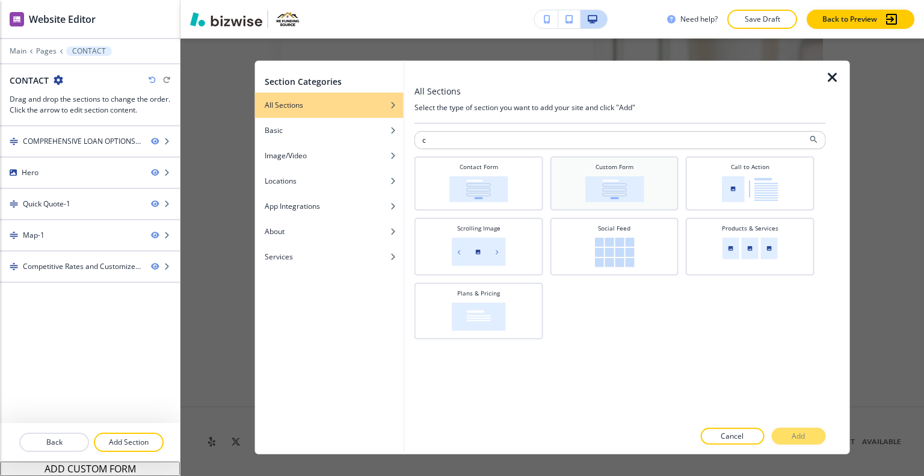
type input "c"
click at [649, 181] on div "Custom Form" at bounding box center [614, 182] width 117 height 40
click at [798, 435] on p "Add" at bounding box center [798, 436] width 13 height 11
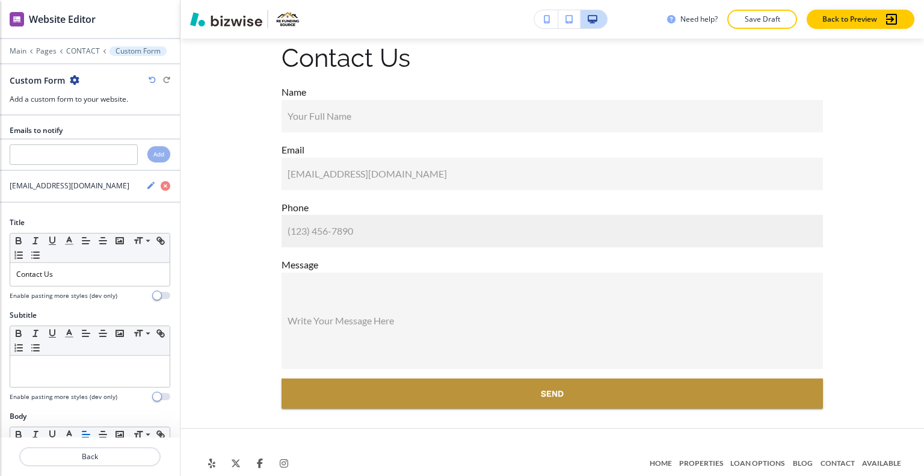
scroll to position [1891, 0]
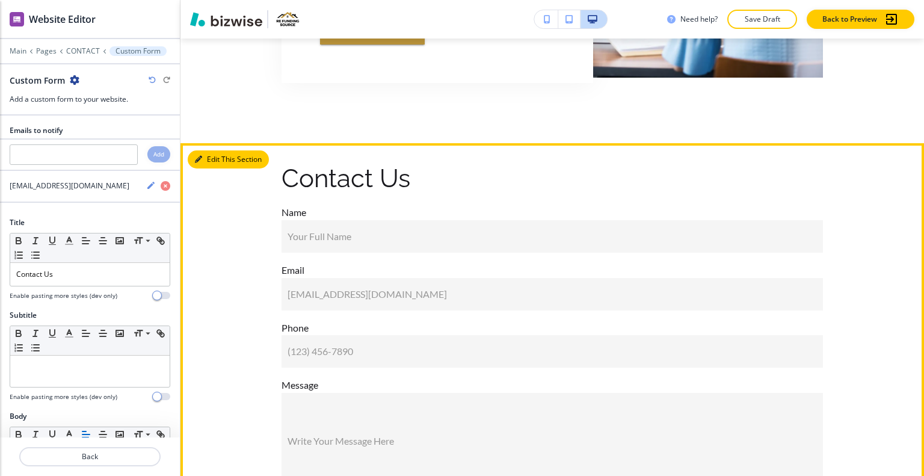
click at [202, 168] on button "Edit This Section" at bounding box center [228, 159] width 81 height 18
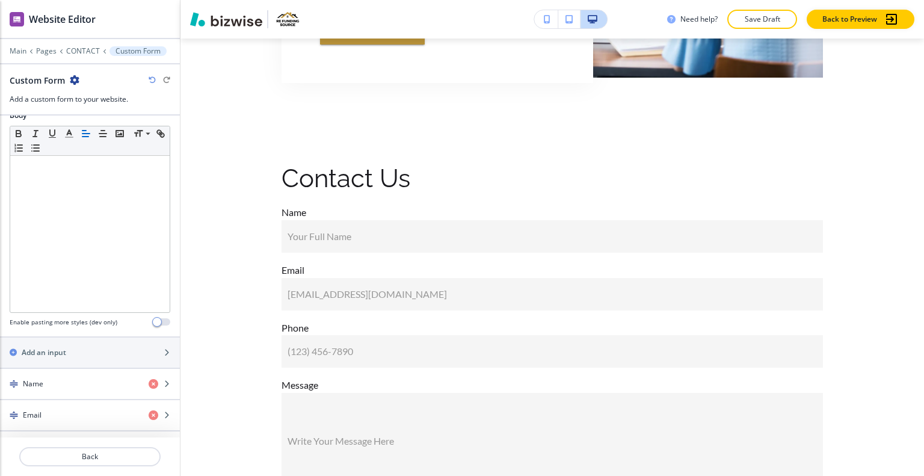
scroll to position [415, 0]
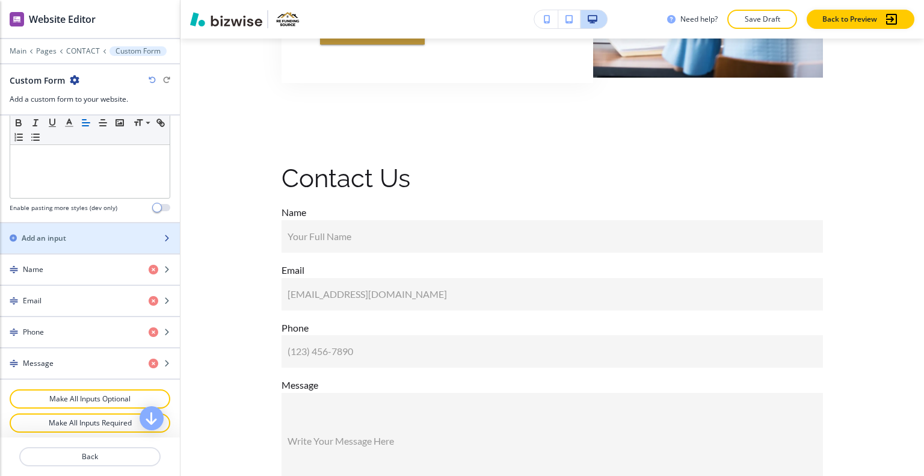
click at [79, 238] on div "Add an input" at bounding box center [76, 238] width 153 height 11
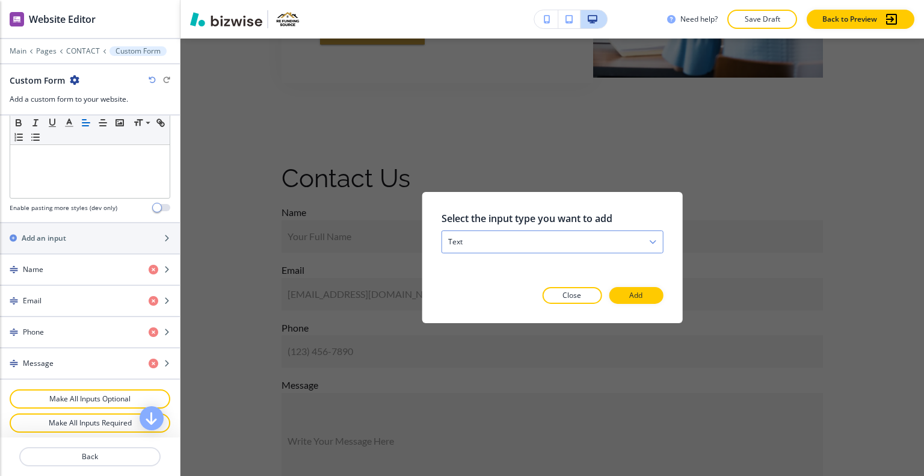
click at [585, 238] on div "text" at bounding box center [552, 241] width 221 height 22
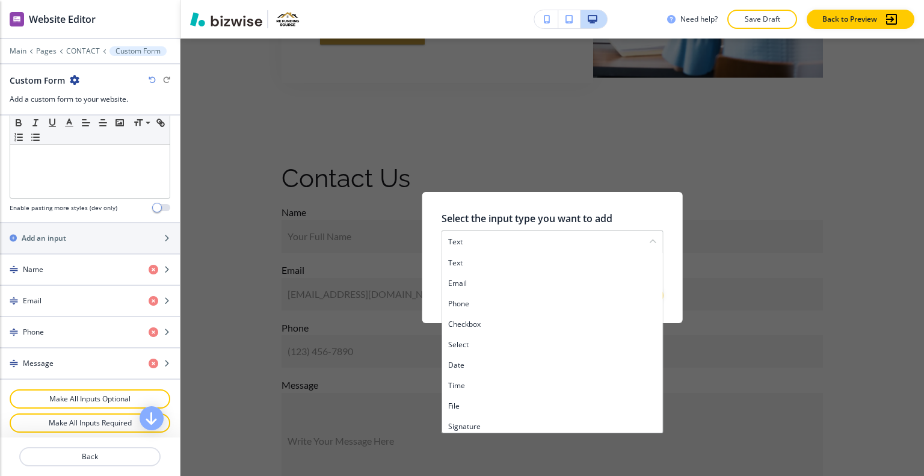
click at [531, 354] on div "text email phone checkbox select date time file signature" at bounding box center [553, 342] width 222 height 181
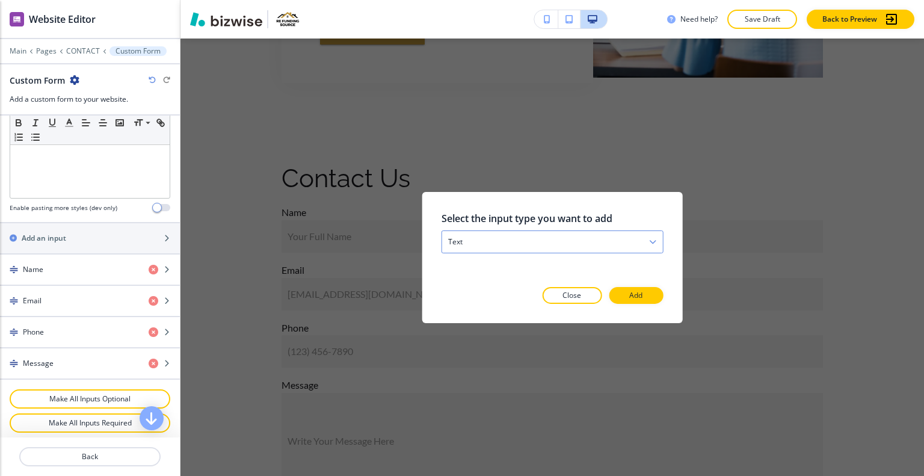
click at [628, 246] on div "text" at bounding box center [552, 241] width 221 height 22
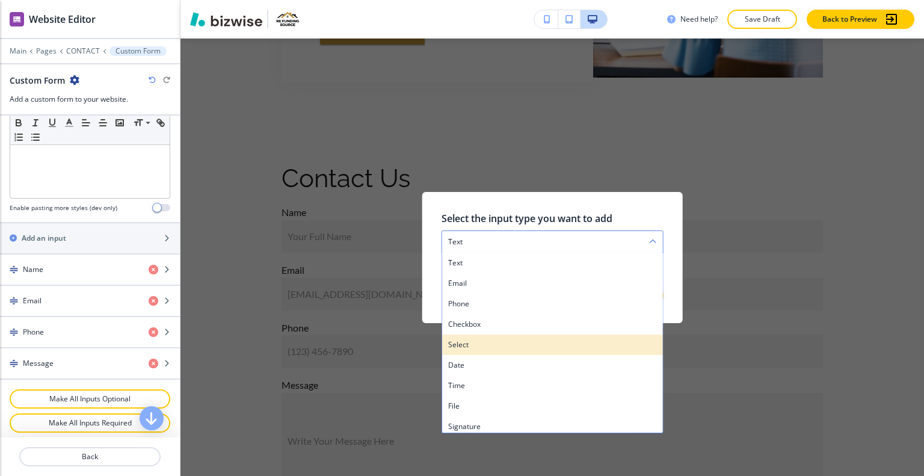
click at [592, 344] on h4 "select" at bounding box center [552, 344] width 209 height 11
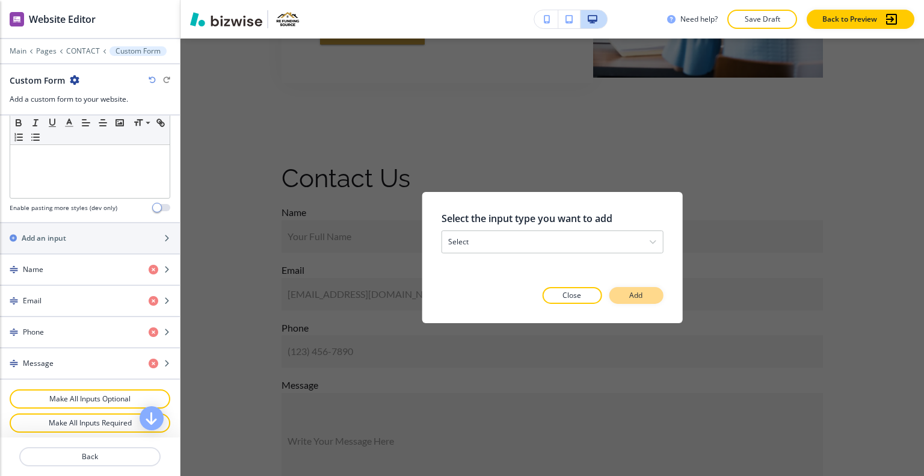
click at [647, 294] on button "Add" at bounding box center [636, 295] width 54 height 17
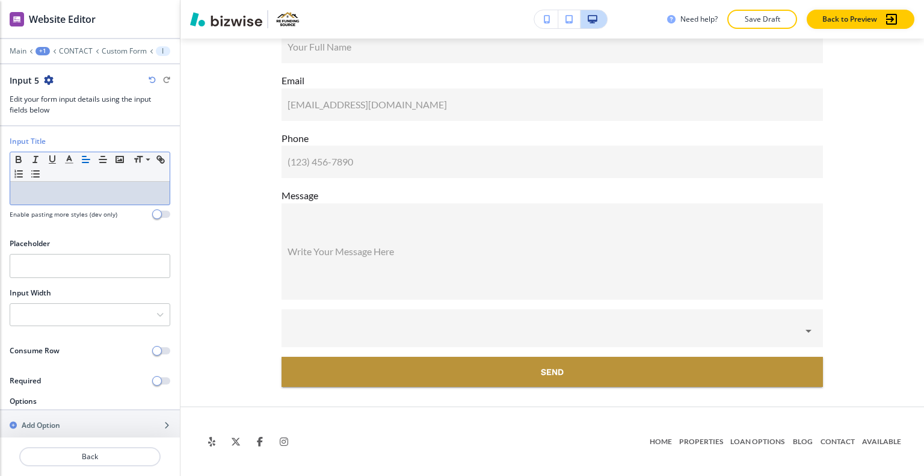
click at [60, 193] on p at bounding box center [89, 193] width 147 height 11
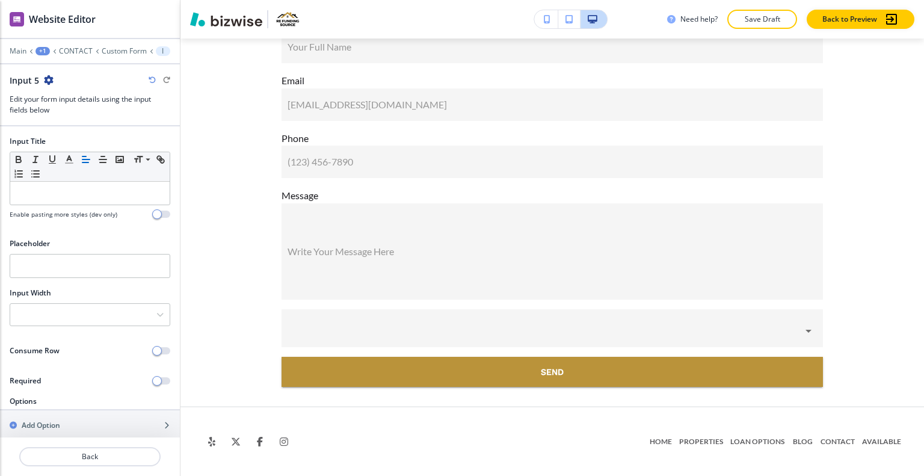
click at [94, 362] on div at bounding box center [90, 361] width 180 height 10
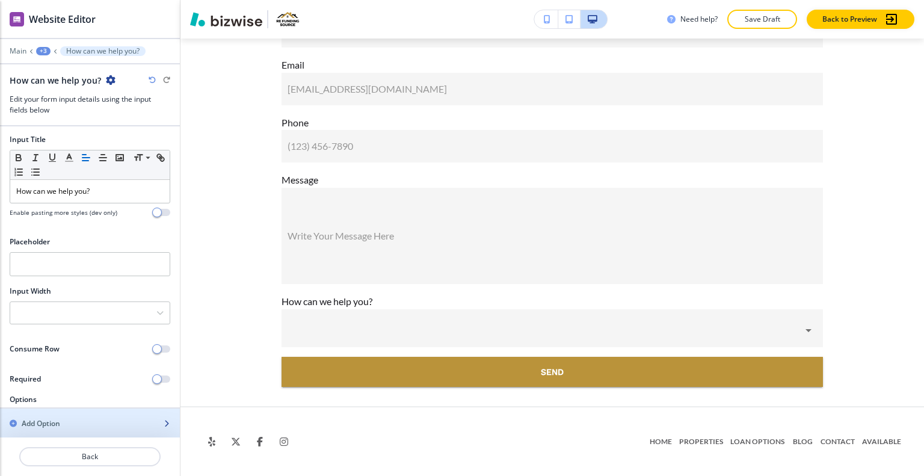
click at [33, 422] on h2 "Add Option" at bounding box center [41, 423] width 39 height 11
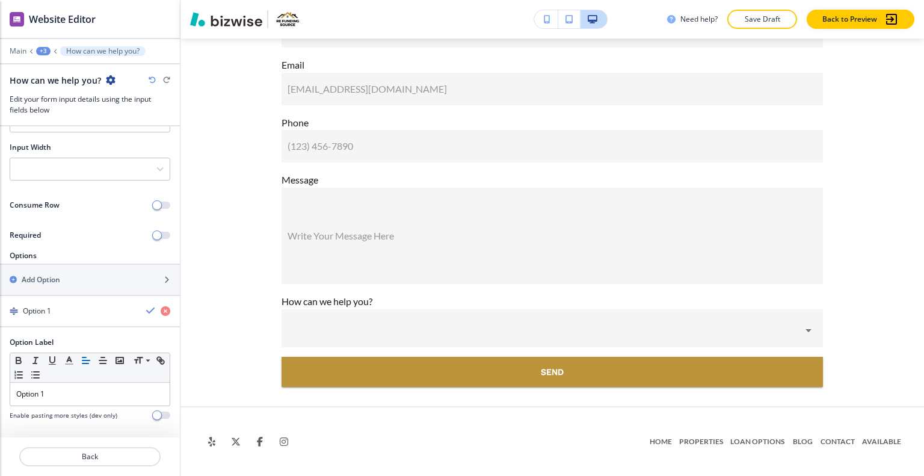
scroll to position [145, 0]
drag, startPoint x: 60, startPoint y: 397, endPoint x: 0, endPoint y: 388, distance: 60.3
click at [0, 388] on div "Option Label Small Normal Large Huge Option 1 Enable pasting more styles (dev o…" at bounding box center [90, 384] width 180 height 93
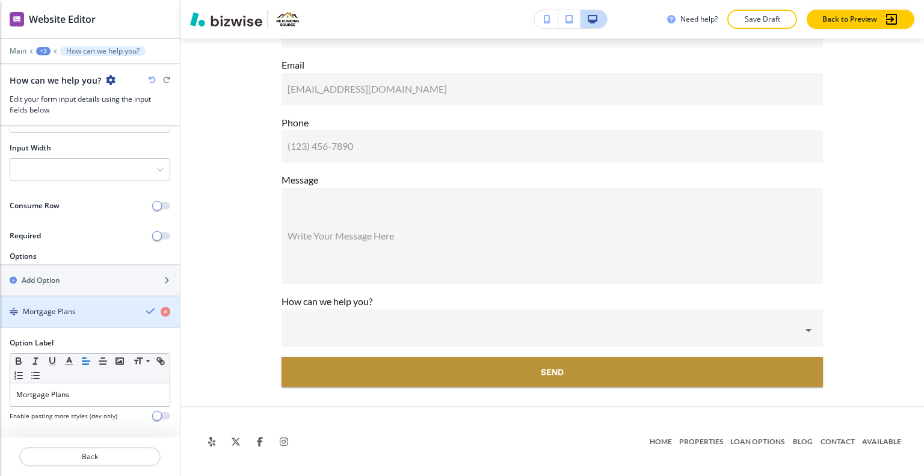
click at [146, 306] on icon "button" at bounding box center [151, 311] width 10 height 10
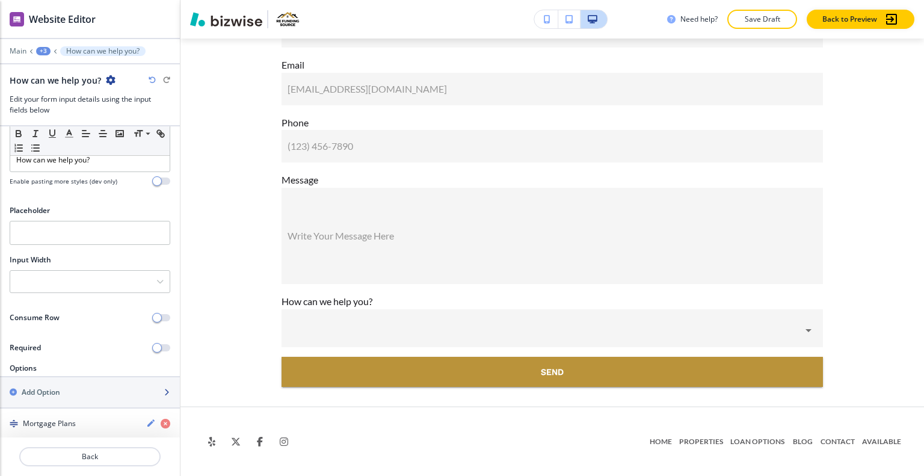
click at [89, 377] on div "button" at bounding box center [90, 382] width 180 height 10
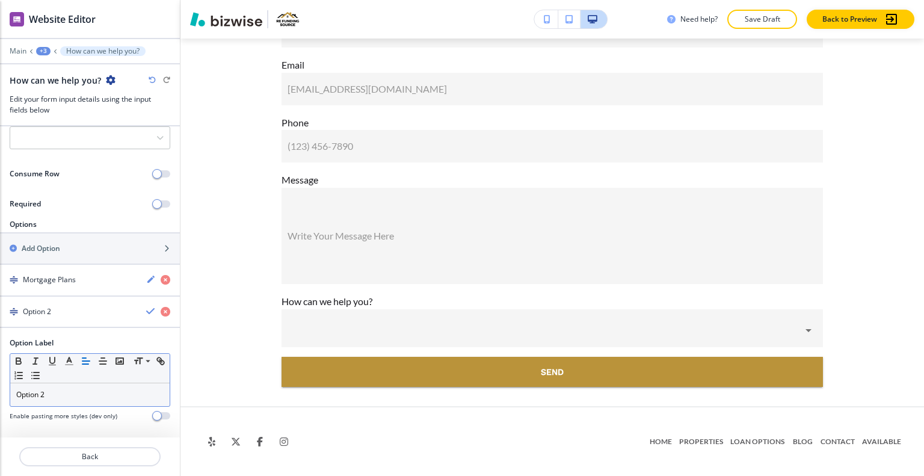
click at [87, 384] on div "Option 2" at bounding box center [89, 394] width 159 height 23
drag, startPoint x: 63, startPoint y: 384, endPoint x: 0, endPoint y: 388, distance: 62.7
click at [0, 388] on div "Option Label Small Normal Large Huge Option 2 Enable pasting more styles (dev o…" at bounding box center [90, 384] width 180 height 93
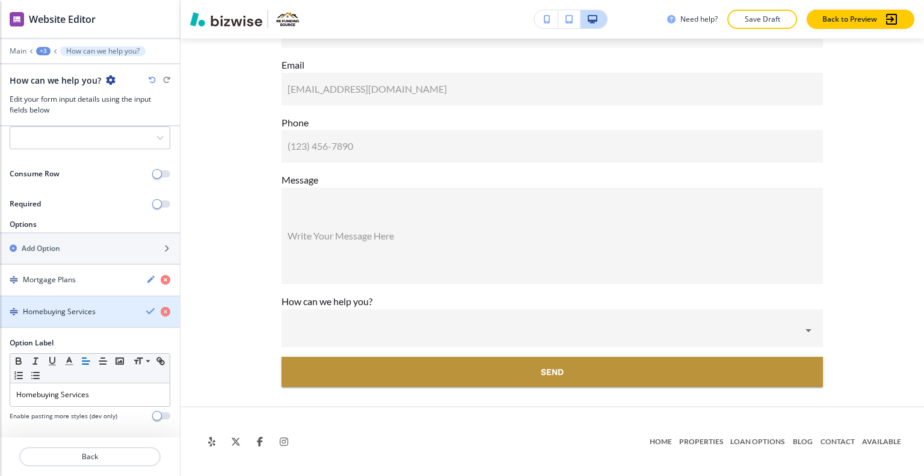
click at [146, 306] on icon "button" at bounding box center [151, 311] width 10 height 10
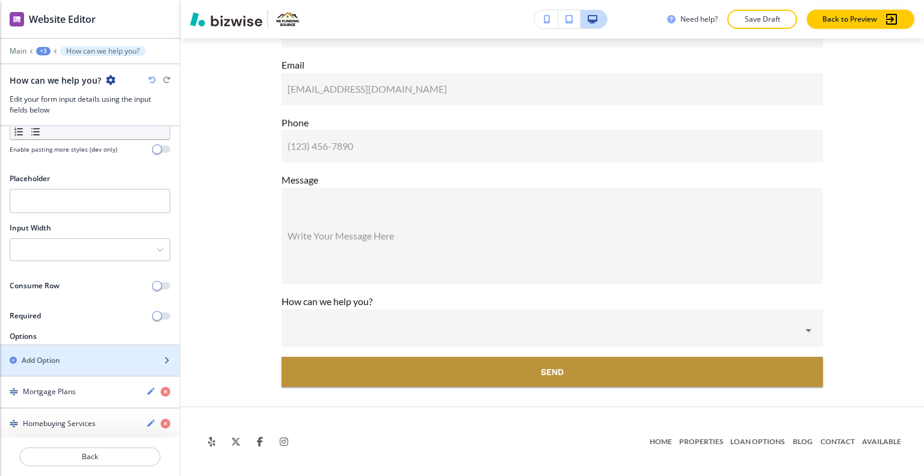
click at [87, 369] on div "button" at bounding box center [90, 371] width 180 height 10
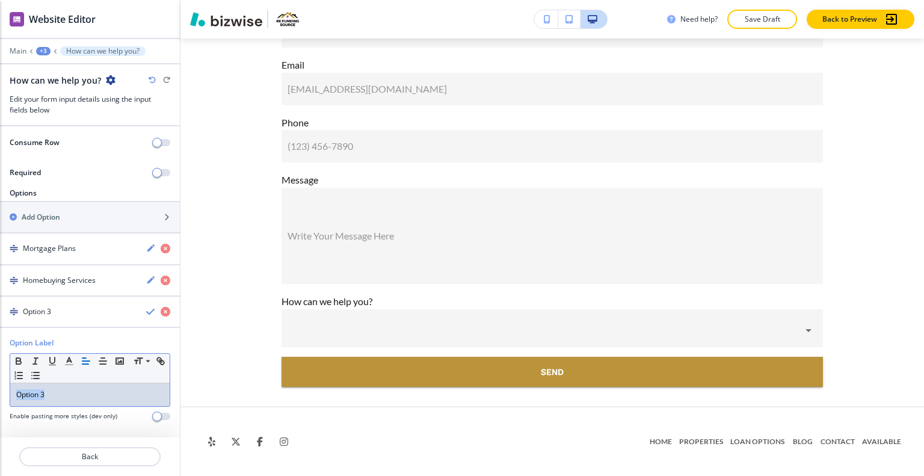
click at [0, 368] on div "Option Label Small Normal Large Huge Option 3 Enable pasting more styles (dev o…" at bounding box center [90, 384] width 180 height 93
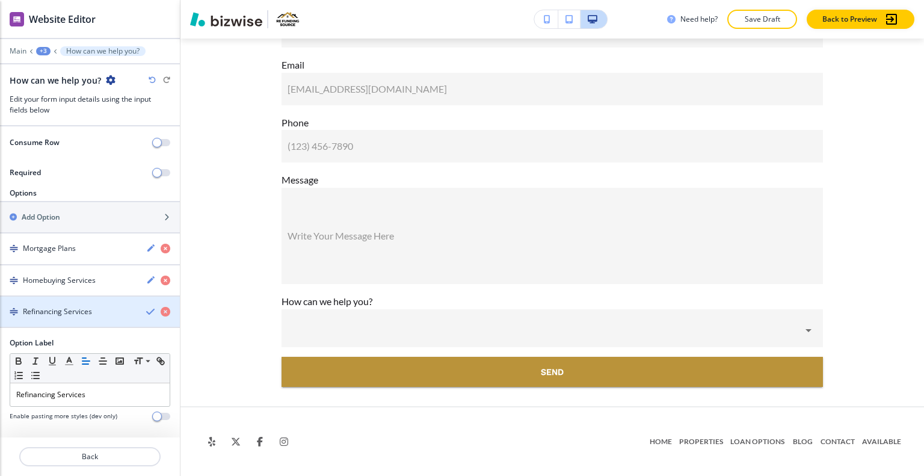
click at [146, 312] on icon "button" at bounding box center [151, 312] width 10 height 10
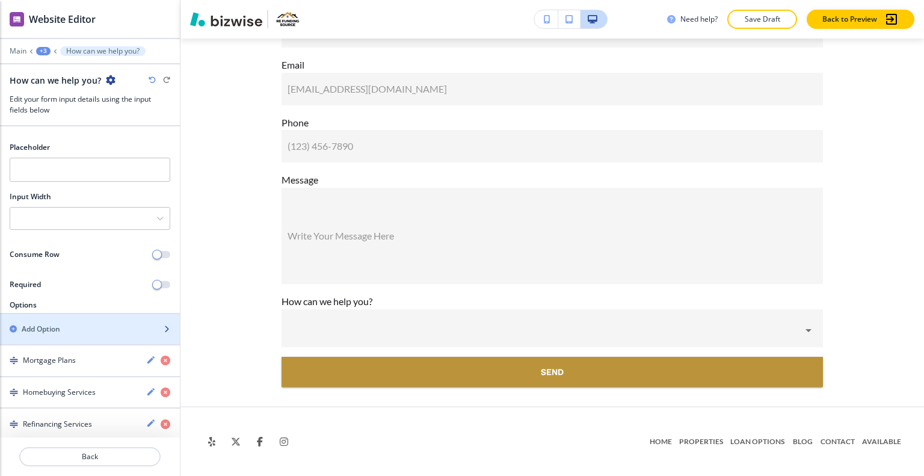
click at [86, 330] on div "Add Option" at bounding box center [76, 329] width 153 height 11
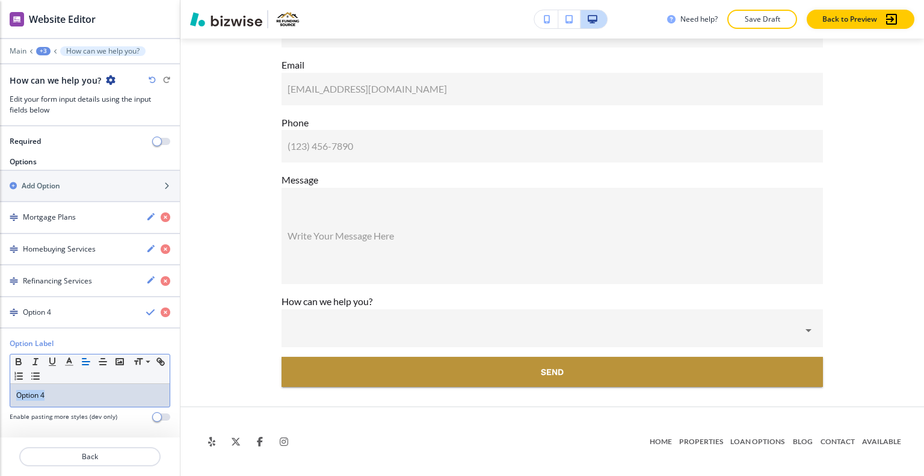
drag, startPoint x: 70, startPoint y: 387, endPoint x: 0, endPoint y: 367, distance: 72.6
click at [0, 367] on div "Option Label Small Normal Large Huge Option 4 Enable pasting more styles (dev o…" at bounding box center [90, 384] width 180 height 93
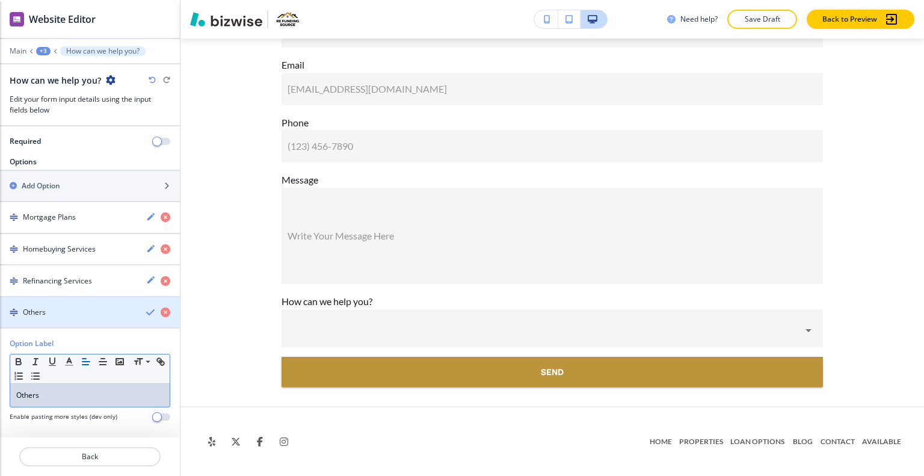
click at [146, 307] on icon "button" at bounding box center [151, 312] width 10 height 10
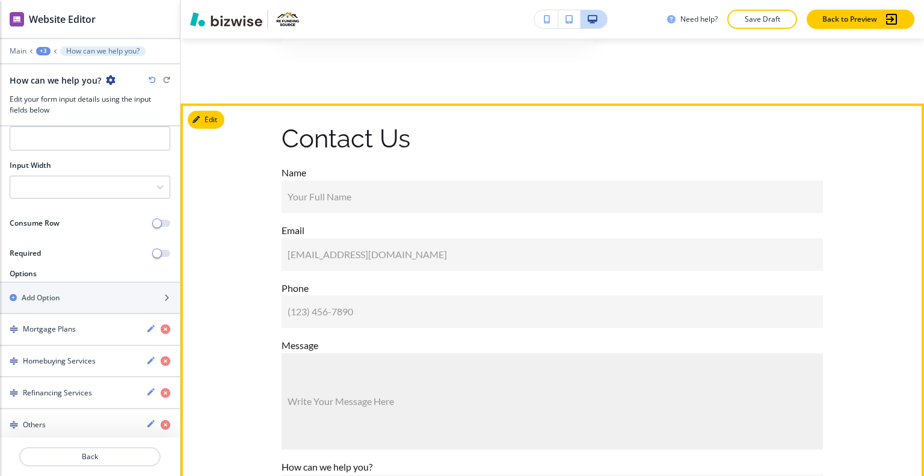
scroll to position [2111, 0]
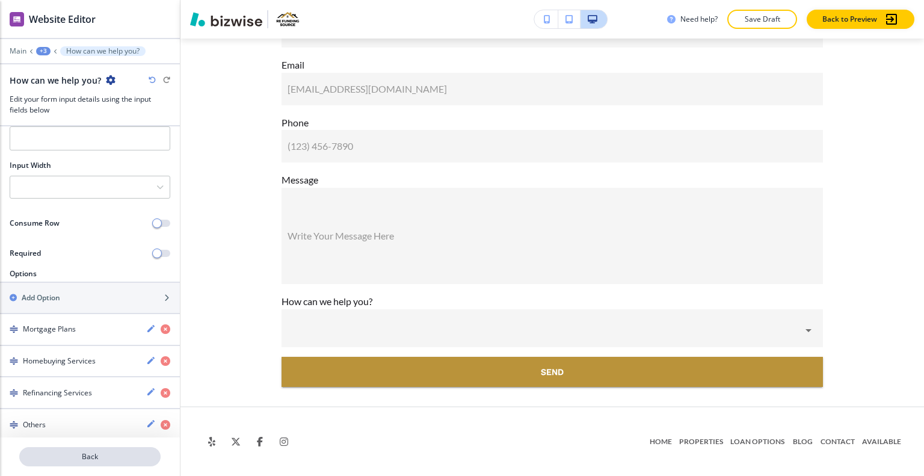
click at [79, 454] on p "Back" at bounding box center [89, 456] width 139 height 11
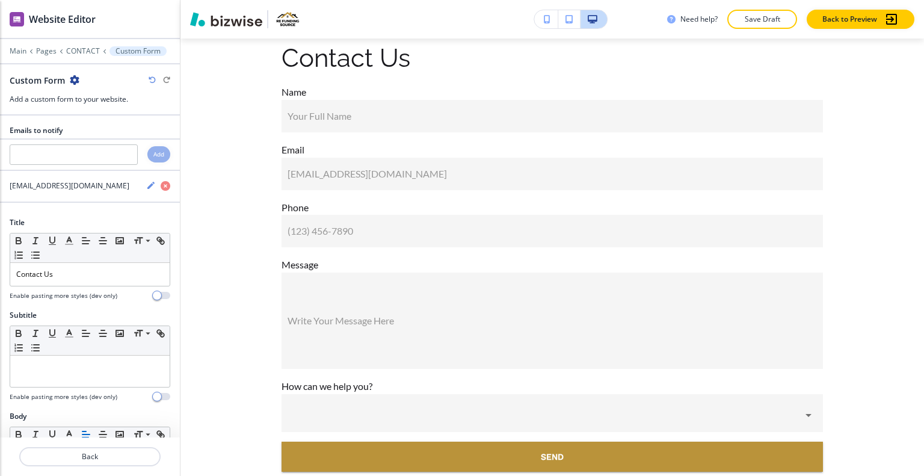
scroll to position [421, 0]
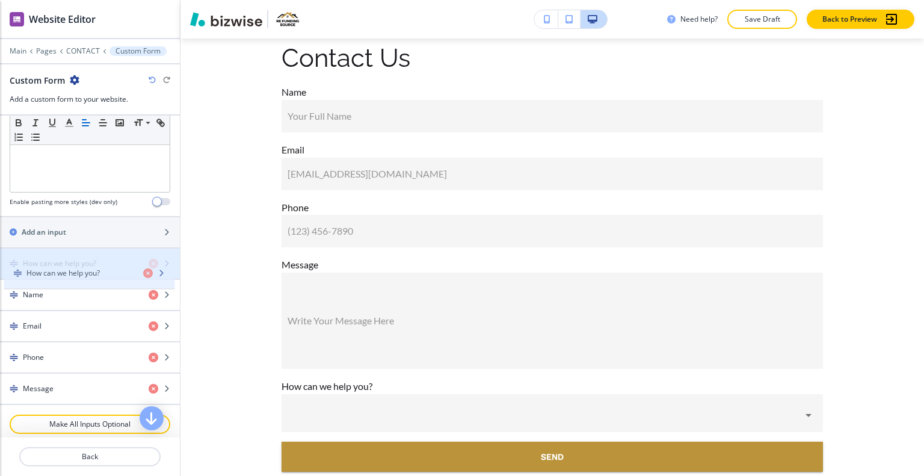
drag, startPoint x: 76, startPoint y: 380, endPoint x: 80, endPoint y: 267, distance: 112.6
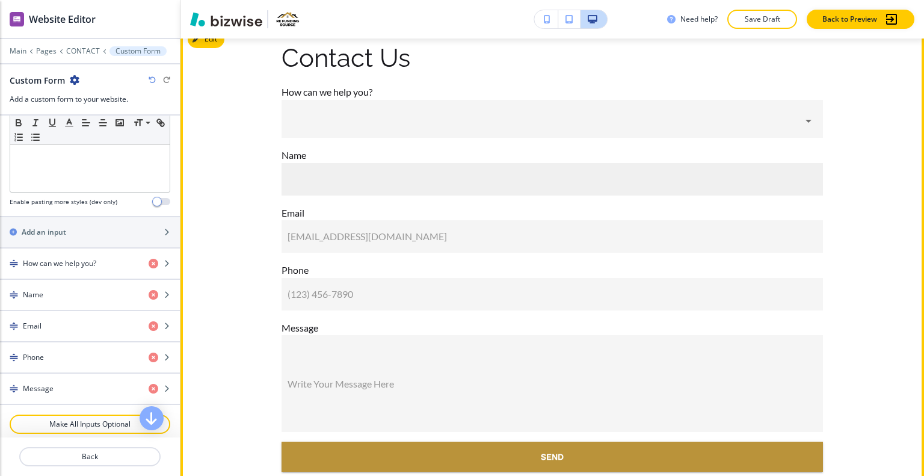
click at [333, 191] on input "Your Full Name" at bounding box center [553, 179] width 542 height 32
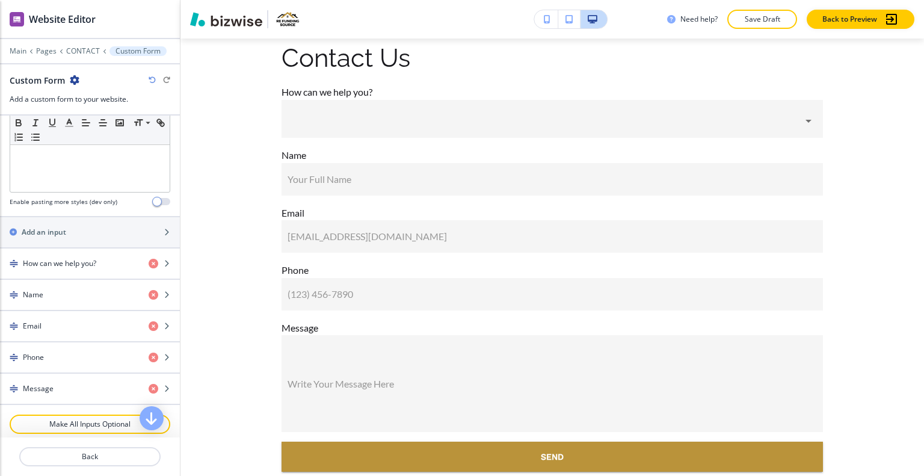
click at [214, 52] on div "Edit Contact Us How can we help you? ​ ​ Name Your Full Name Your Full Name Ema…" at bounding box center [553, 257] width 744 height 468
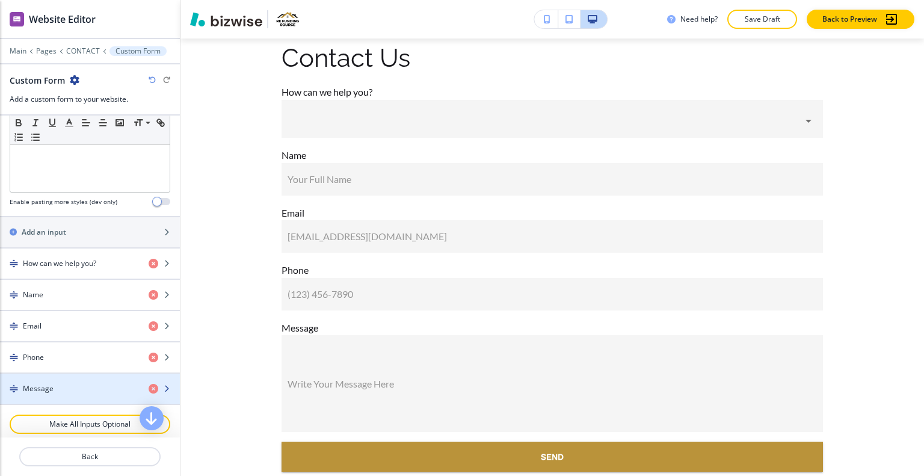
click at [90, 385] on div "Message" at bounding box center [69, 388] width 139 height 11
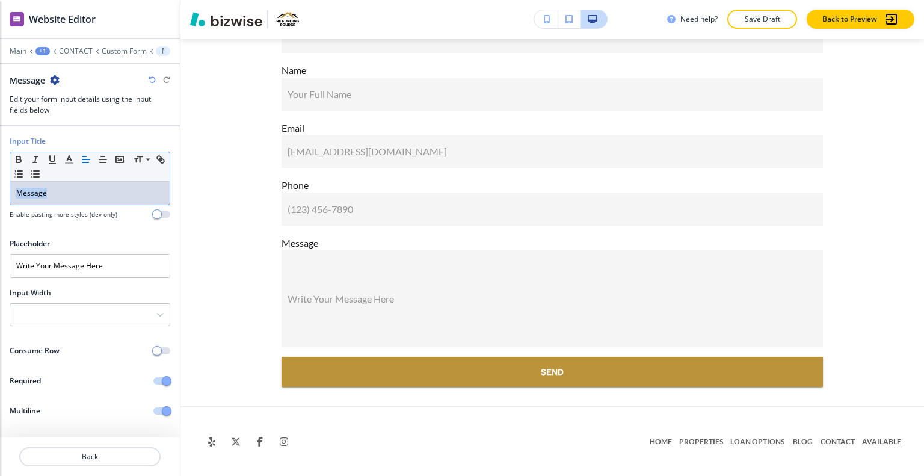
drag, startPoint x: 64, startPoint y: 202, endPoint x: 9, endPoint y: 199, distance: 55.4
click at [9, 199] on div "Input Title Small Normal Large Huge Message Enable pasting more styles (dev onl…" at bounding box center [90, 182] width 180 height 93
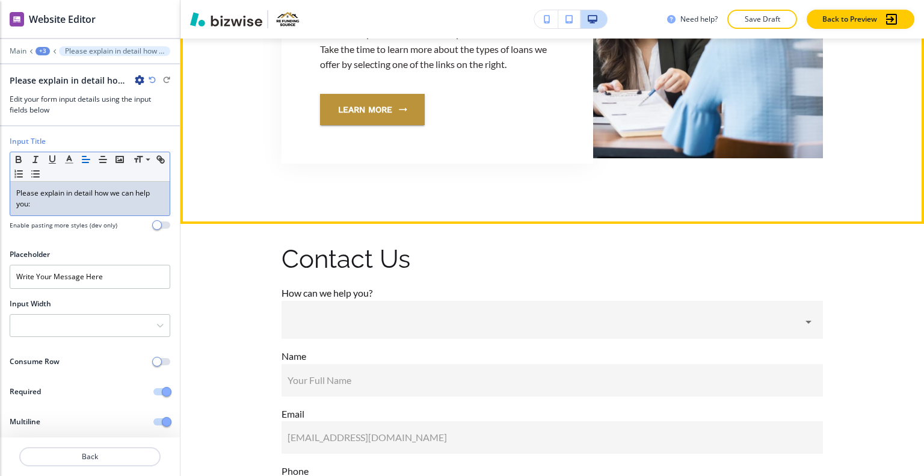
scroll to position [1750, 0]
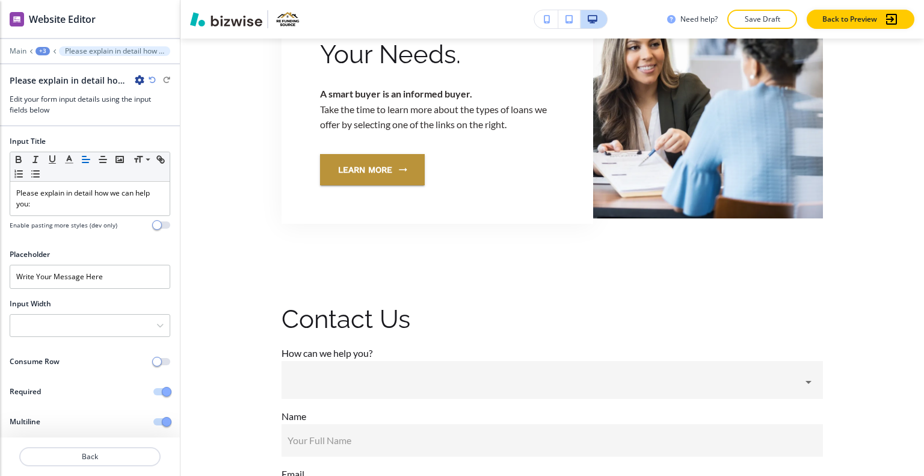
click at [44, 51] on div "+3" at bounding box center [43, 51] width 14 height 8
click at [57, 91] on p "CONTACT" at bounding box center [73, 91] width 61 height 11
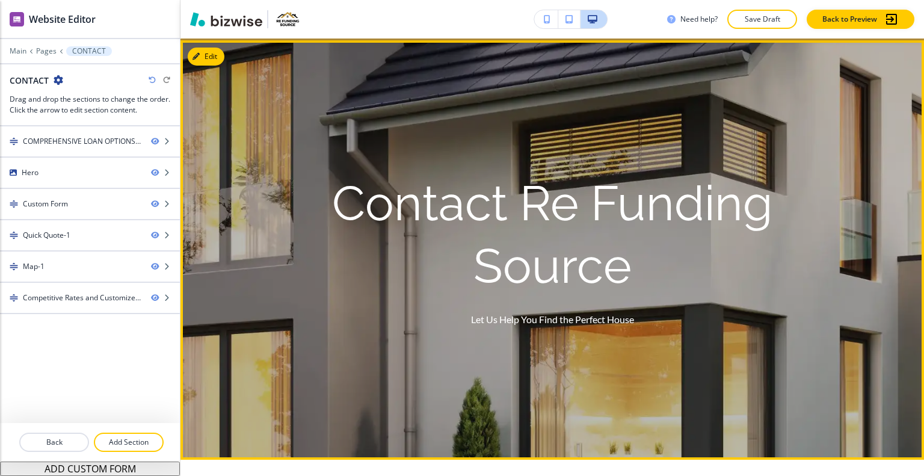
scroll to position [353, 0]
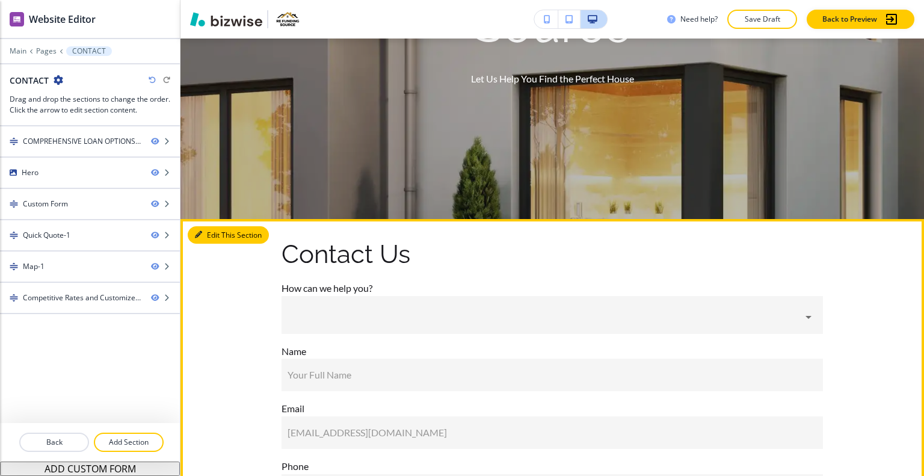
click at [209, 235] on button "Edit This Section" at bounding box center [228, 235] width 81 height 18
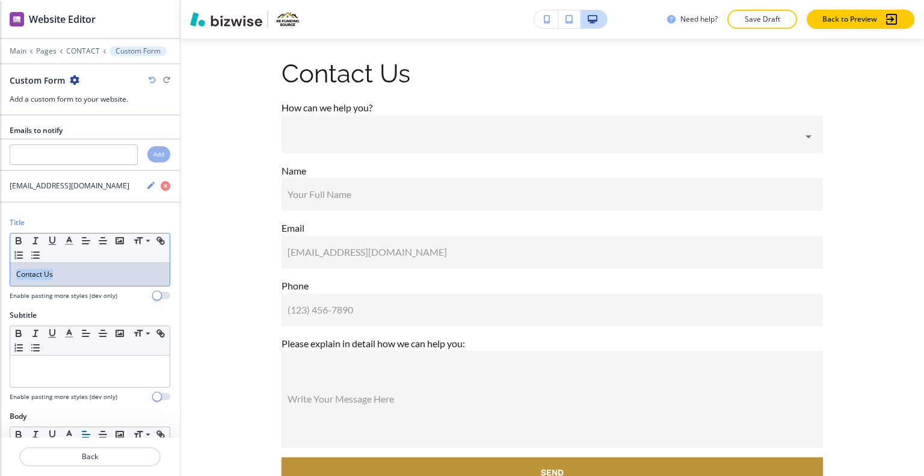
drag, startPoint x: 88, startPoint y: 265, endPoint x: 1, endPoint y: 264, distance: 86.7
click at [0, 264] on div "Title Small Normal Large Huge Contact Us Enable pasting more styles (dev only)" at bounding box center [90, 263] width 180 height 93
click at [69, 241] on icon "button" at bounding box center [69, 240] width 11 height 11
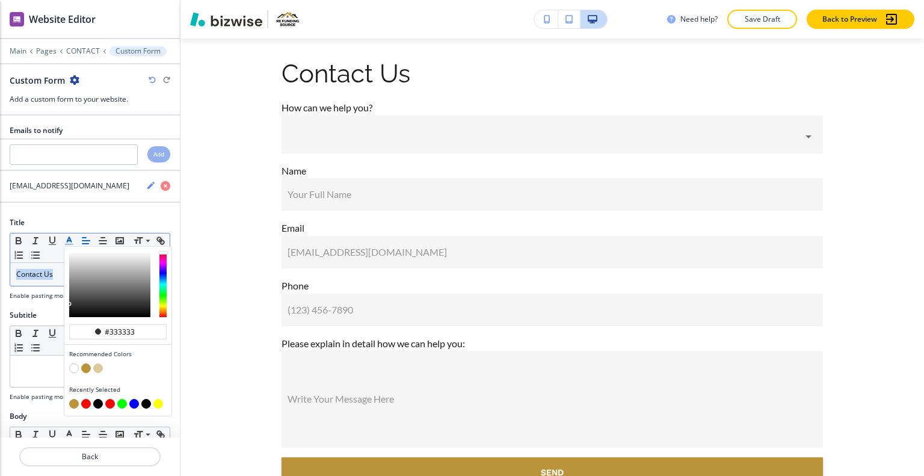
click at [84, 364] on button "button" at bounding box center [86, 368] width 10 height 10
type input "#ba933a"
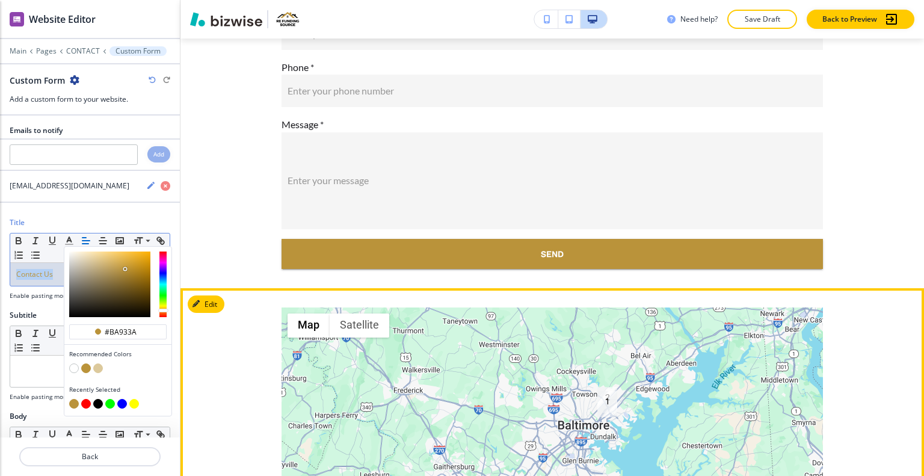
scroll to position [1617, 0]
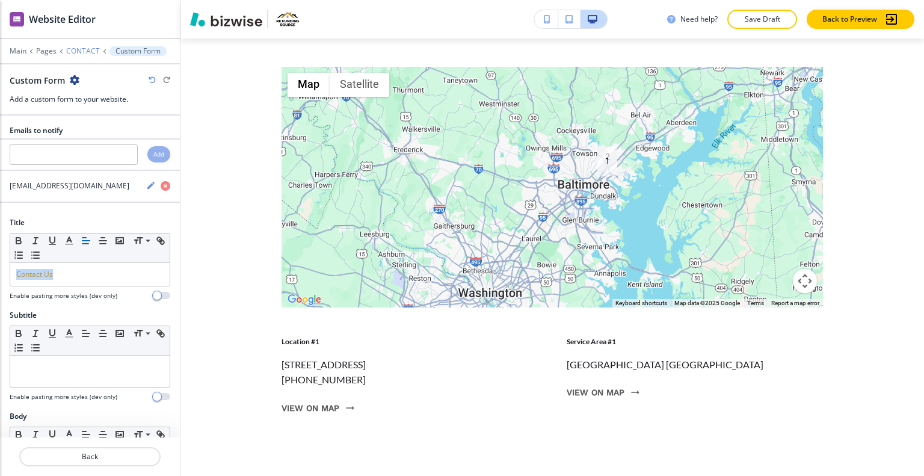
click at [81, 47] on p "CONTACT" at bounding box center [83, 51] width 34 height 8
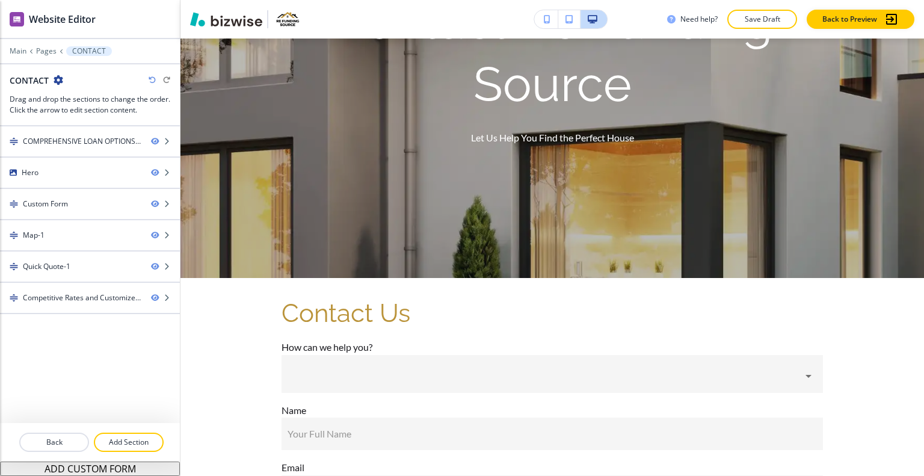
scroll to position [0, 0]
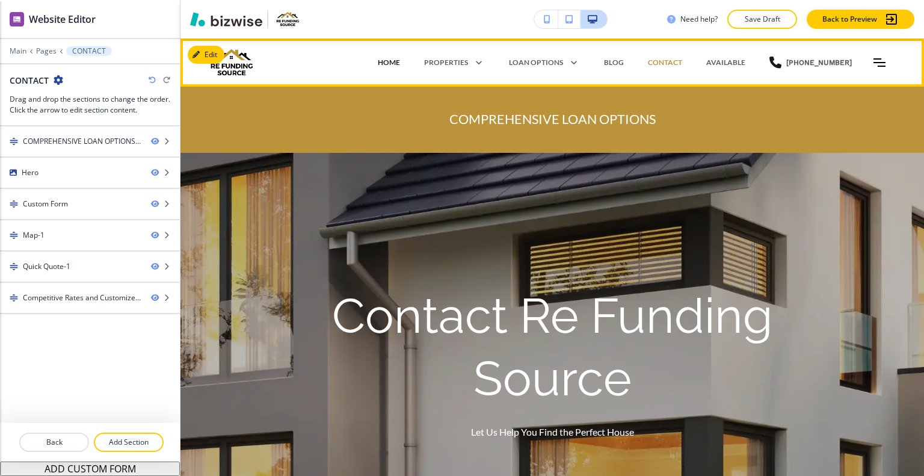
click at [400, 63] on p "HOME" at bounding box center [389, 62] width 22 height 11
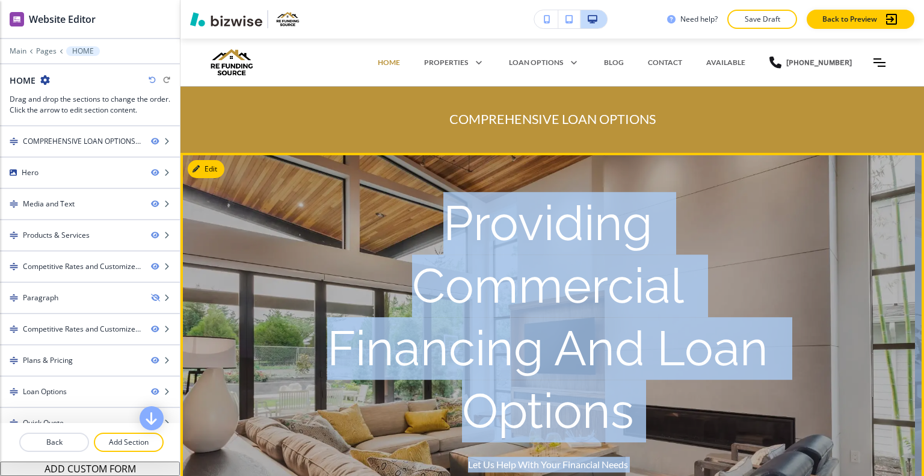
drag, startPoint x: 548, startPoint y: 295, endPoint x: 360, endPoint y: 233, distance: 197.3
copy main "Providing Commercial Financing And Loan Options Let Us Help With Your Financial…"
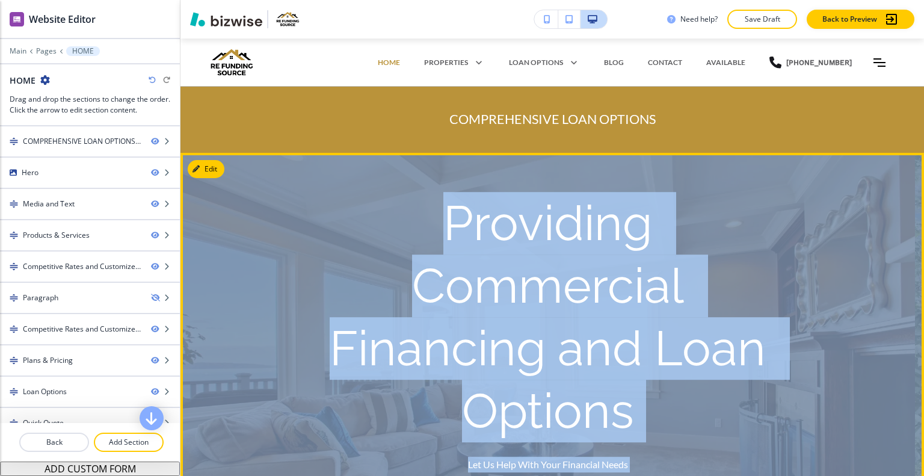
click at [517, 251] on p "Providing Commercial Financing and Loan Options" at bounding box center [548, 317] width 462 height 250
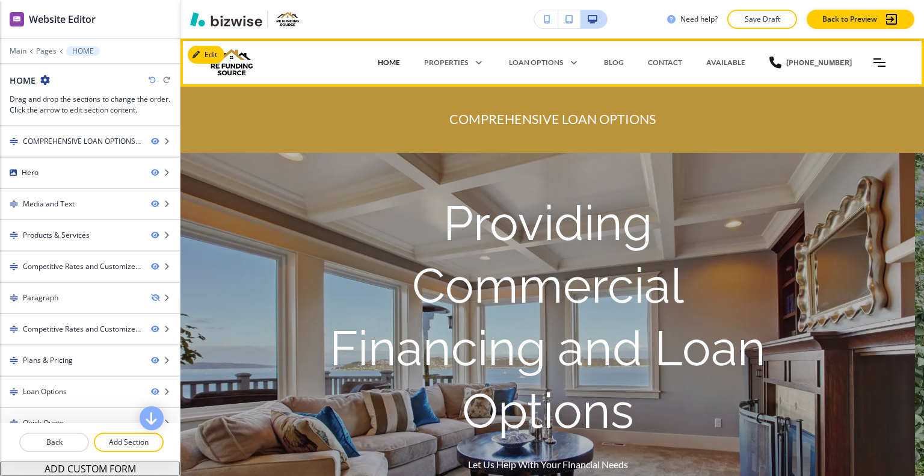
click at [396, 64] on p "HOME" at bounding box center [389, 62] width 22 height 11
click at [729, 60] on p "AVAILABLE" at bounding box center [725, 62] width 39 height 11
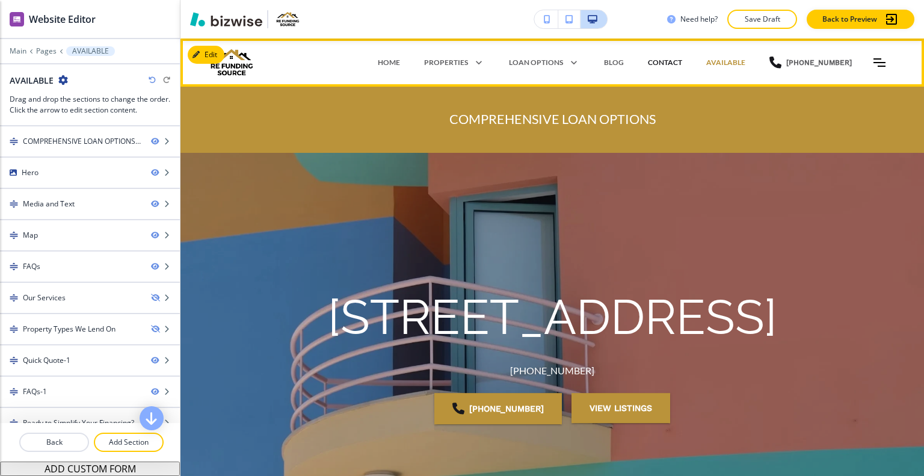
click at [676, 61] on p "CONTACT" at bounding box center [665, 62] width 34 height 11
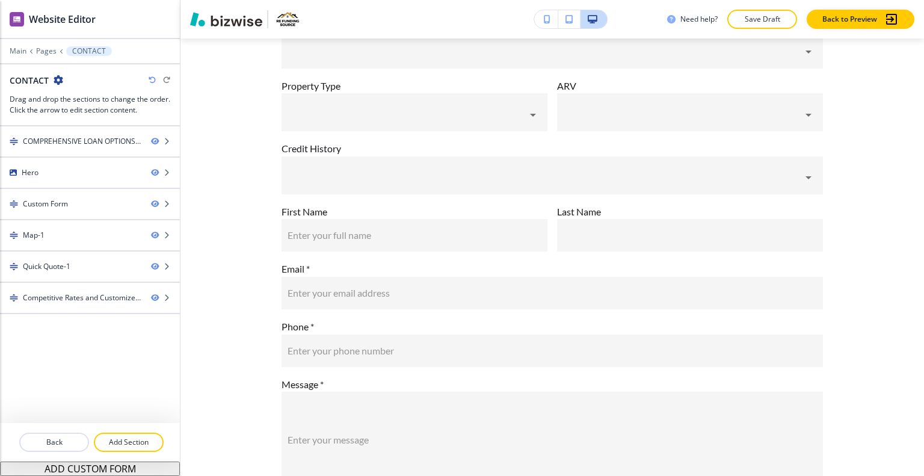
scroll to position [2111, 0]
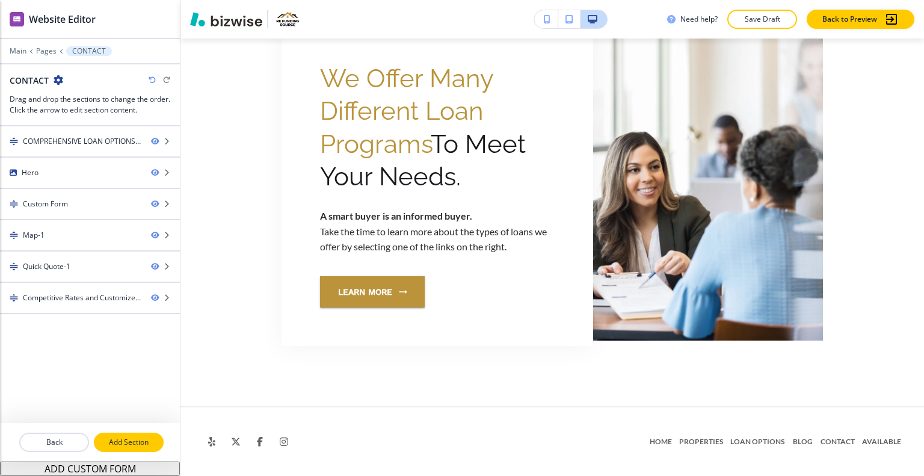
click at [156, 436] on button "Add Section" at bounding box center [129, 442] width 70 height 19
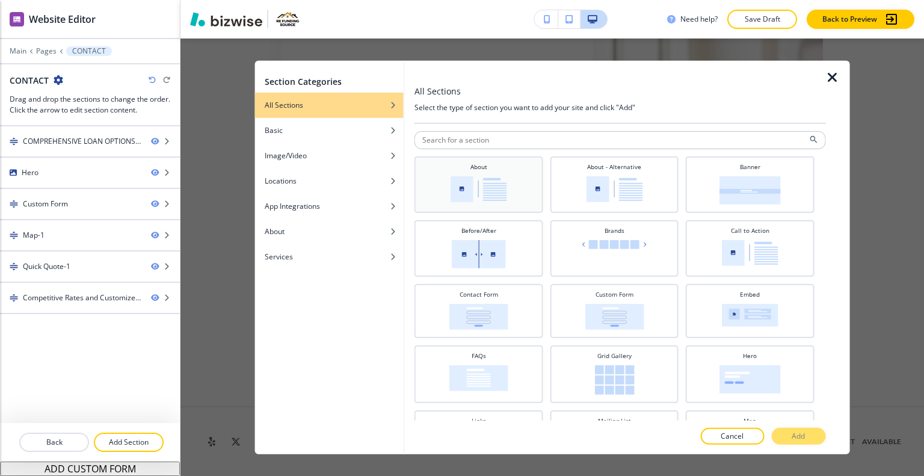
click at [498, 191] on img at bounding box center [479, 189] width 57 height 26
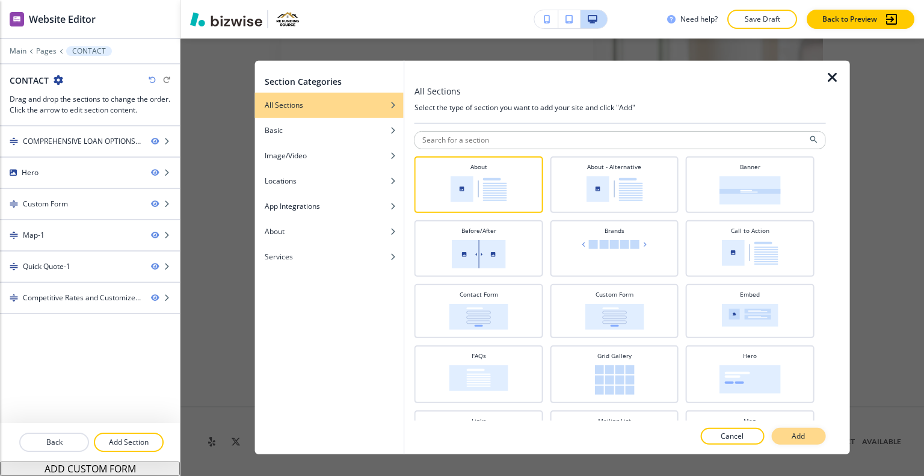
click at [803, 440] on p "Add" at bounding box center [798, 436] width 13 height 11
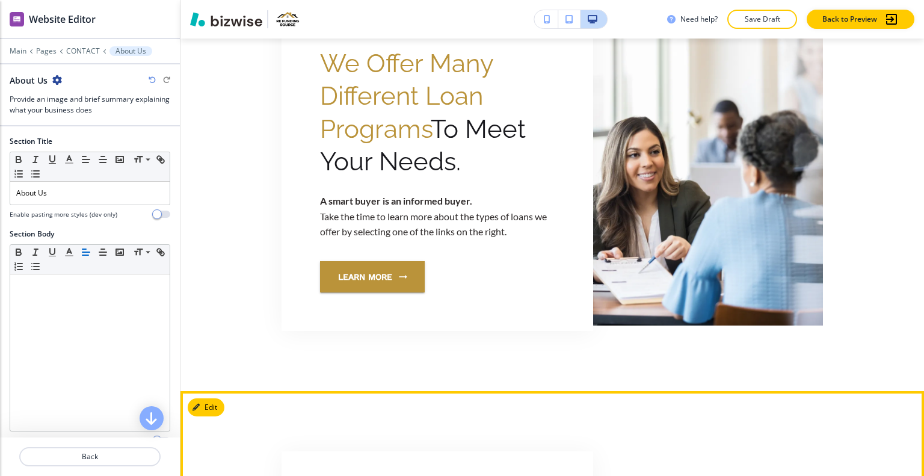
scroll to position [2341, 0]
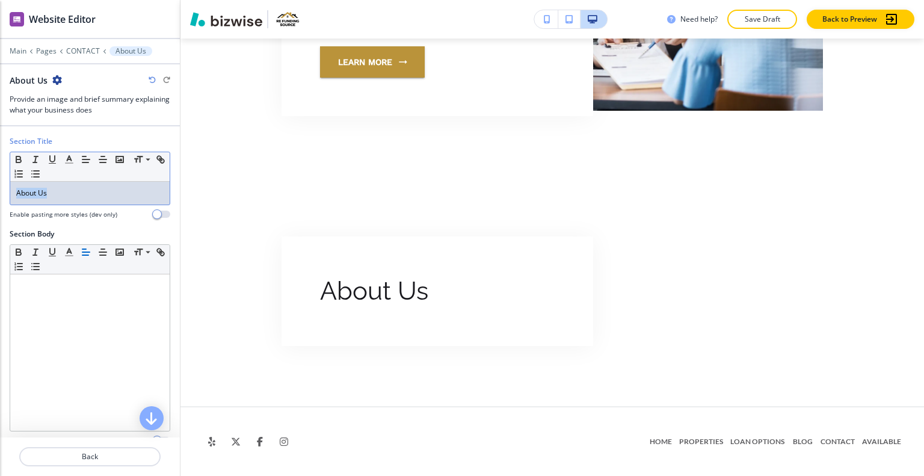
drag, startPoint x: 85, startPoint y: 194, endPoint x: 2, endPoint y: 209, distance: 84.3
click at [0, 209] on div "Section Title Small Normal Large Huge About Us Enable pasting more styles (dev …" at bounding box center [90, 182] width 180 height 93
drag, startPoint x: 87, startPoint y: 190, endPoint x: 32, endPoint y: 174, distance: 56.8
click at [2, 194] on div "Section Title Small Normal Large Huge Why Choose Us Enable pasting more styles …" at bounding box center [90, 182] width 180 height 93
click at [64, 163] on icon "button" at bounding box center [69, 159] width 11 height 11
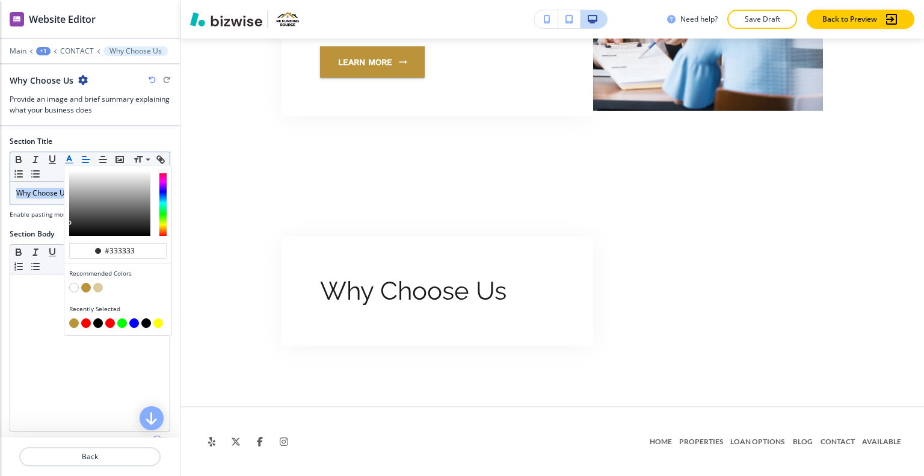
click at [88, 279] on div "button" at bounding box center [117, 280] width 97 height 5
click at [87, 285] on button "button" at bounding box center [86, 288] width 10 height 10
type input "#ba933a"
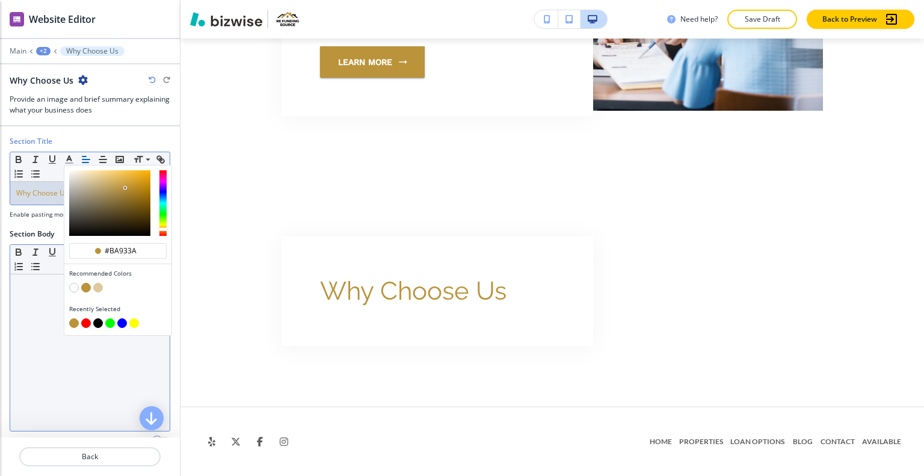
click at [35, 295] on div at bounding box center [89, 352] width 159 height 156
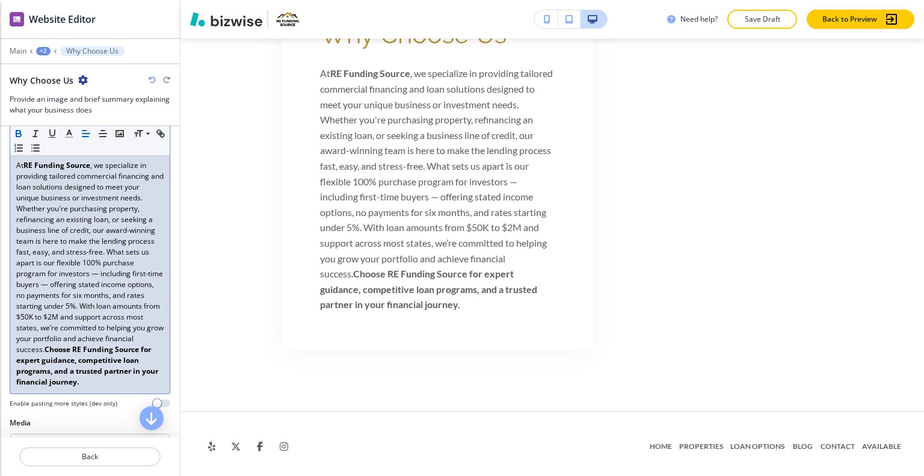
scroll to position [181, 0]
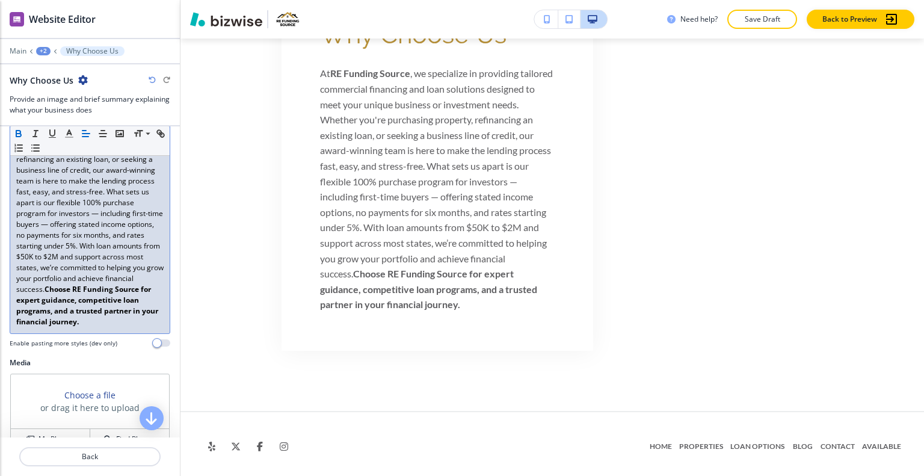
click at [148, 288] on p "At RE Funding Source , we specialize in providing tailored commercial financing…" at bounding box center [89, 213] width 147 height 227
click at [148, 284] on p "At RE Funding Source , we specialize in providing tailored commercial financing…" at bounding box center [89, 192] width 147 height 184
click at [147, 284] on p "At RE Funding Source , we specialize in providing tailored commercial financing…" at bounding box center [89, 192] width 147 height 184
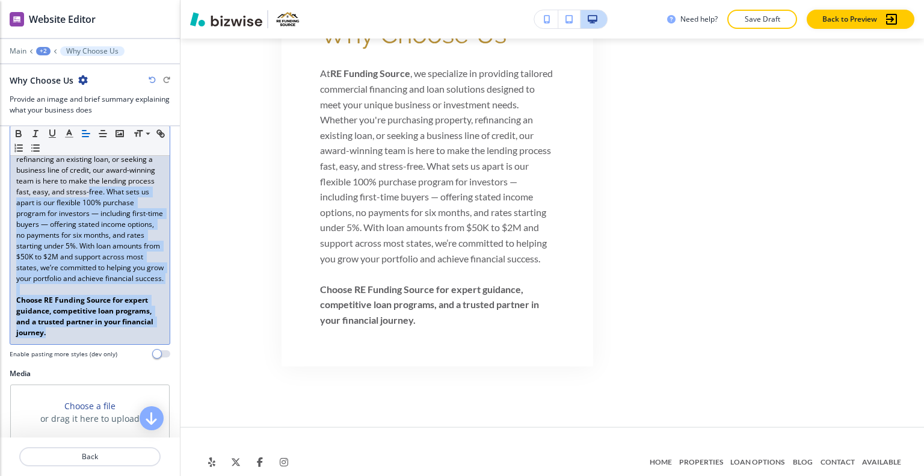
scroll to position [120, 0]
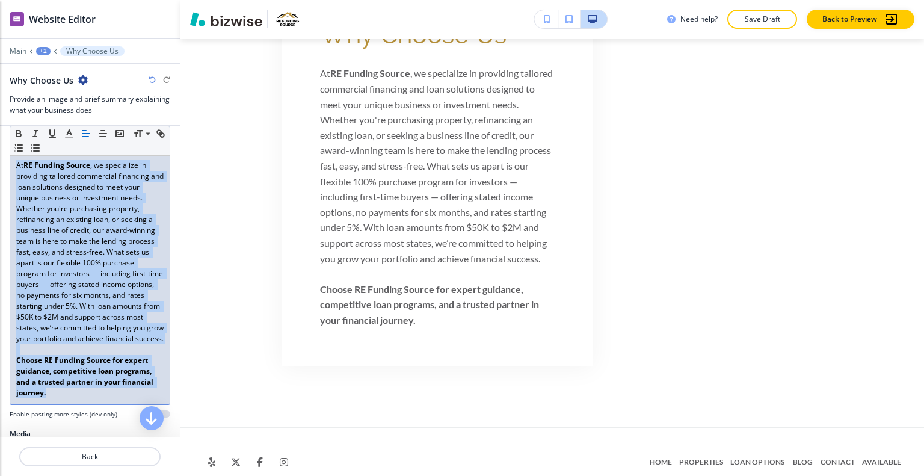
drag, startPoint x: 67, startPoint y: 349, endPoint x: 8, endPoint y: 161, distance: 197.4
click at [8, 161] on div "Section Body Small Normal Large Huge At RE Funding Source , we specialize in pr…" at bounding box center [90, 268] width 180 height 320
click at [73, 133] on icon "button" at bounding box center [69, 133] width 11 height 11
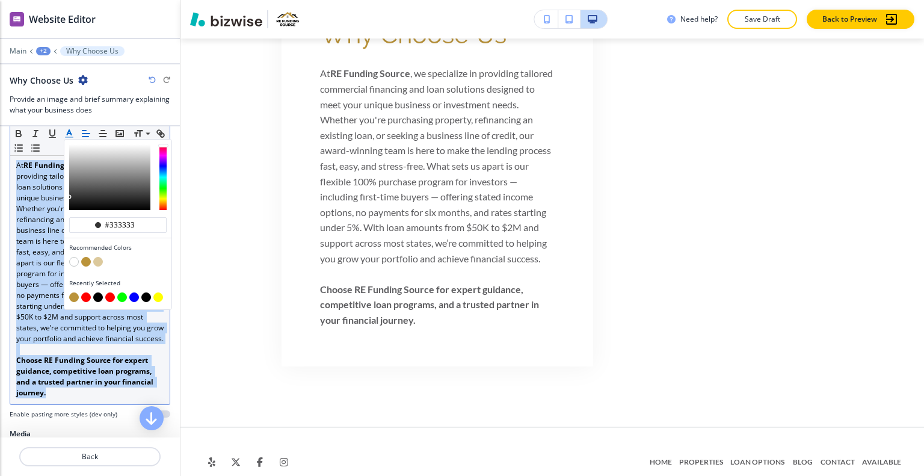
click at [99, 298] on button "button" at bounding box center [98, 297] width 10 height 10
type input "#000000"
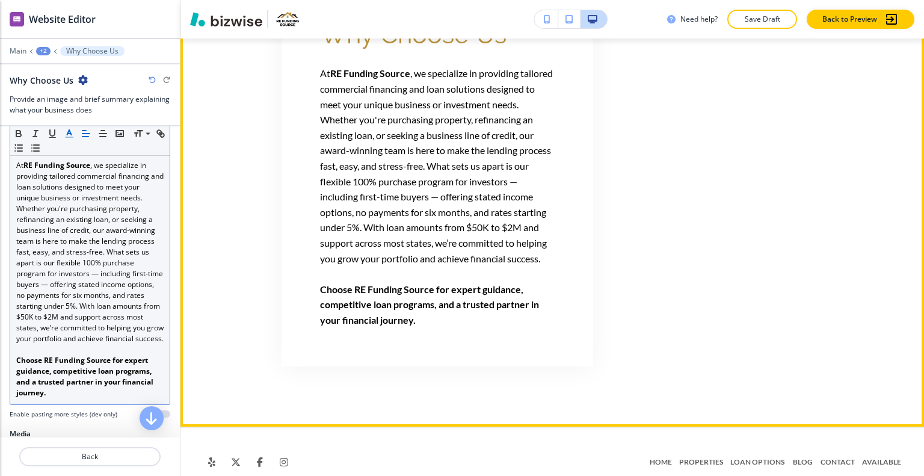
click at [258, 290] on div "Why Choose Us At RE Funding Source , we specialize in providing tailored commer…" at bounding box center [553, 173] width 744 height 468
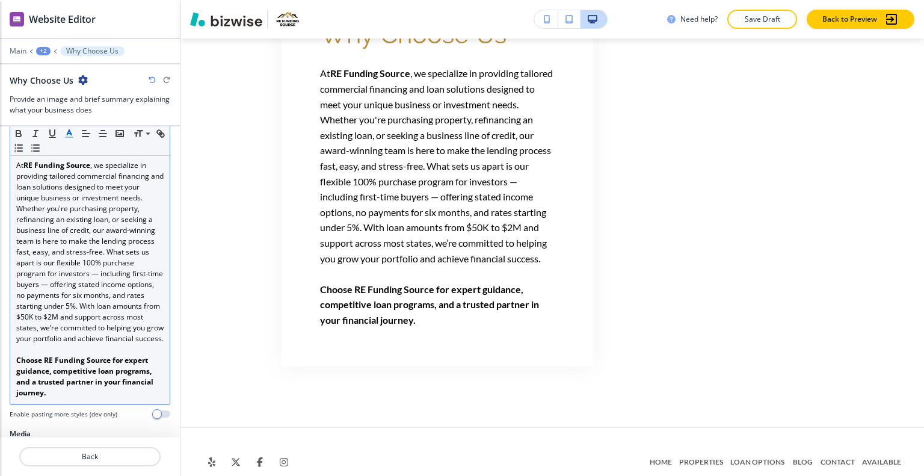
scroll to position [329, 0]
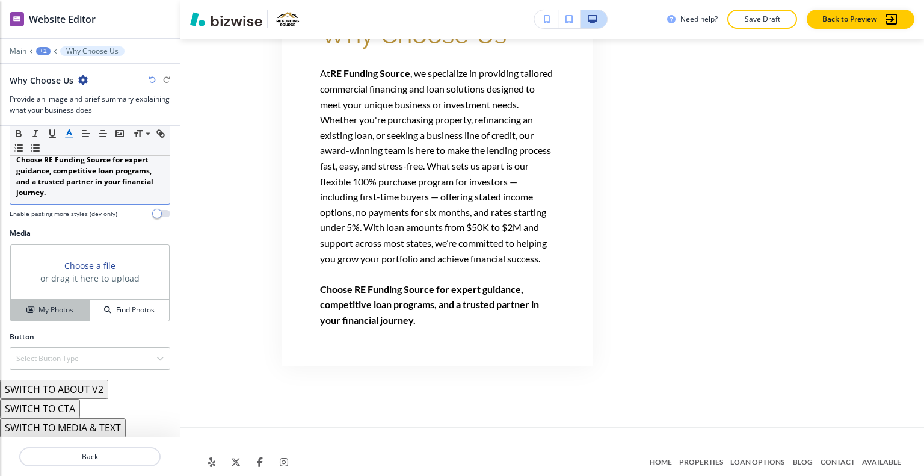
click at [73, 311] on div "My Photos" at bounding box center [50, 309] width 79 height 11
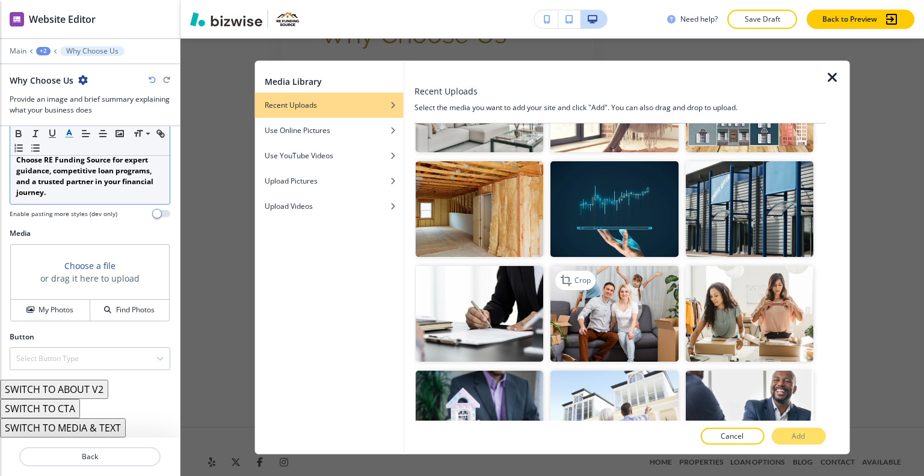
scroll to position [241, 0]
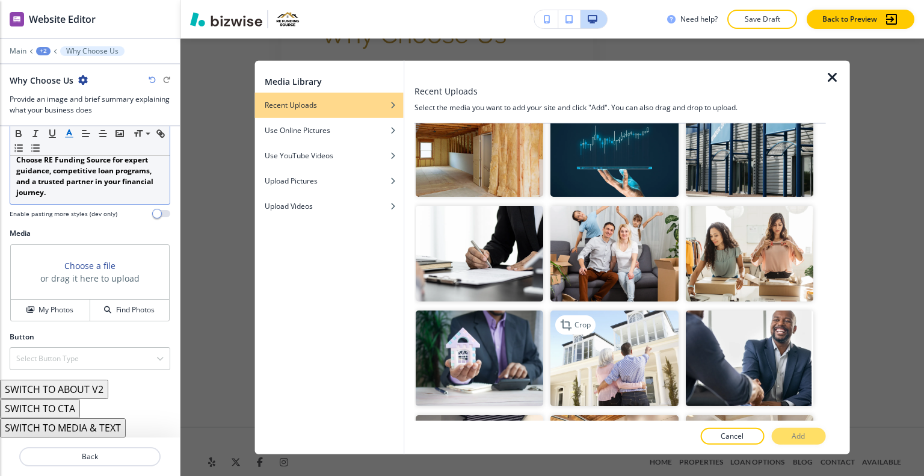
click at [591, 366] on img "button" at bounding box center [615, 358] width 128 height 96
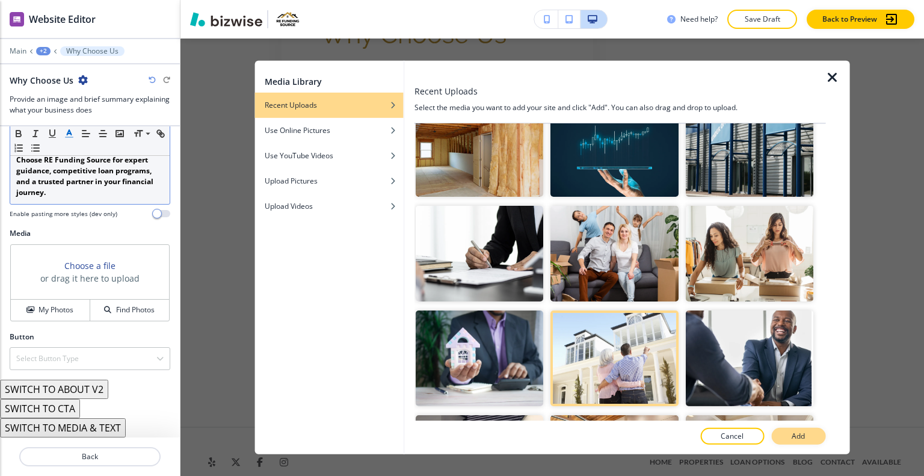
click at [799, 433] on p "Add" at bounding box center [798, 436] width 13 height 11
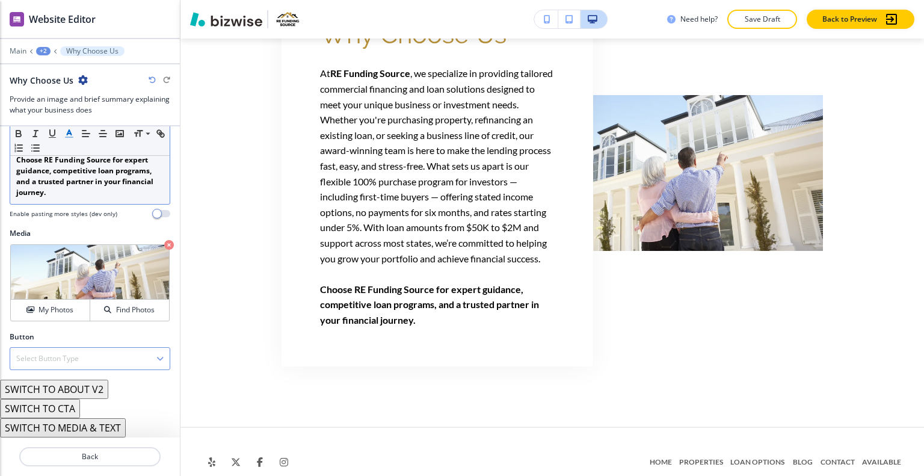
click at [97, 386] on button "SWITCH TO ABOUT V2" at bounding box center [54, 389] width 108 height 19
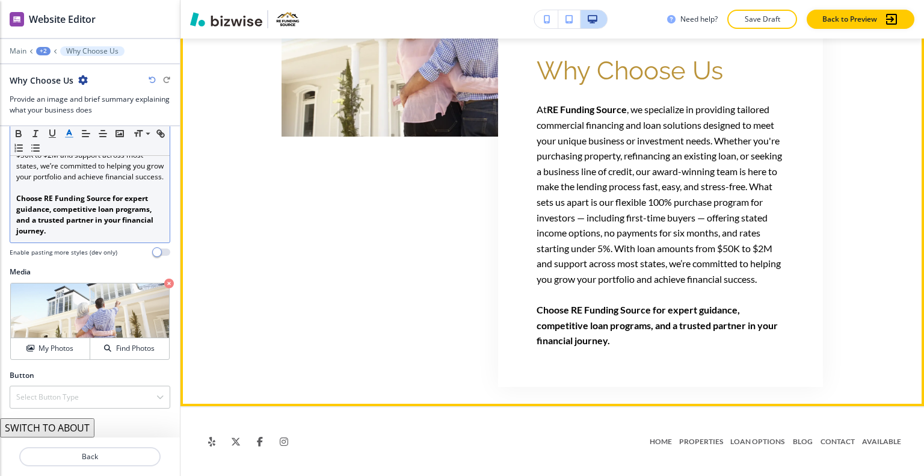
scroll to position [2536, 0]
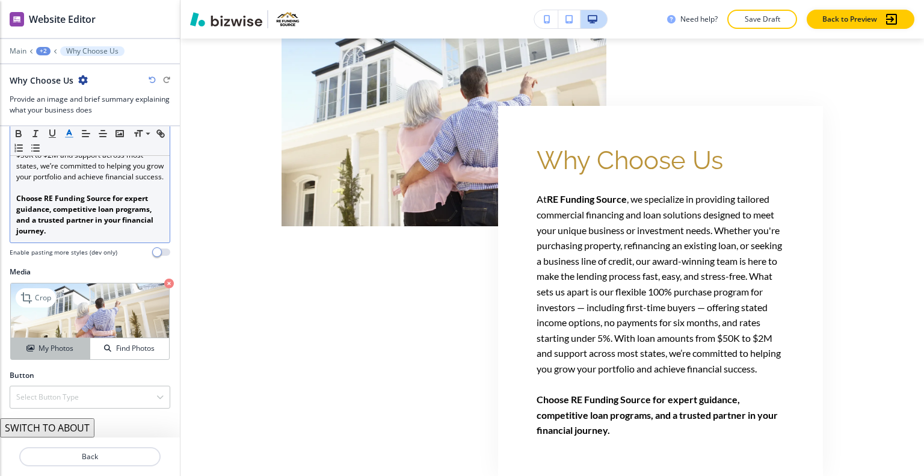
click at [72, 345] on div "My Photos" at bounding box center [50, 348] width 79 height 11
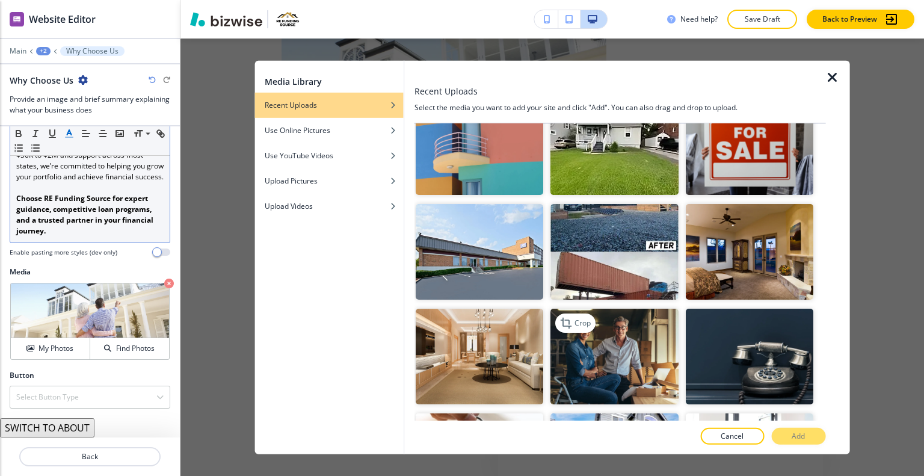
scroll to position [782, 0]
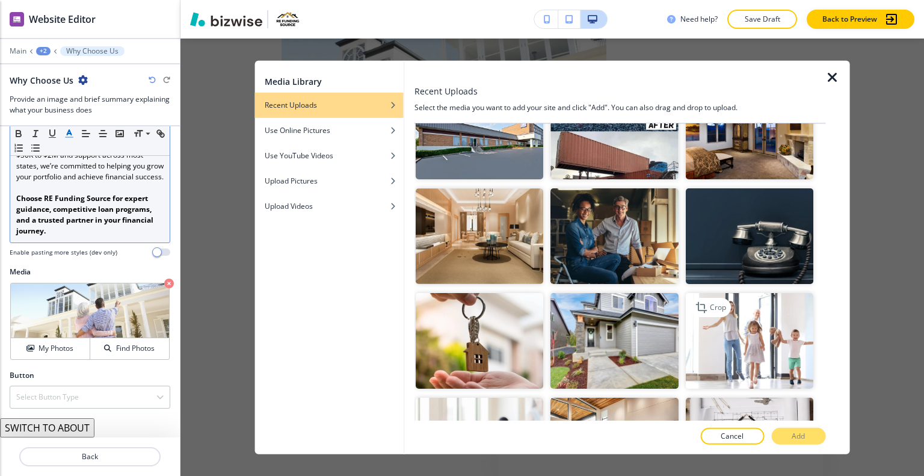
click at [746, 322] on img "button" at bounding box center [749, 341] width 128 height 96
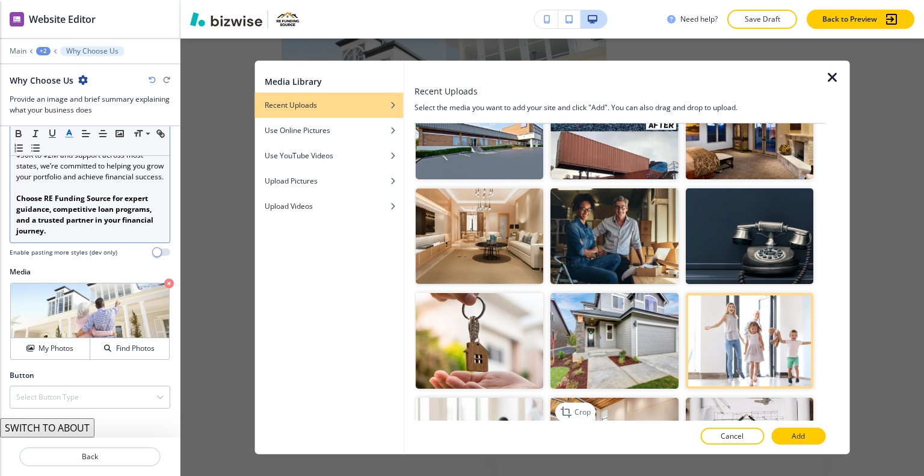
scroll to position [903, 0]
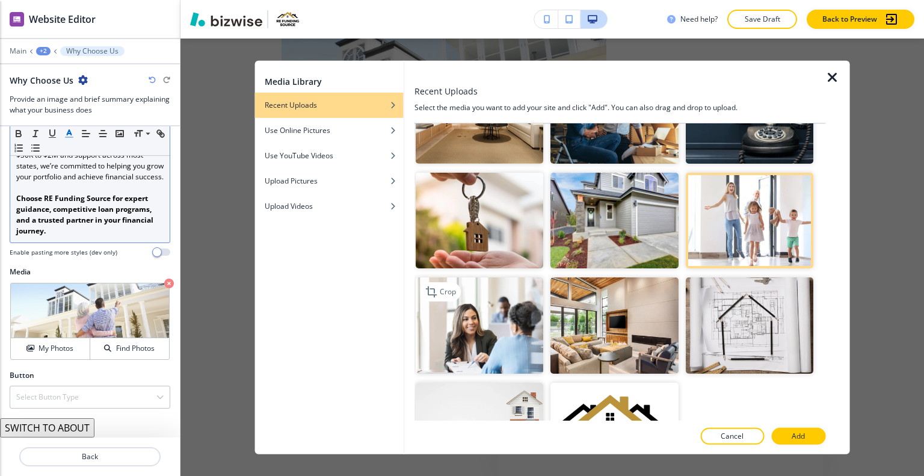
click at [502, 295] on img "button" at bounding box center [480, 325] width 128 height 96
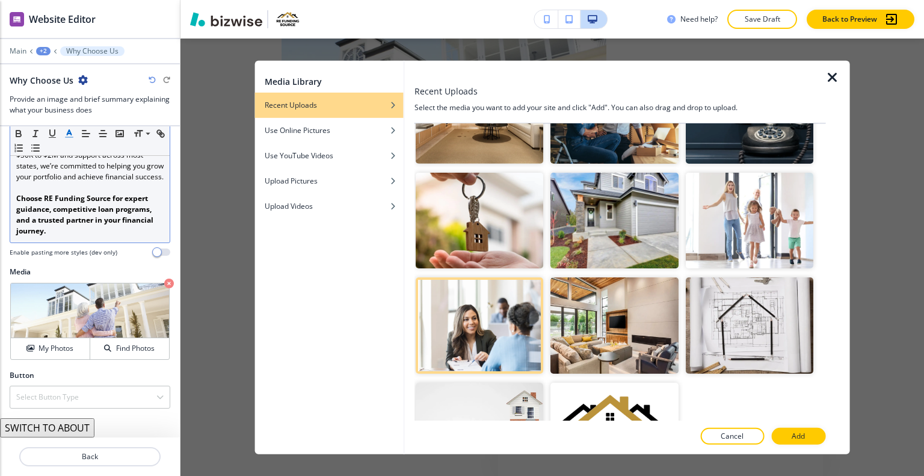
click at [797, 434] on p "Add" at bounding box center [798, 436] width 13 height 11
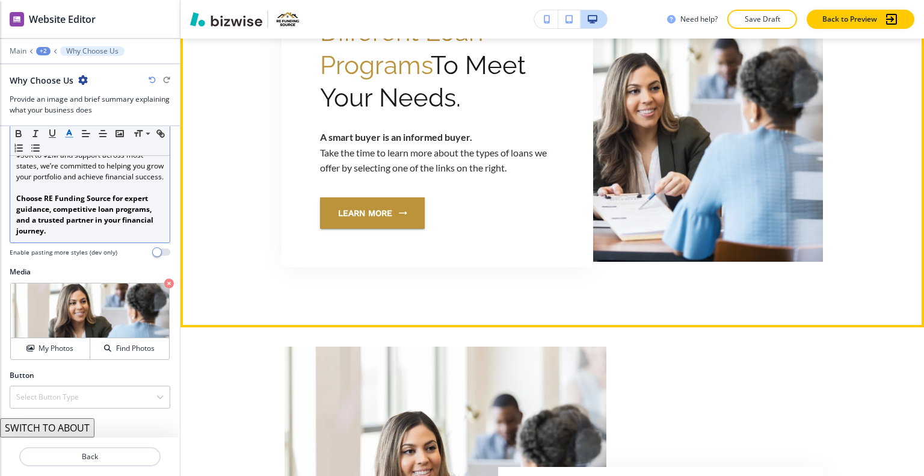
scroll to position [2114, 0]
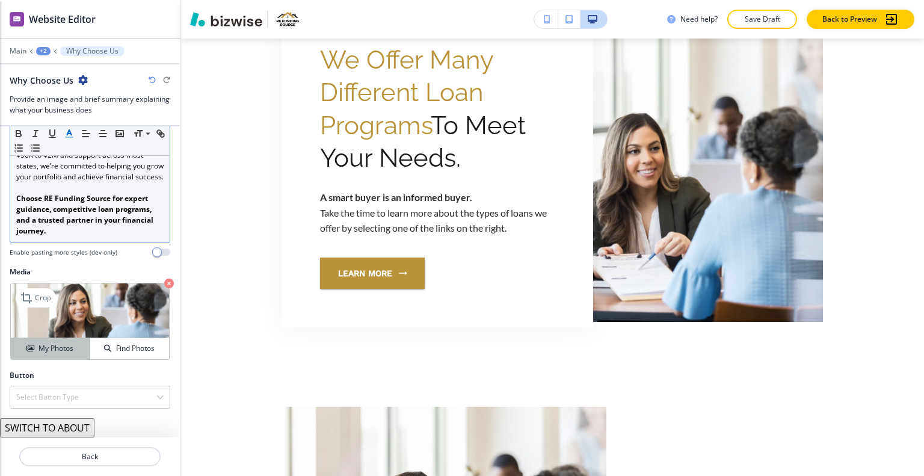
click at [64, 345] on h4 "My Photos" at bounding box center [56, 348] width 35 height 11
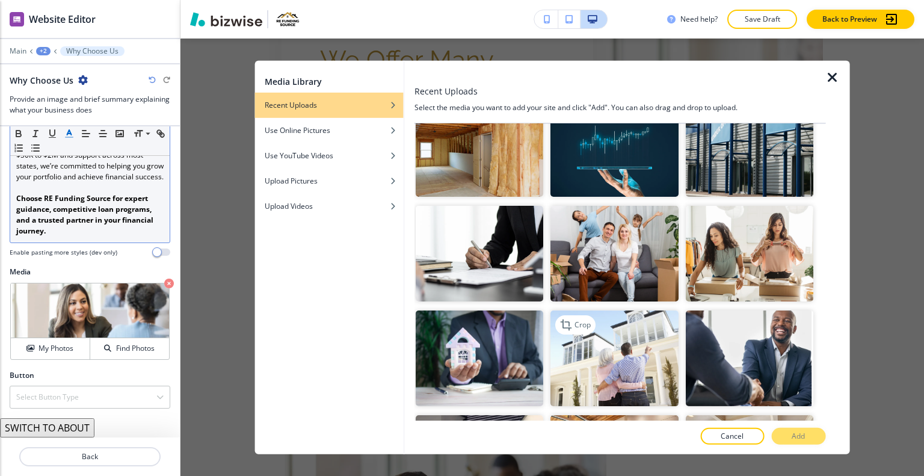
scroll to position [361, 0]
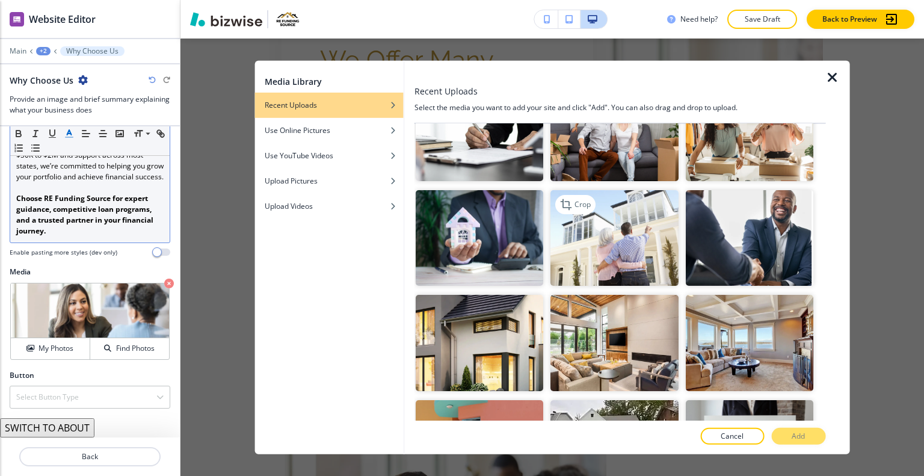
click at [644, 249] on img "button" at bounding box center [615, 238] width 128 height 96
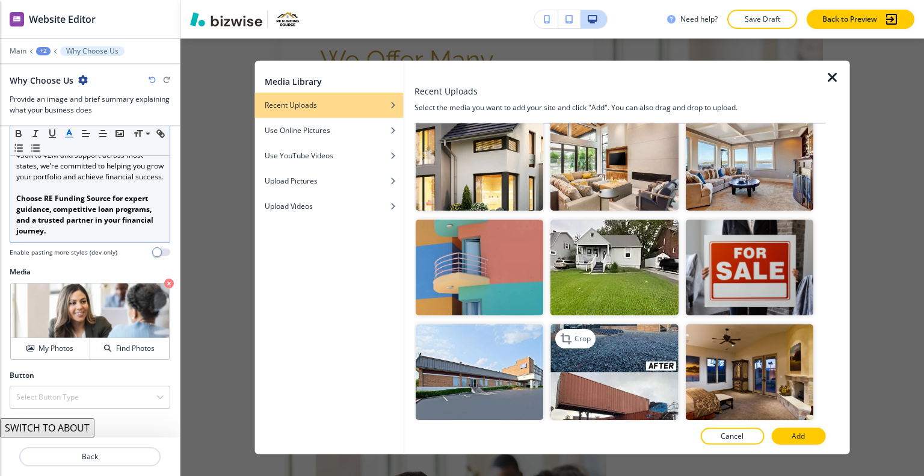
scroll to position [602, 0]
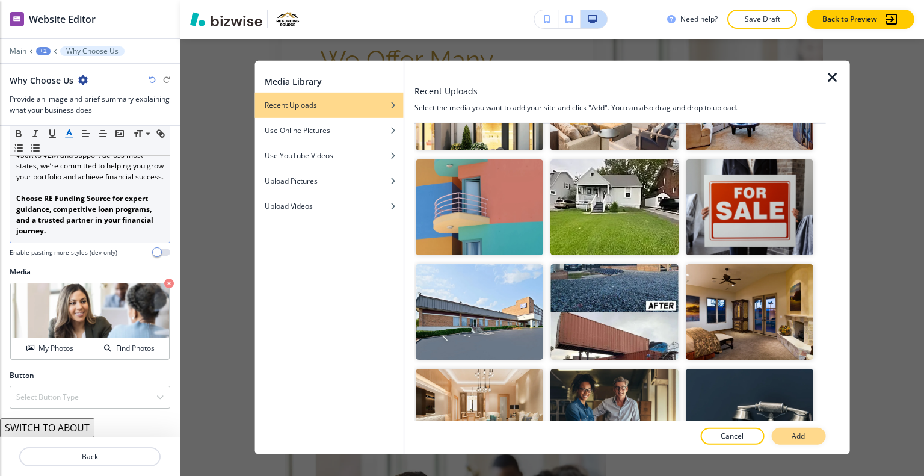
click at [792, 437] on p "Add" at bounding box center [798, 436] width 13 height 11
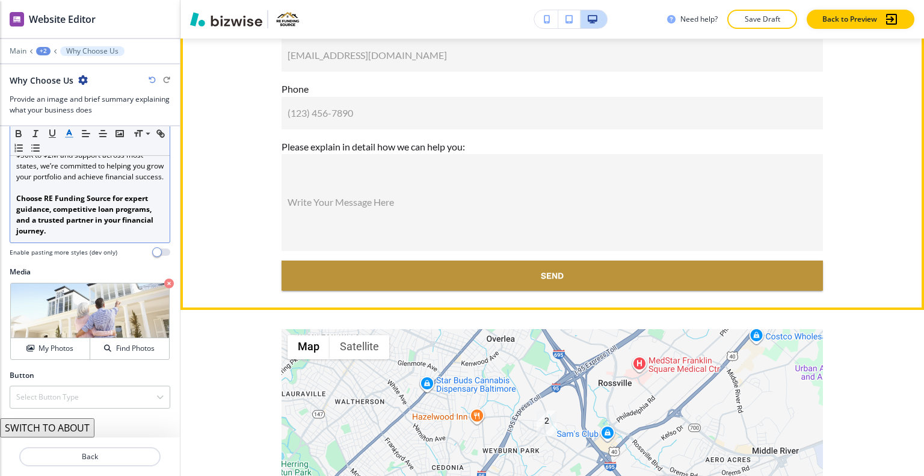
scroll to position [430, 0]
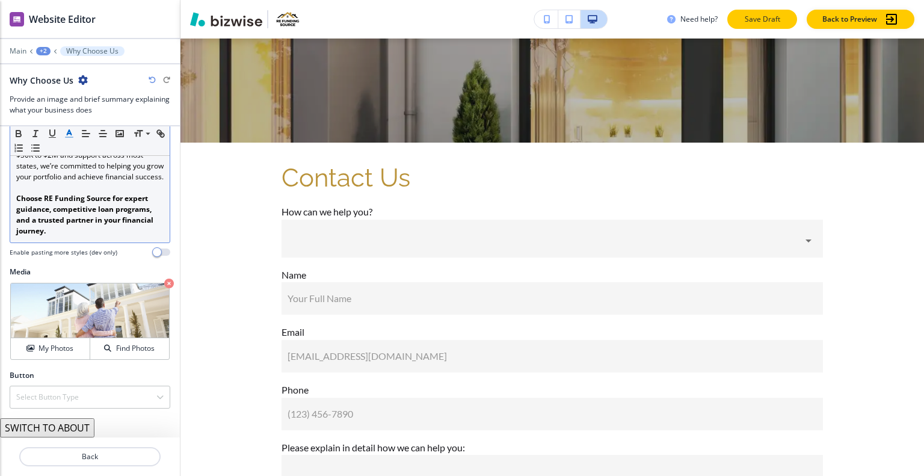
click at [765, 22] on p "Save Draft" at bounding box center [762, 19] width 39 height 11
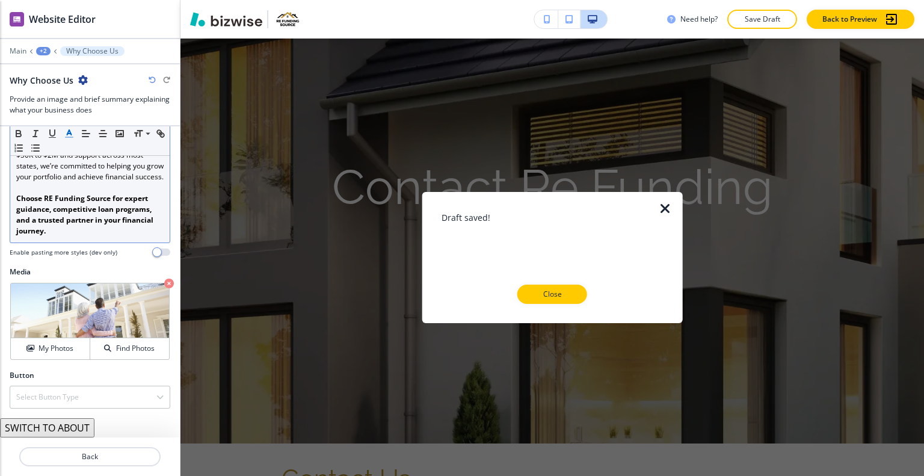
scroll to position [0, 0]
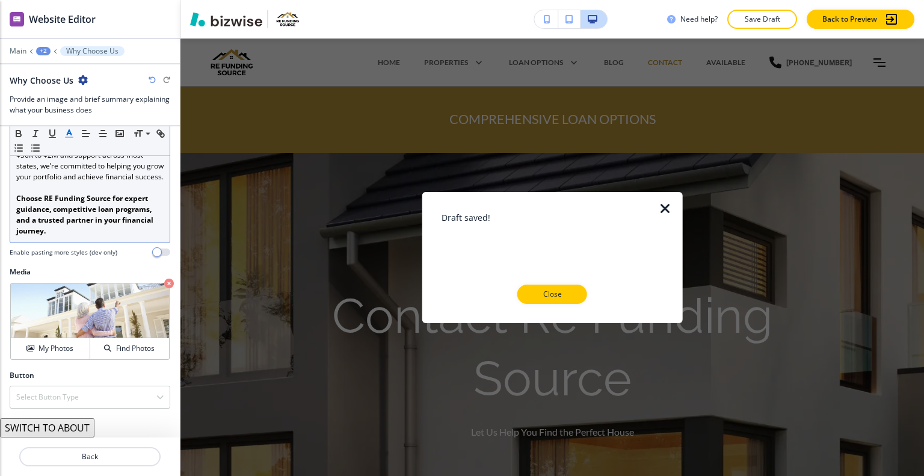
click at [590, 299] on div "Close" at bounding box center [553, 294] width 222 height 19
click at [530, 282] on div "Draft saved! Close" at bounding box center [553, 257] width 222 height 93
click at [22, 51] on p "Main" at bounding box center [18, 51] width 17 height 8
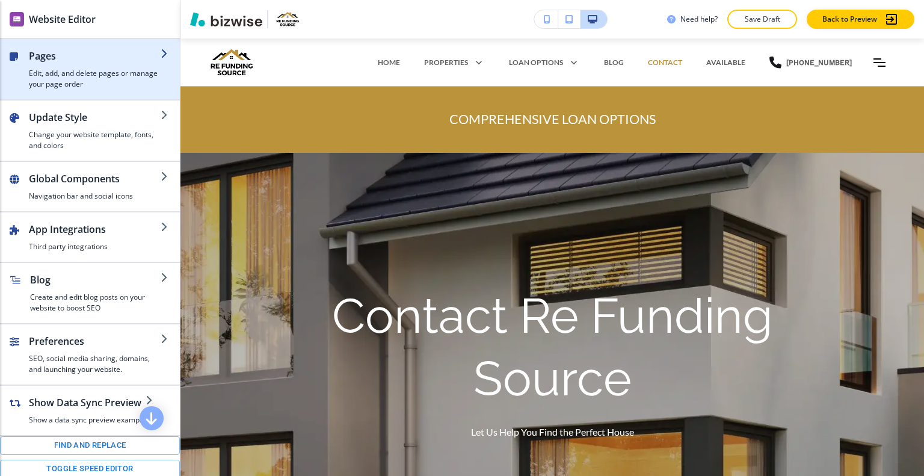
click at [44, 62] on h2 "Pages" at bounding box center [95, 56] width 132 height 14
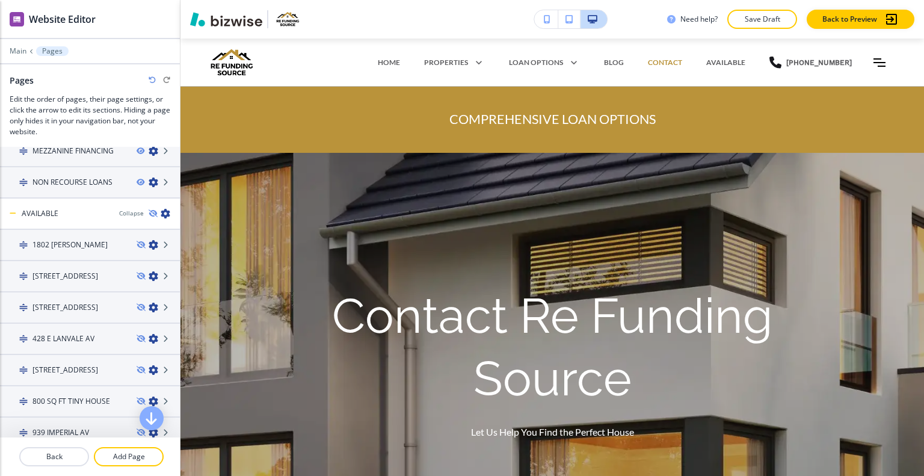
scroll to position [703, 0]
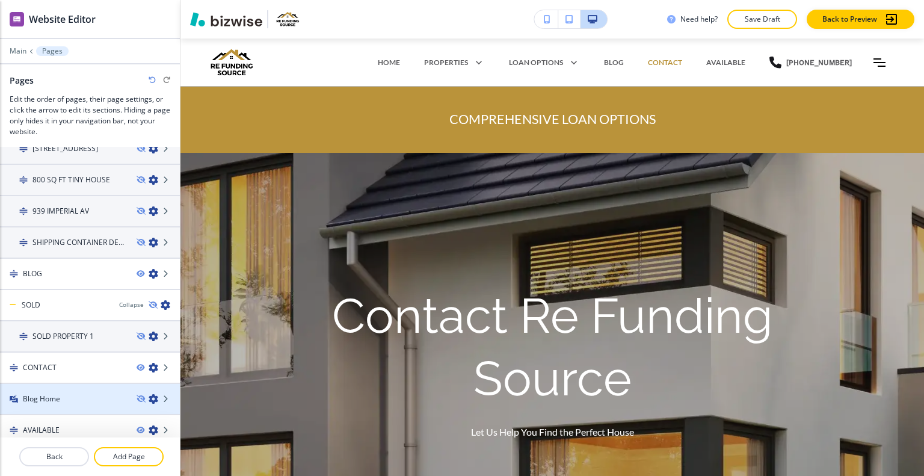
click at [41, 394] on h4 "Blog Home" at bounding box center [41, 399] width 37 height 11
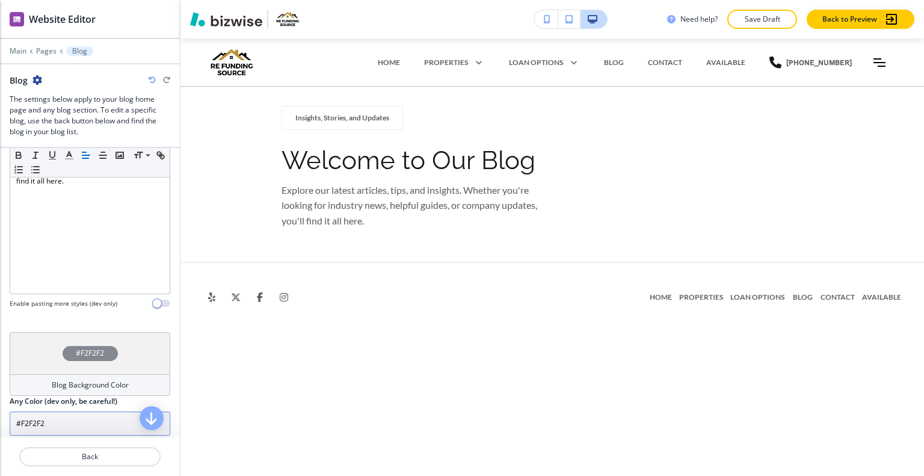
scroll to position [310, 0]
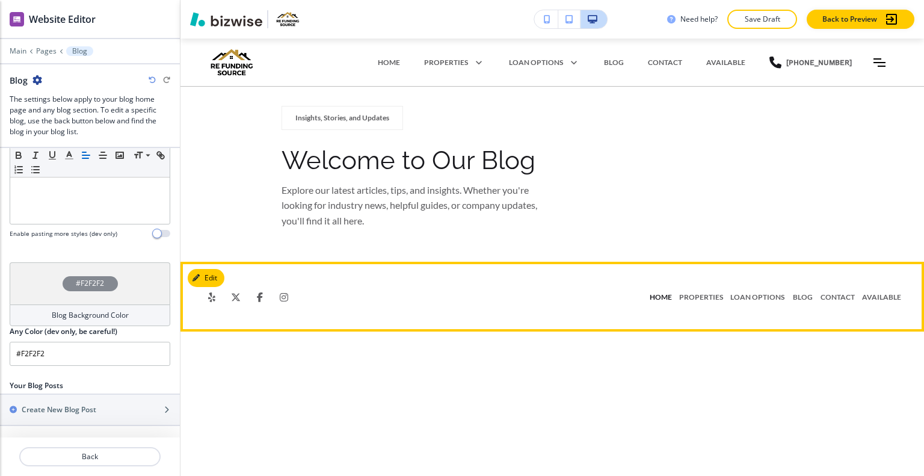
click at [673, 298] on p "HOME" at bounding box center [660, 297] width 29 height 11
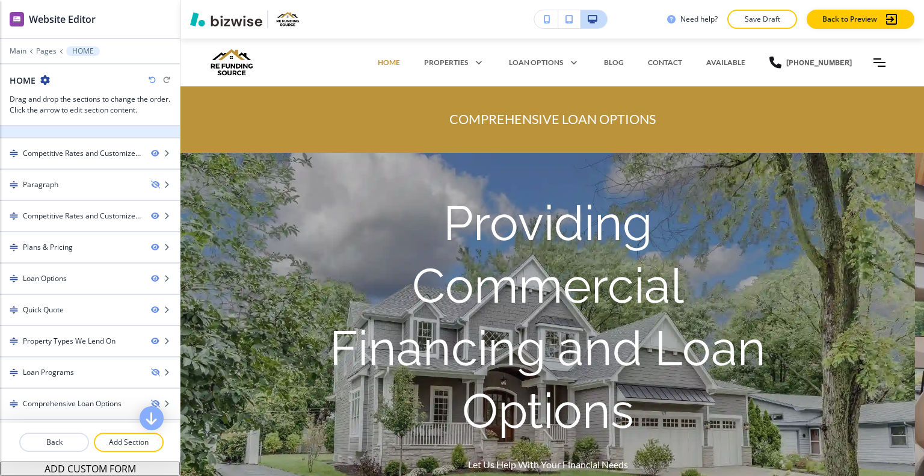
scroll to position [0, 0]
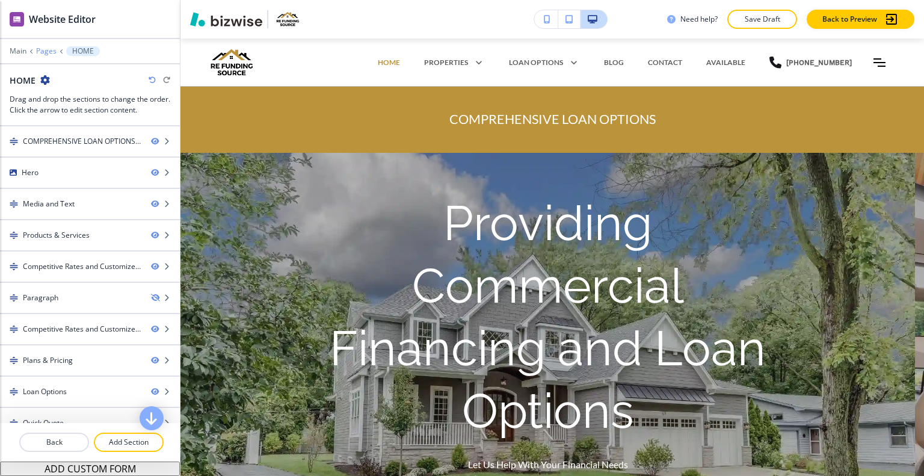
click at [40, 50] on p "Pages" at bounding box center [46, 51] width 20 height 8
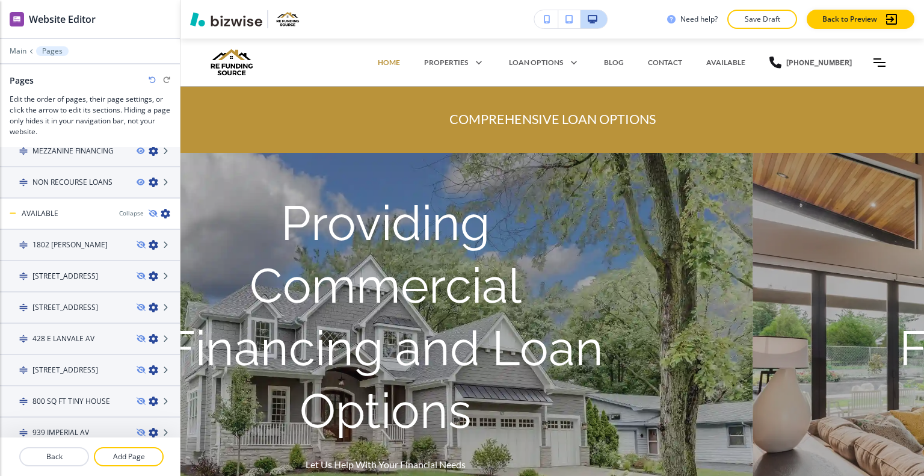
scroll to position [703, 0]
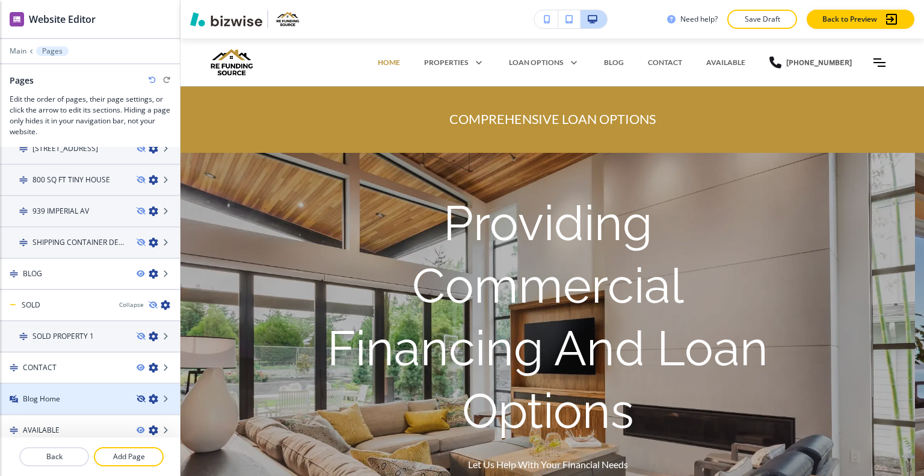
click at [137, 395] on icon "button" at bounding box center [140, 398] width 7 height 7
click at [93, 394] on div "Blog Home" at bounding box center [63, 399] width 127 height 11
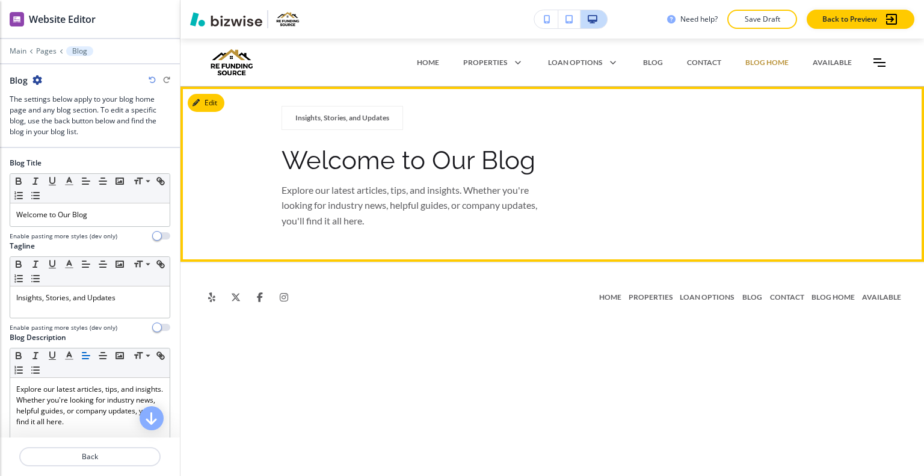
click at [289, 180] on div "Explore our latest articles, tips, and insights. Whether you're looking for ind…" at bounding box center [417, 203] width 271 height 51
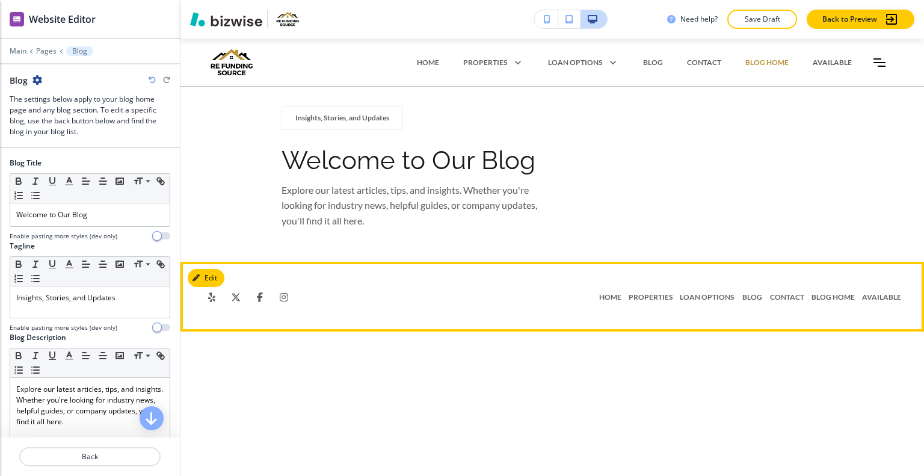
click at [621, 303] on link "HOME" at bounding box center [610, 297] width 29 height 30
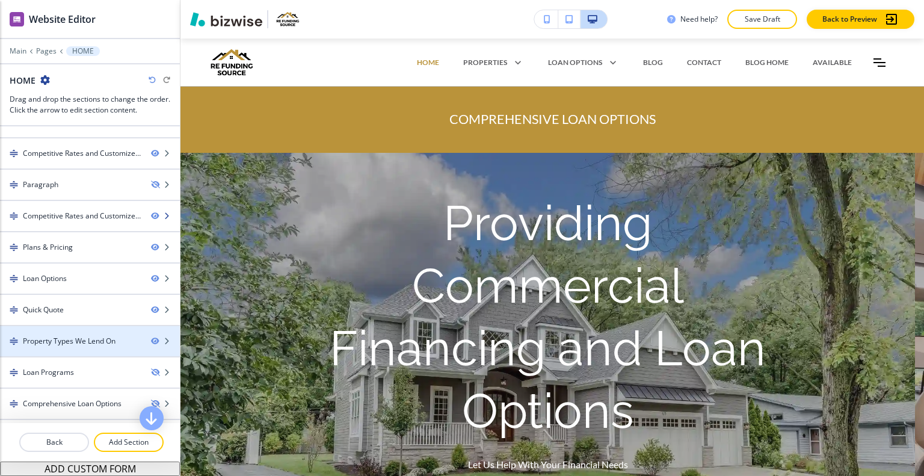
scroll to position [0, 0]
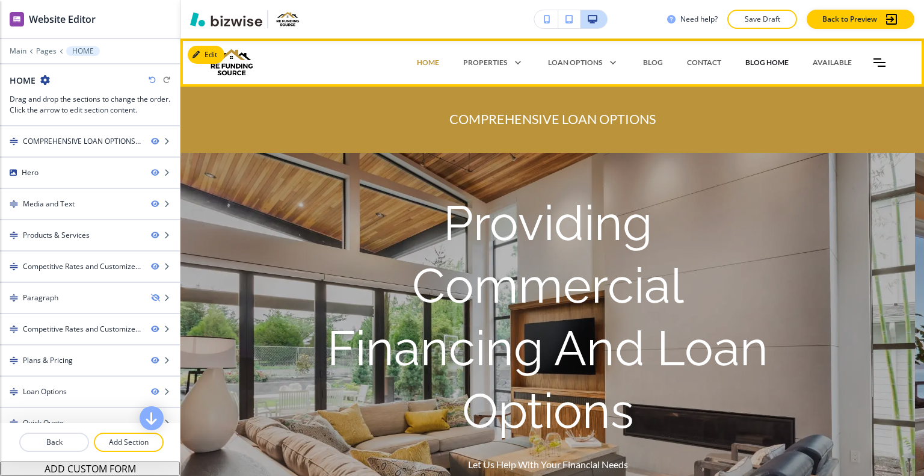
click at [769, 57] on p "Blog Home" at bounding box center [767, 62] width 43 height 11
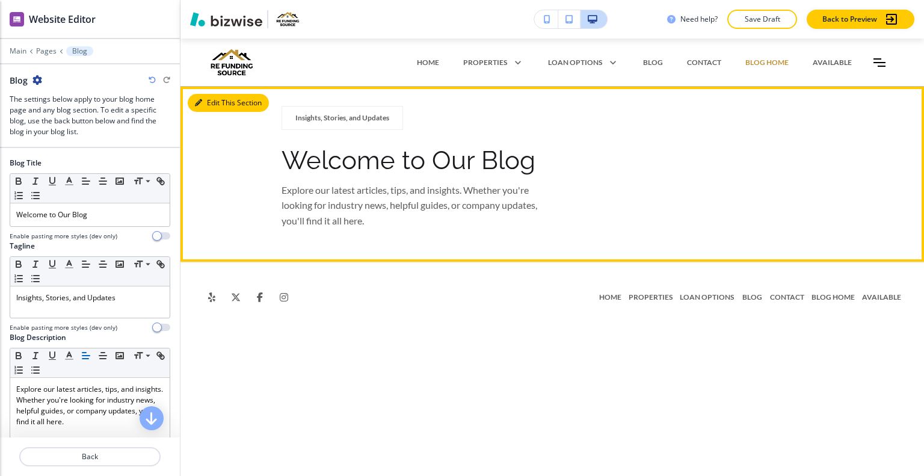
click at [211, 100] on button "Edit This Section" at bounding box center [228, 103] width 81 height 18
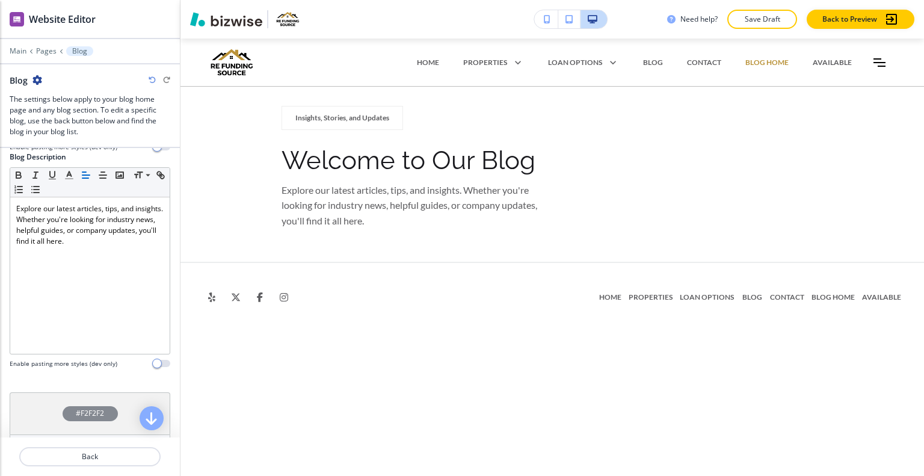
scroll to position [310, 0]
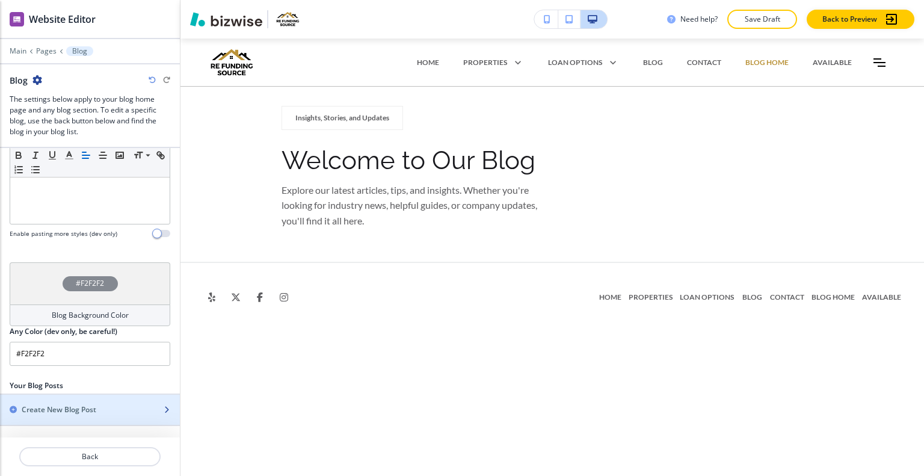
click at [80, 406] on h2 "Create New Blog Post" at bounding box center [59, 409] width 75 height 11
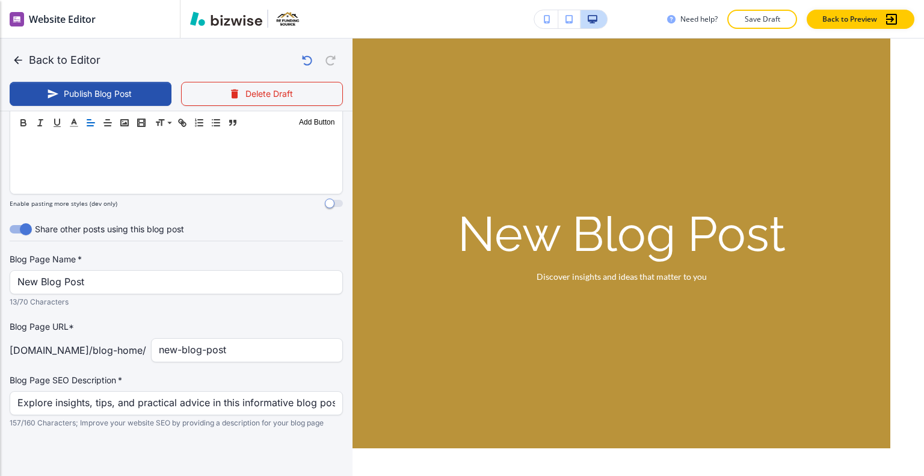
scroll to position [317, 0]
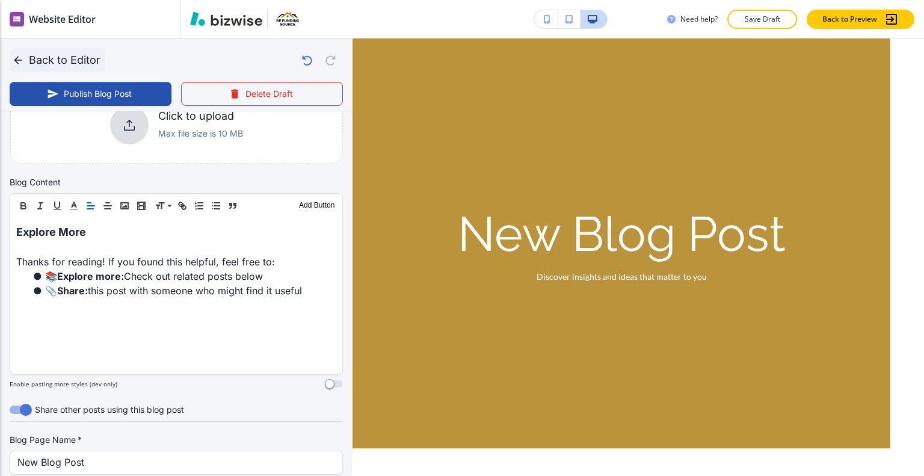
click at [17, 58] on icon "button" at bounding box center [18, 60] width 12 height 12
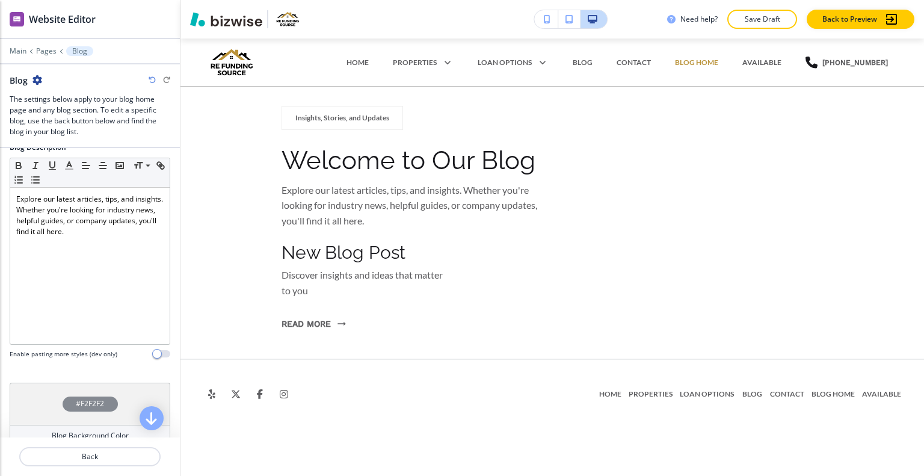
scroll to position [10, 0]
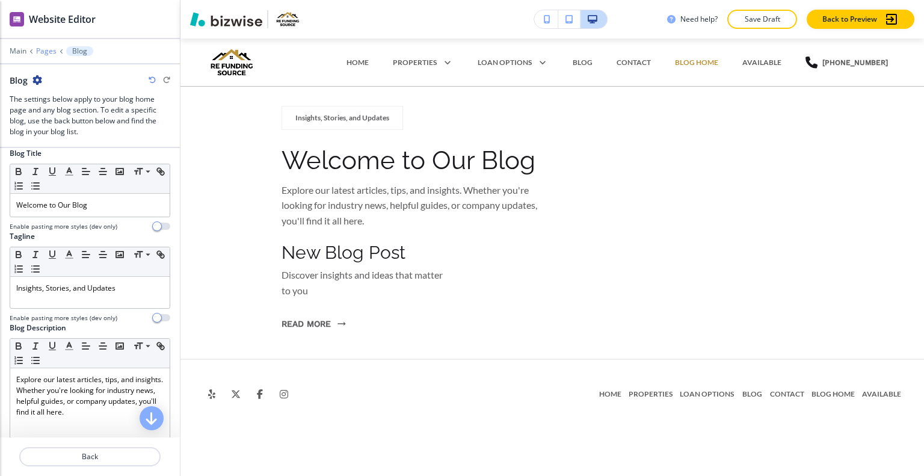
click at [43, 51] on p "Pages" at bounding box center [46, 51] width 20 height 8
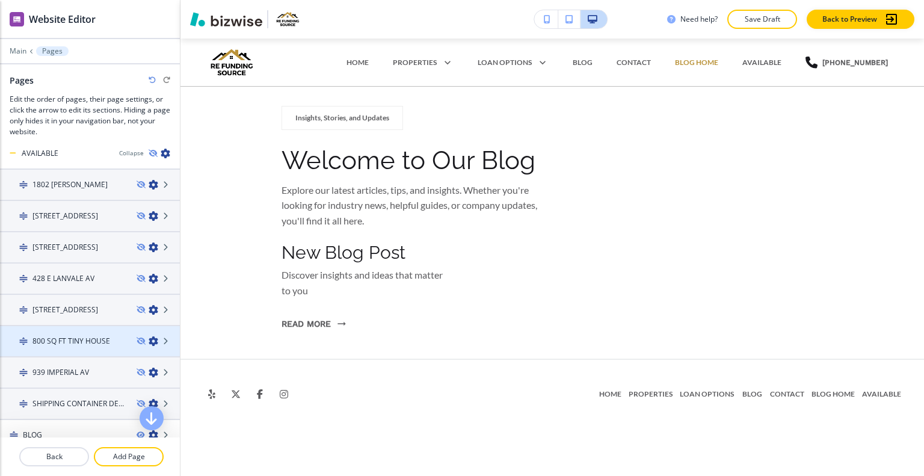
scroll to position [703, 0]
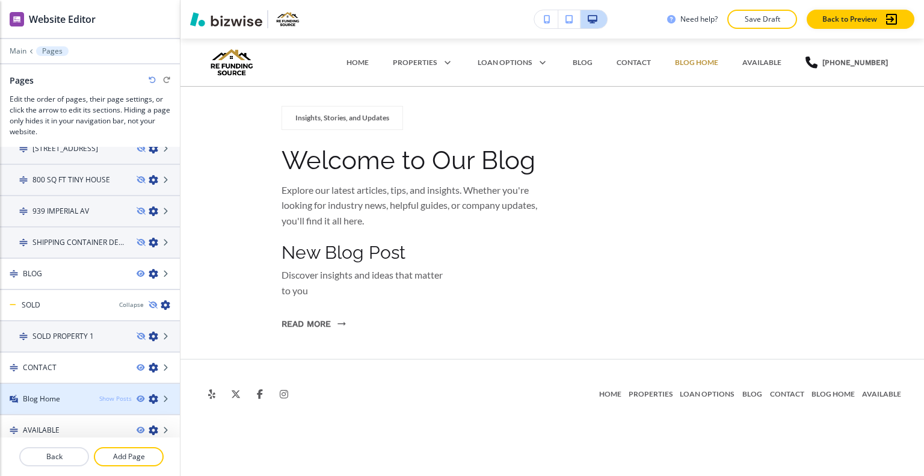
click at [111, 394] on div "Show Posts" at bounding box center [115, 398] width 32 height 9
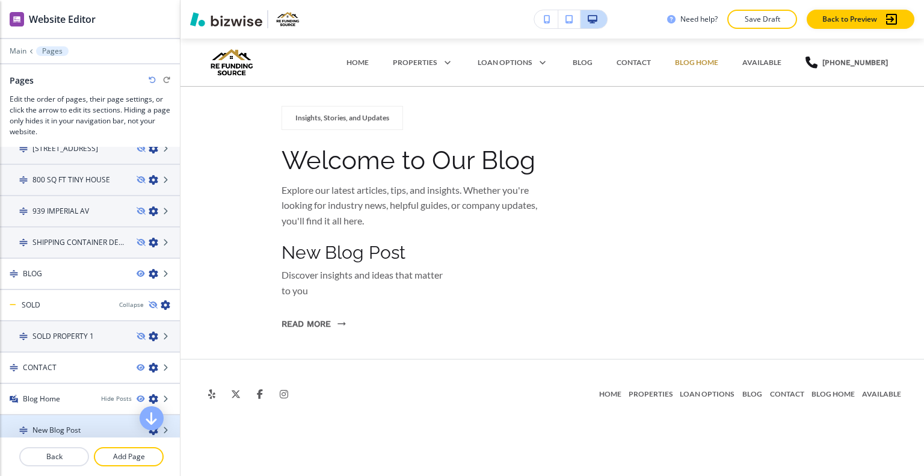
scroll to position [734, 0]
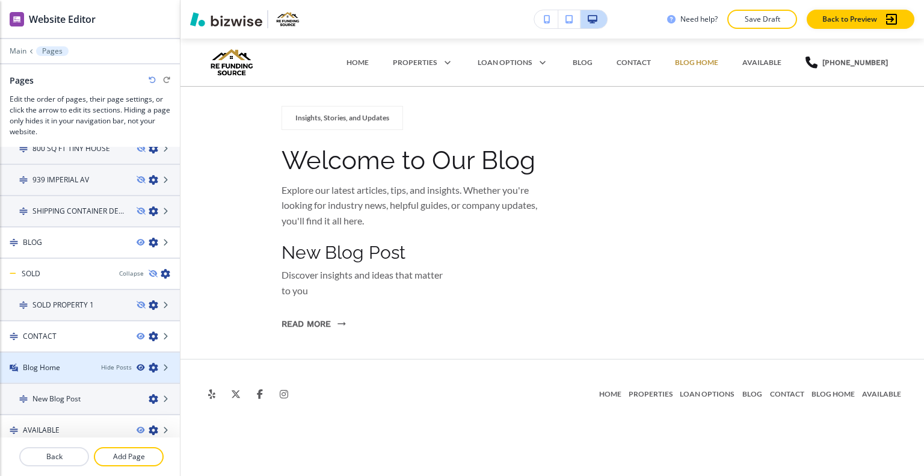
click at [137, 364] on icon "button" at bounding box center [140, 367] width 7 height 7
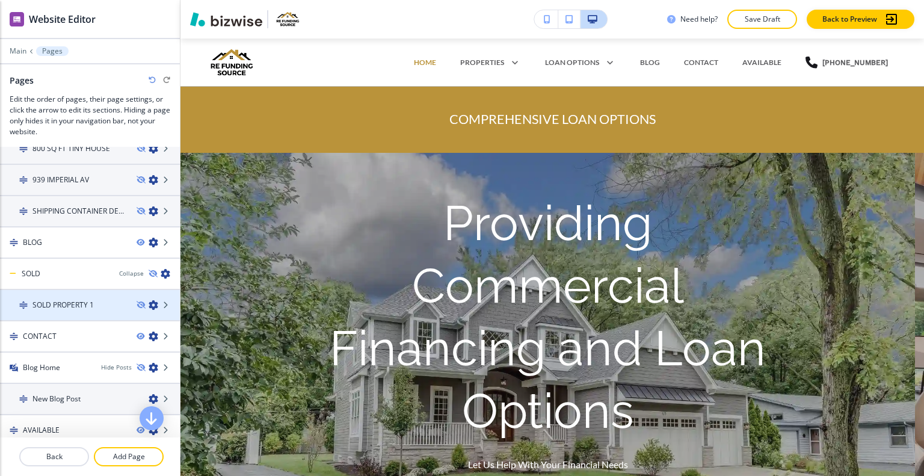
scroll to position [674, 0]
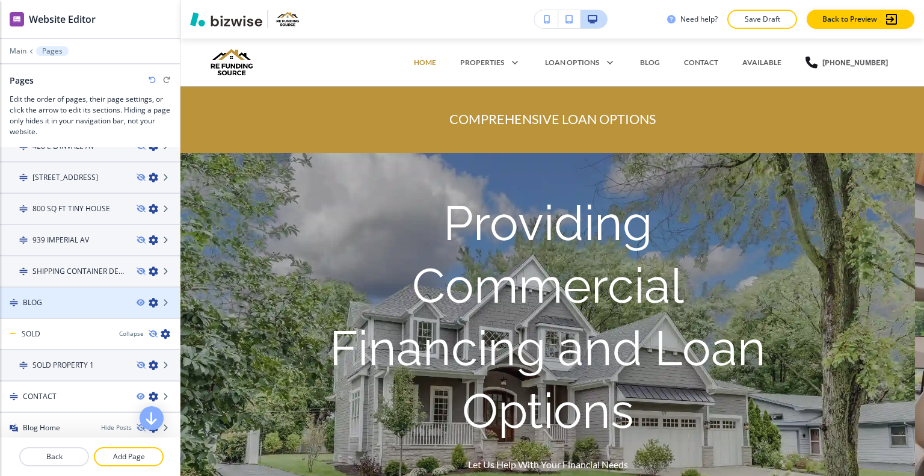
click at [78, 298] on div "BLOG" at bounding box center [63, 302] width 127 height 11
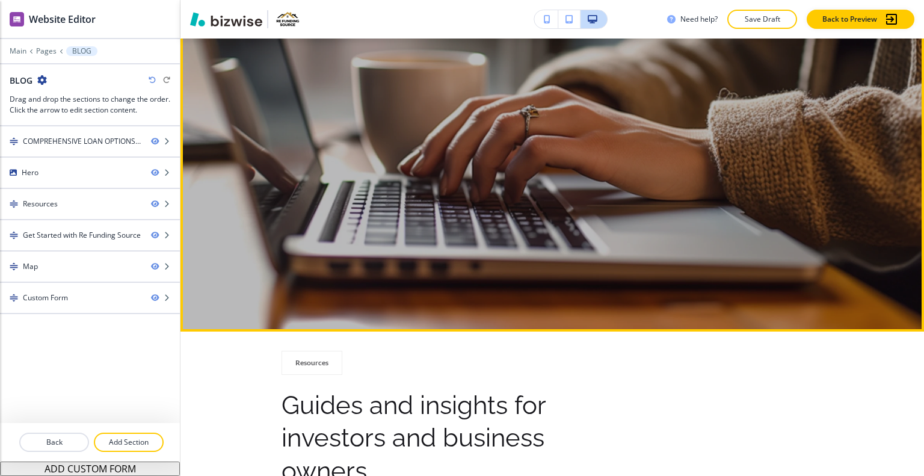
scroll to position [0, 0]
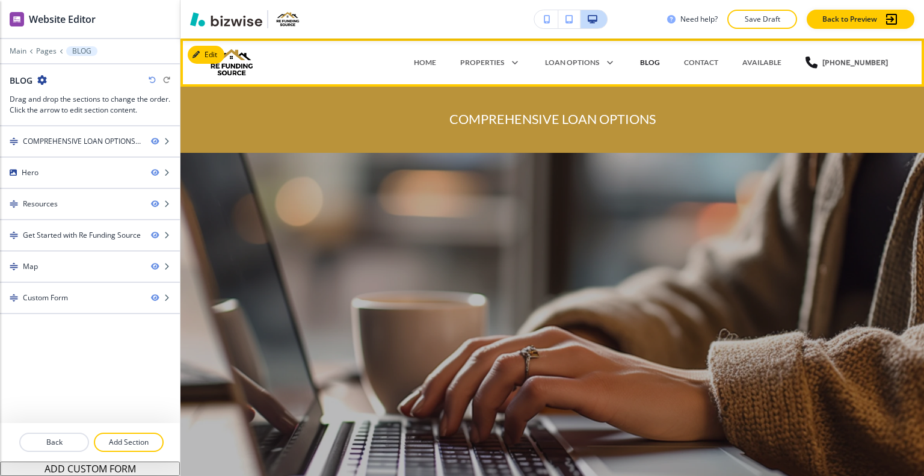
click at [648, 63] on p "BLOG" at bounding box center [650, 62] width 20 height 11
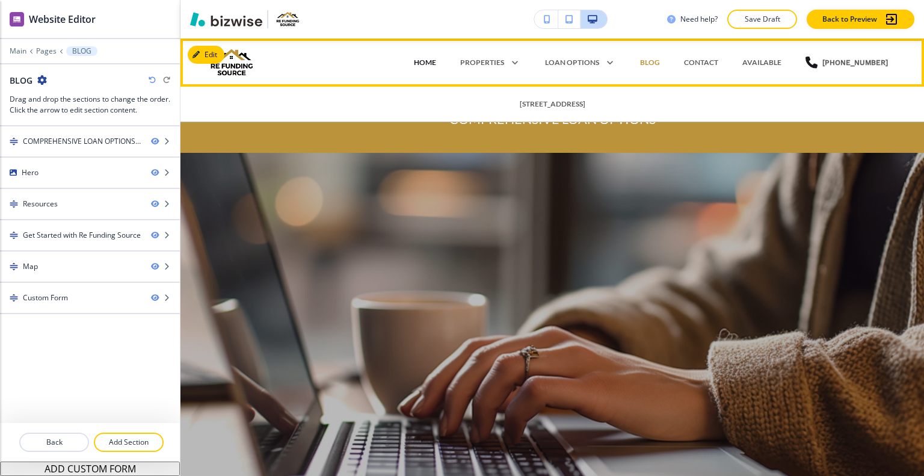
click at [436, 60] on p "HOME" at bounding box center [425, 62] width 22 height 11
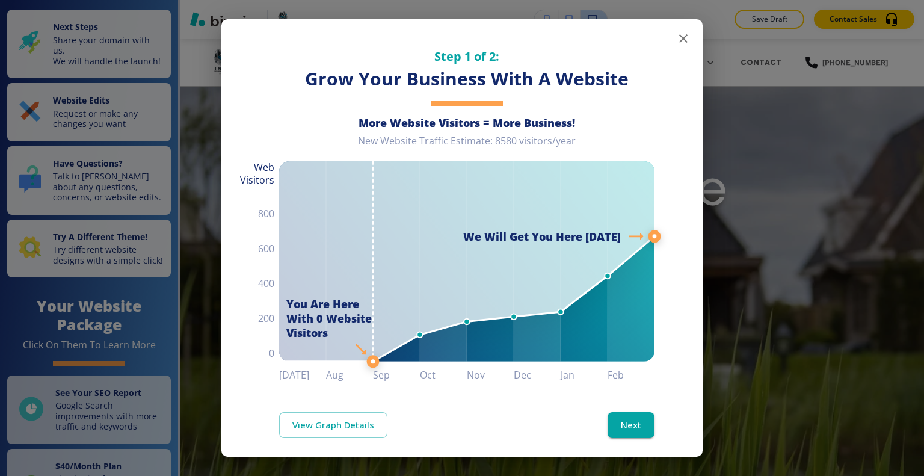
click at [679, 42] on icon "button" at bounding box center [683, 38] width 8 height 8
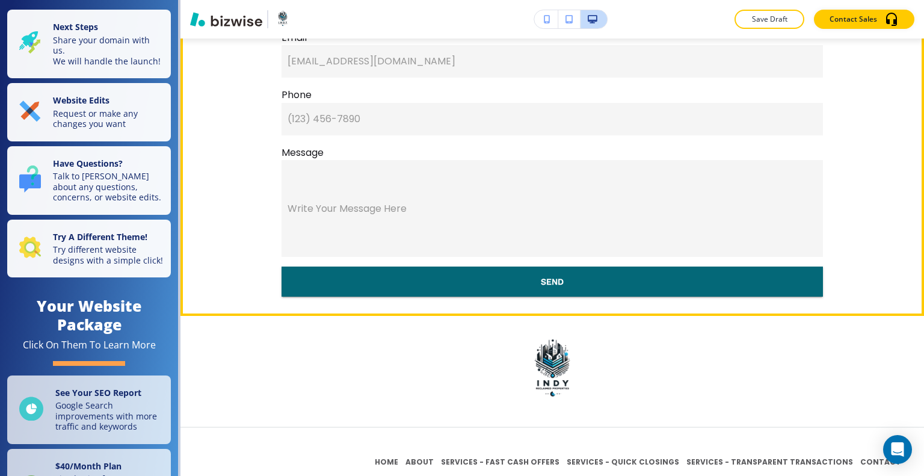
scroll to position [3810, 0]
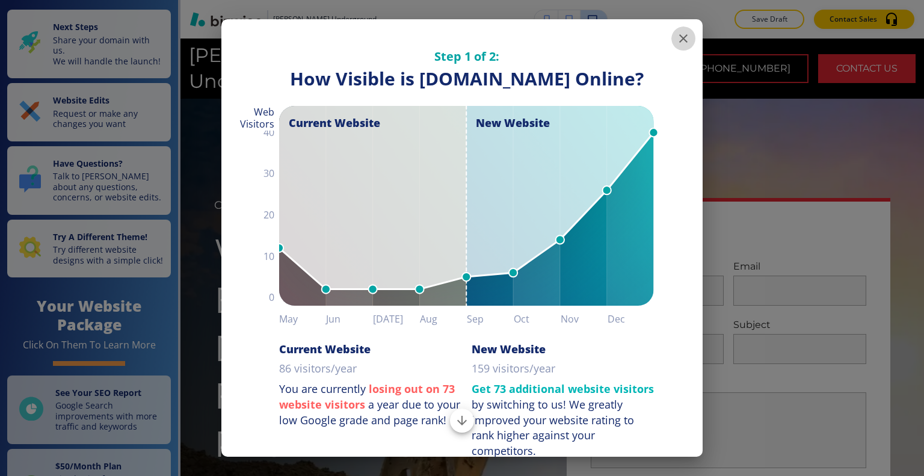
click at [672, 35] on button "button" at bounding box center [684, 38] width 24 height 24
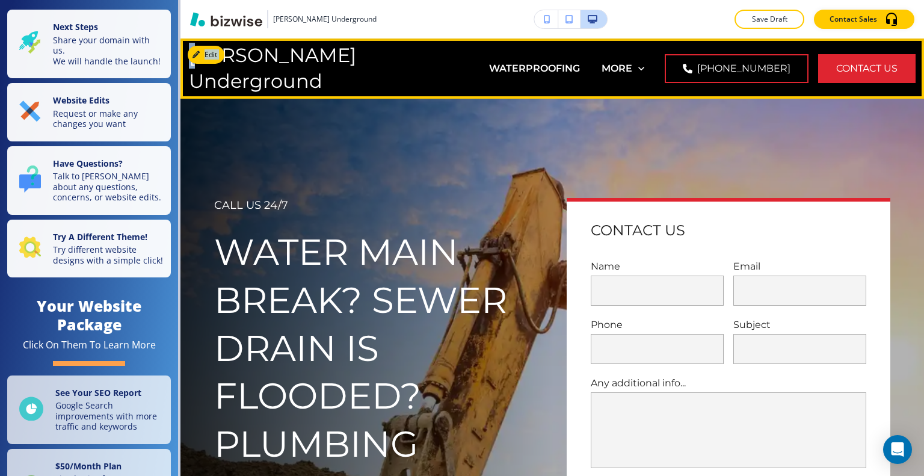
drag, startPoint x: 206, startPoint y: 67, endPoint x: 208, endPoint y: 58, distance: 9.2
click at [208, 58] on div "Edit [PERSON_NAME] Underground WATERPROOFING EXCAVATION PLUMBING SERVICES ELECT…" at bounding box center [553, 69] width 744 height 60
click at [209, 52] on button "Edit Navigation Bar" at bounding box center [233, 55] width 91 height 18
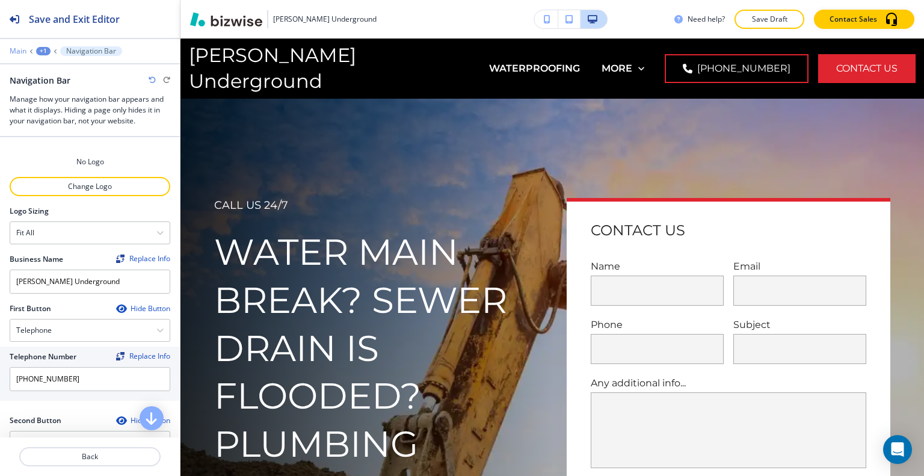
click at [19, 47] on div "Main +1 Navigation Bar" at bounding box center [90, 51] width 161 height 10
click at [19, 51] on p "Main" at bounding box center [18, 51] width 17 height 8
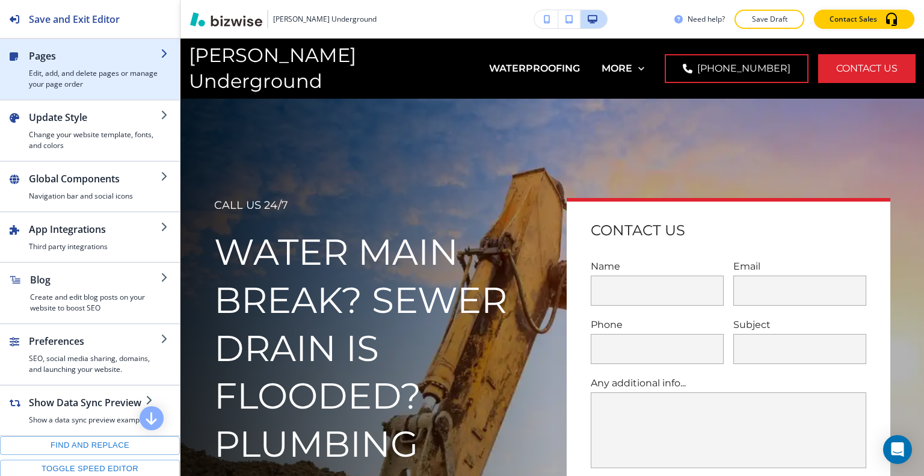
click at [34, 57] on h2 "Pages" at bounding box center [95, 56] width 132 height 14
